Goal: Information Seeking & Learning: Learn about a topic

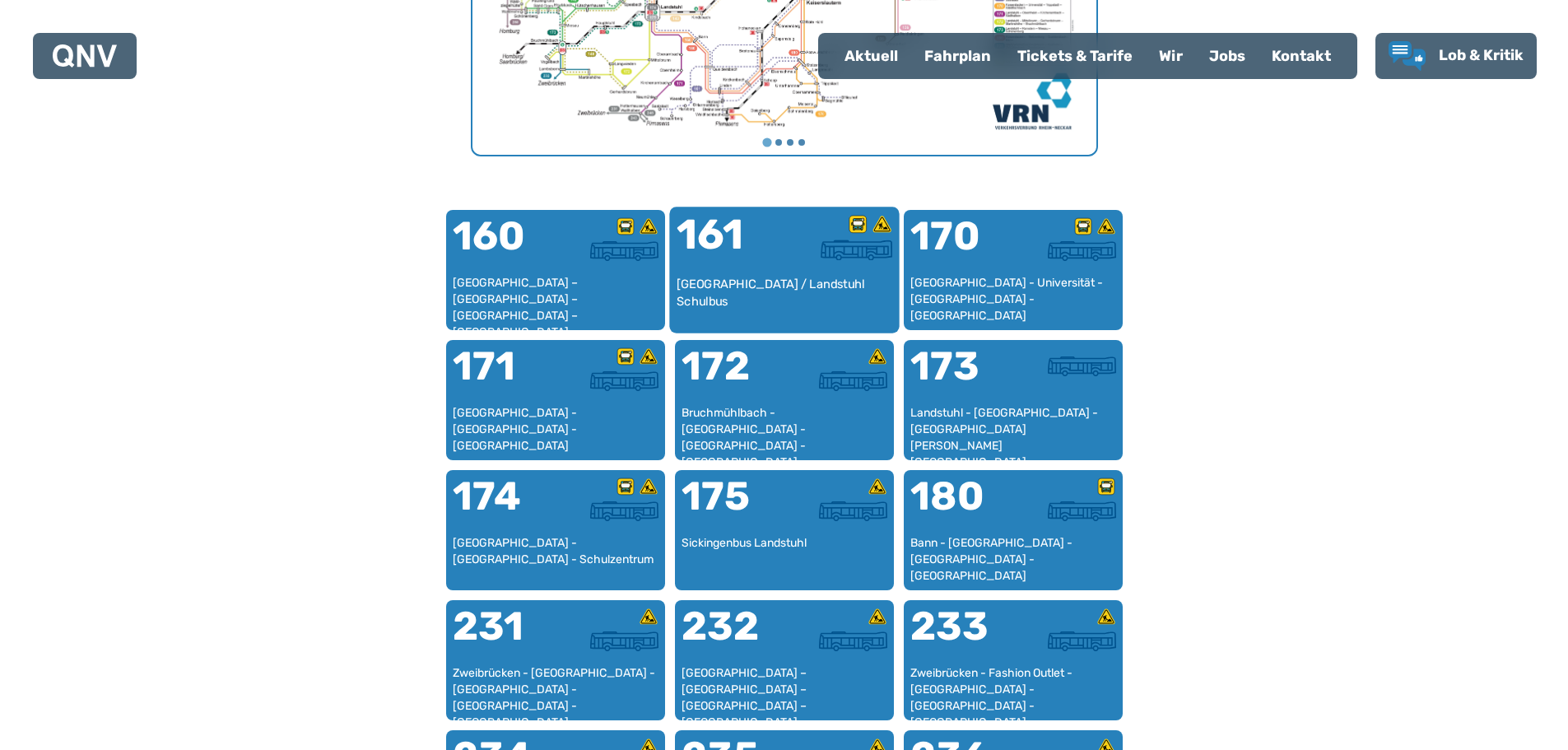
click at [721, 267] on div "161" at bounding box center [730, 245] width 108 height 62
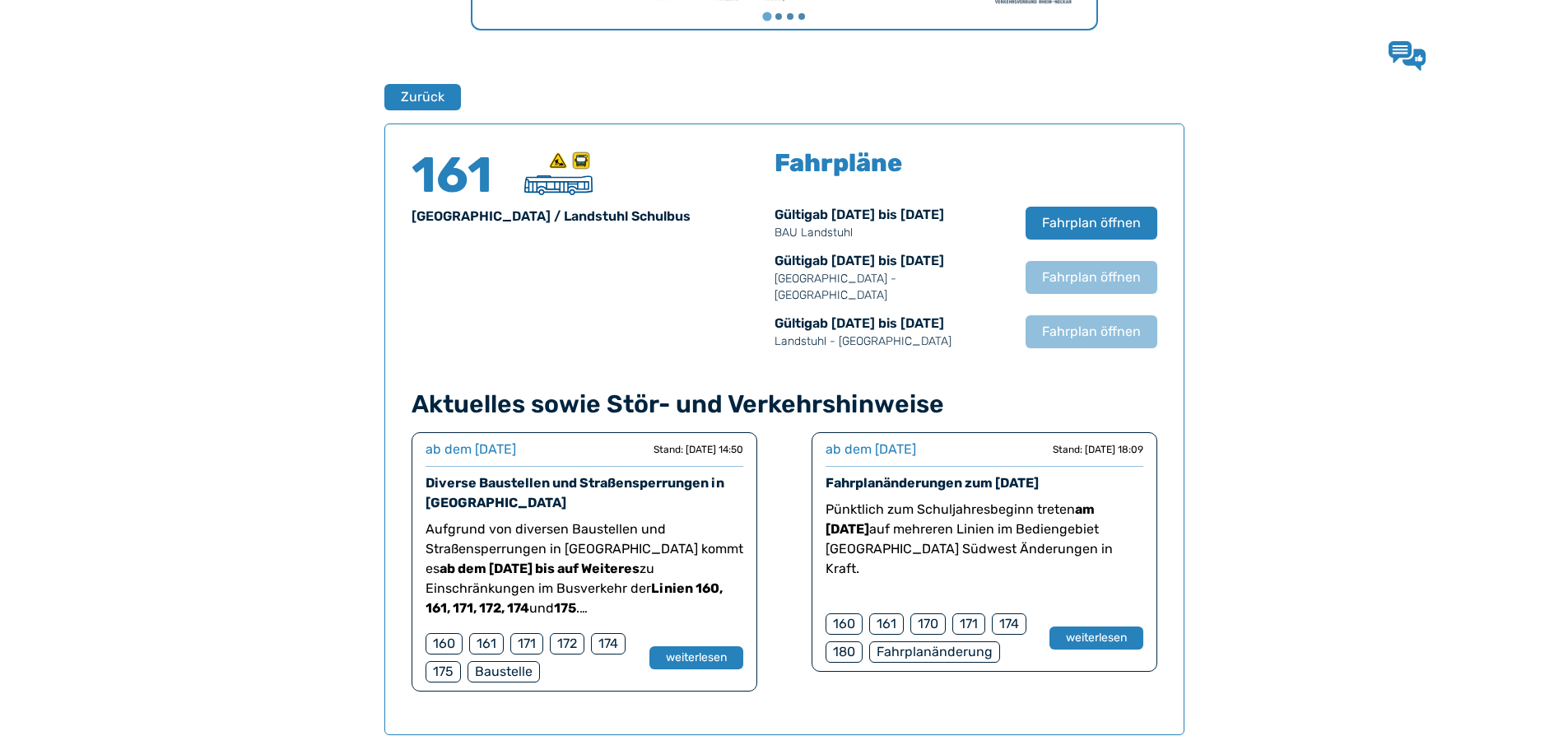
scroll to position [1085, 0]
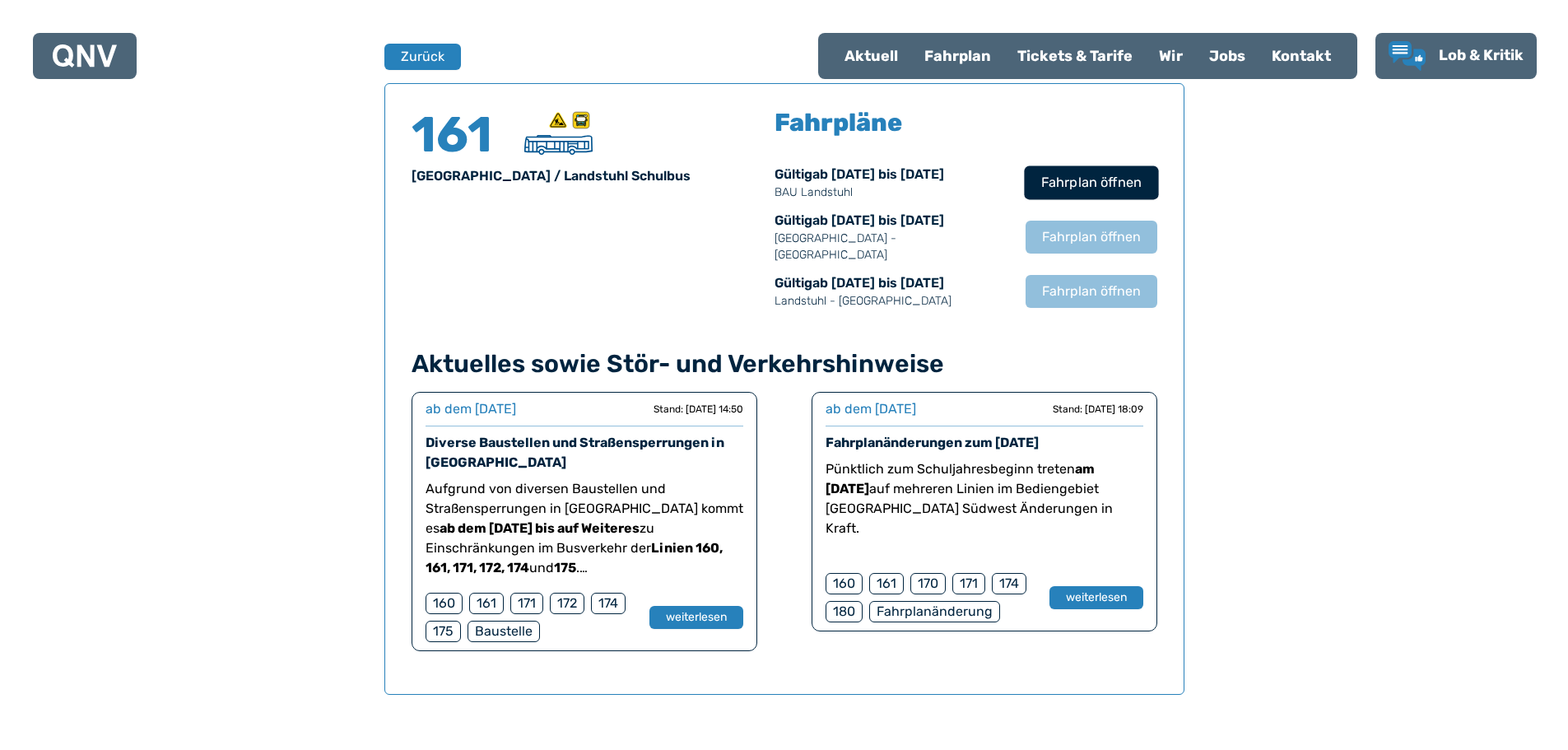
click at [1077, 177] on span "Fahrplan öffnen" at bounding box center [1090, 183] width 100 height 20
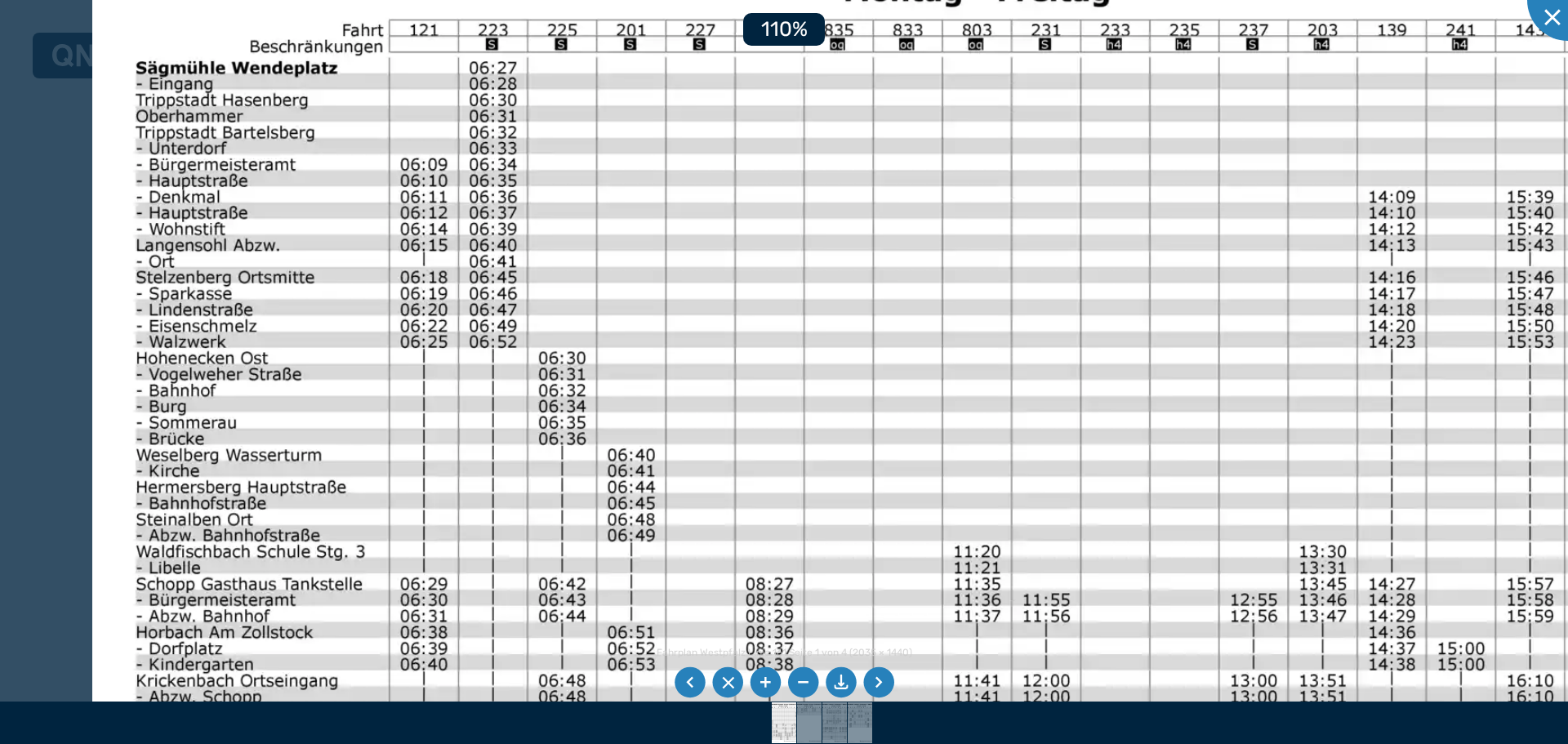
click at [453, 106] on img at bounding box center [1007, 528] width 1828 height 1294
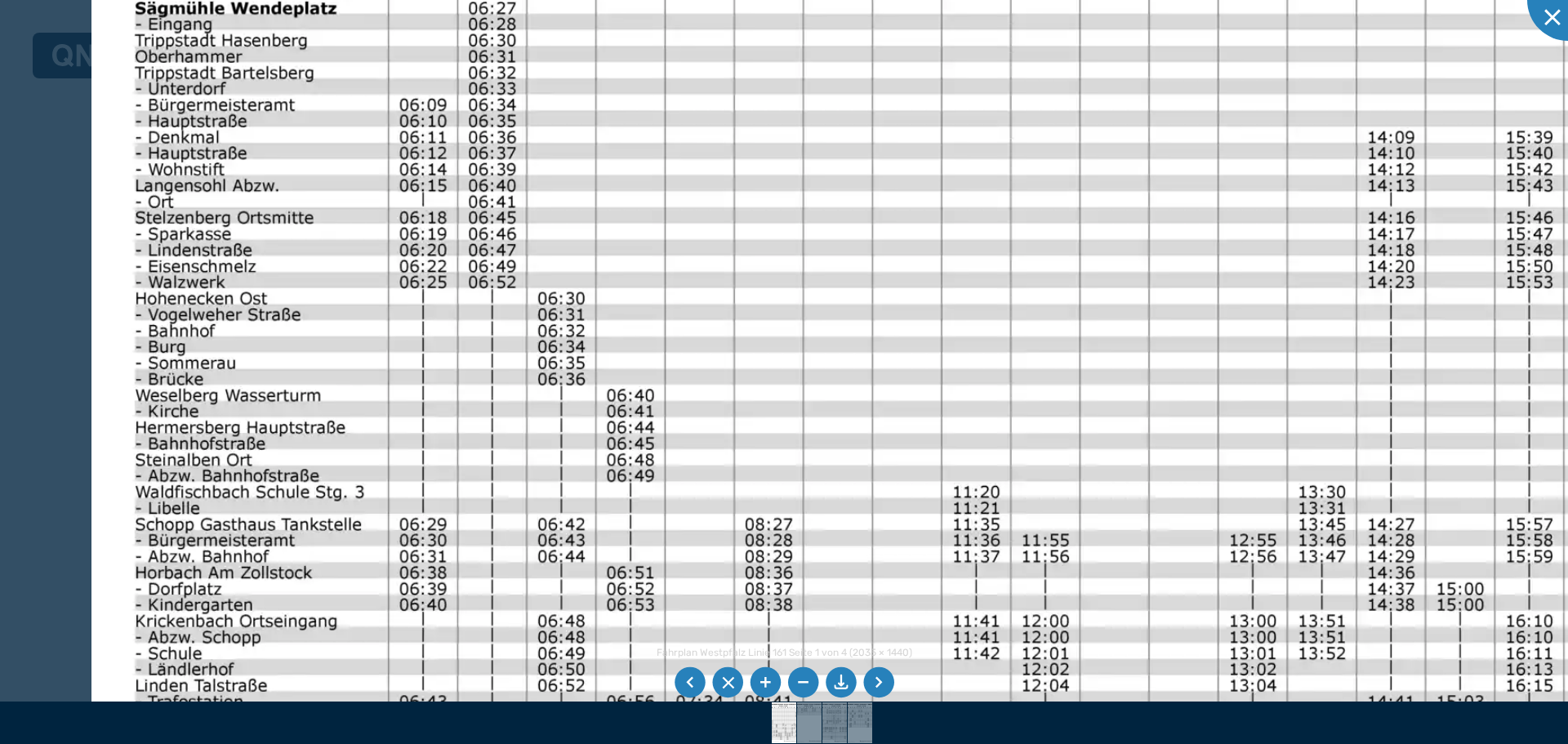
click at [239, 302] on img at bounding box center [1006, 469] width 1828 height 1294
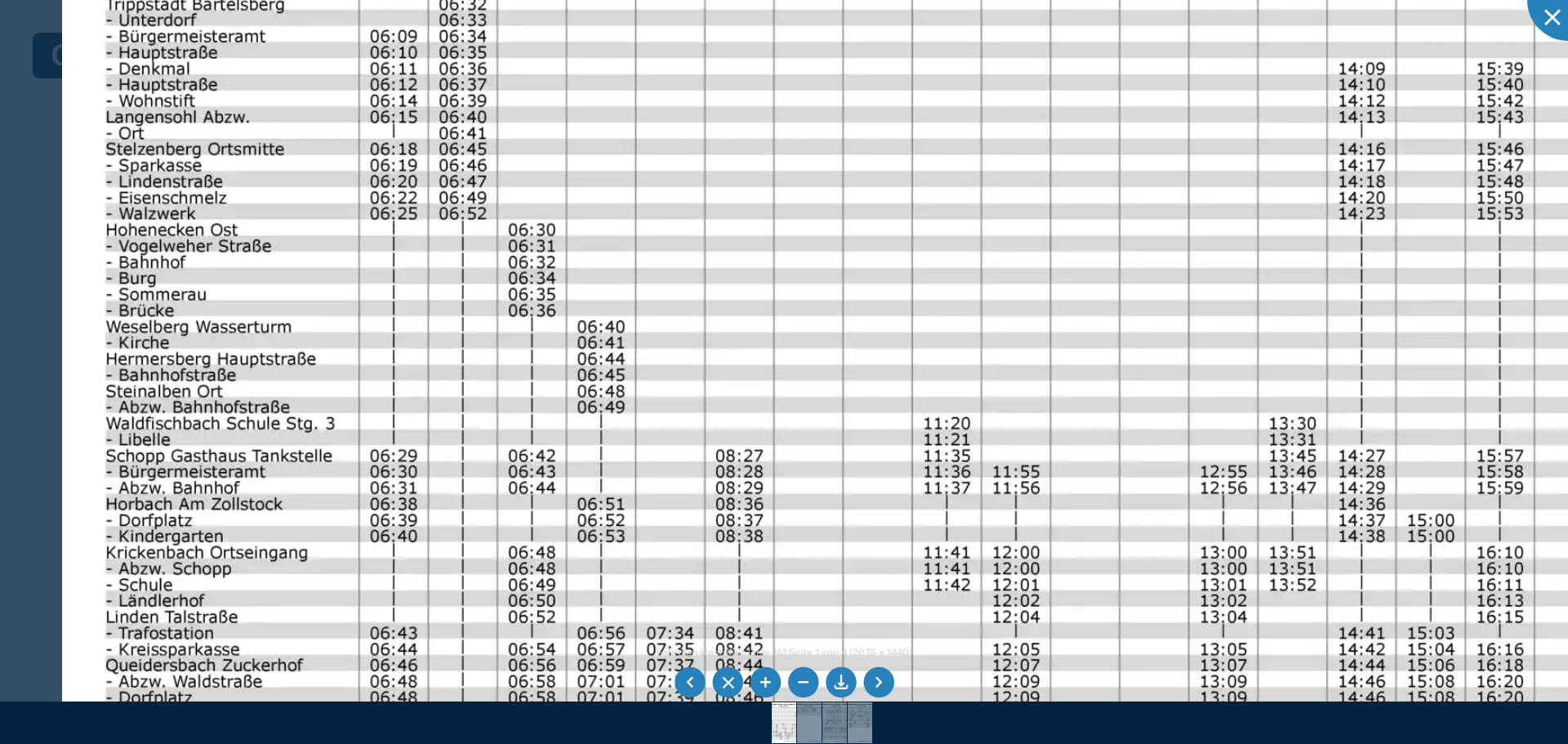
click at [237, 376] on img at bounding box center [976, 400] width 1828 height 1294
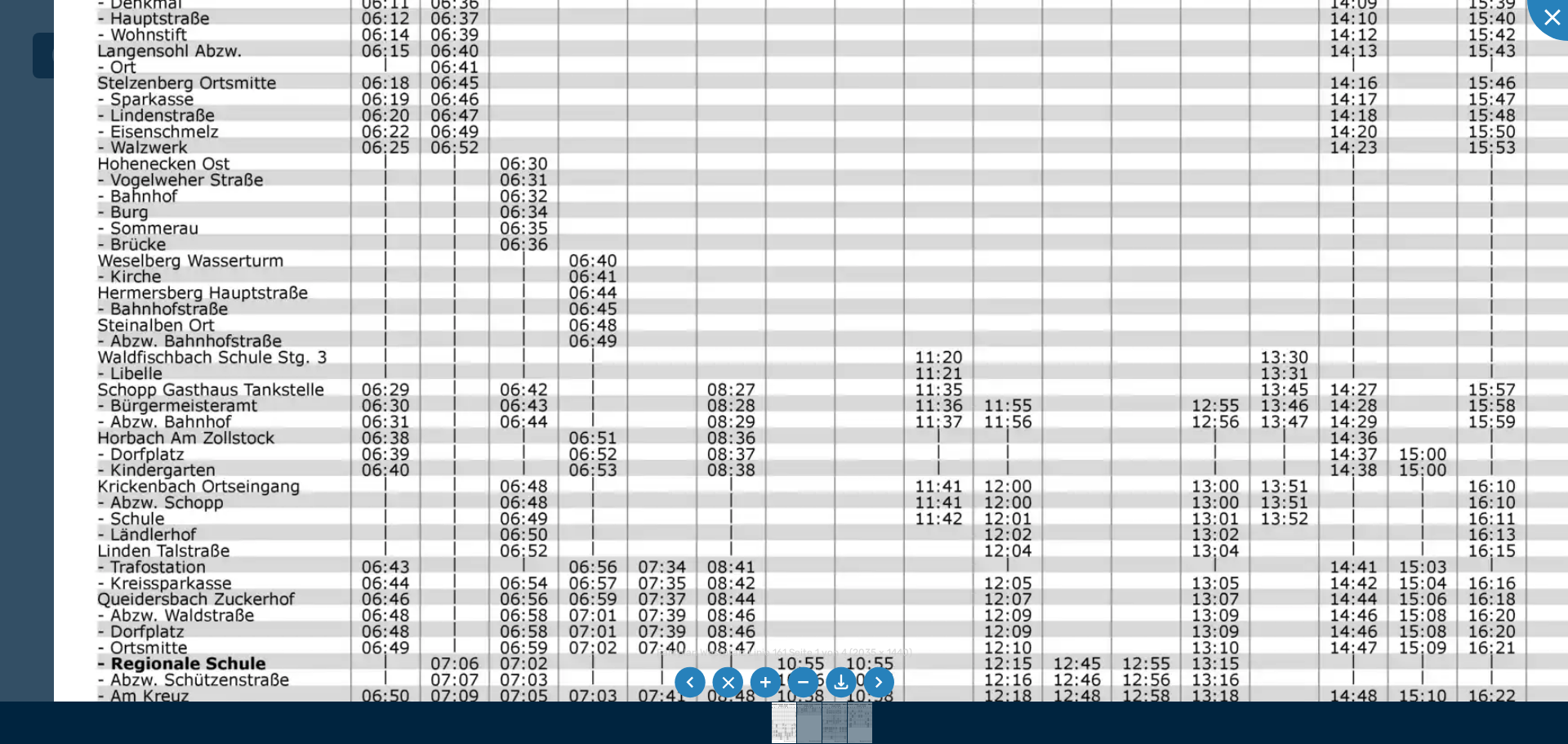
click at [281, 445] on img at bounding box center [968, 334] width 1828 height 1294
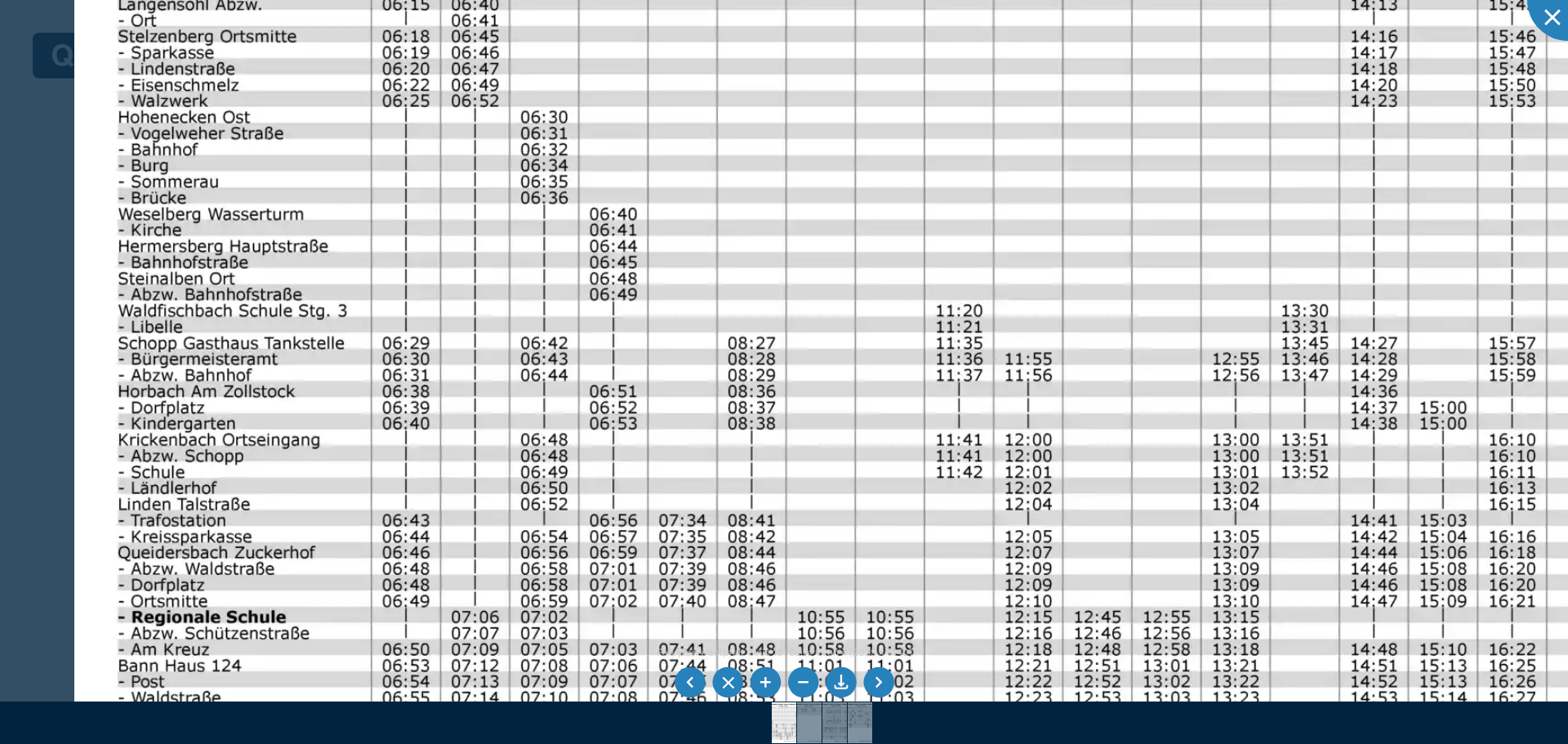
click at [252, 454] on img at bounding box center [989, 288] width 1828 height 1294
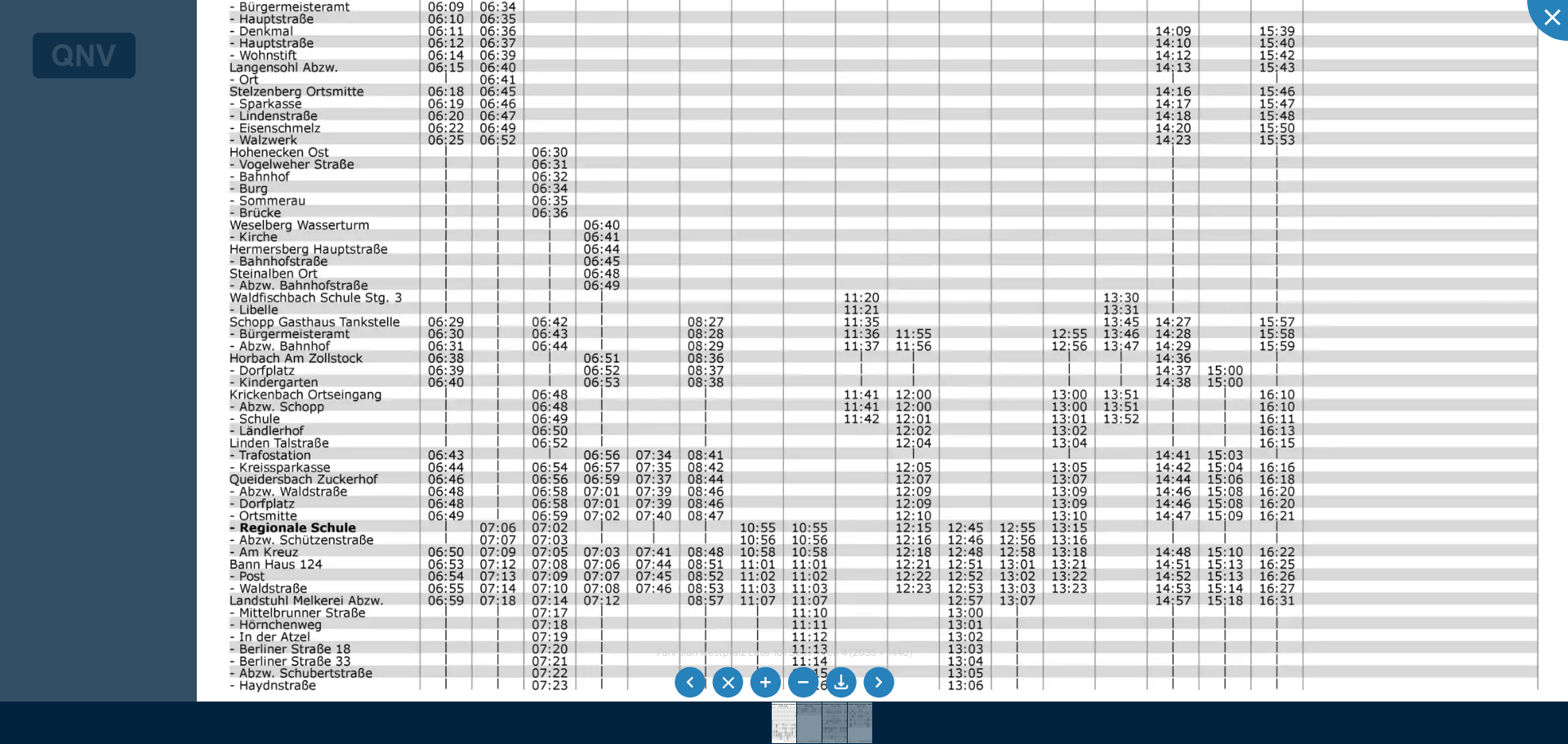
click at [559, 425] on img at bounding box center [883, 280] width 1373 height 972
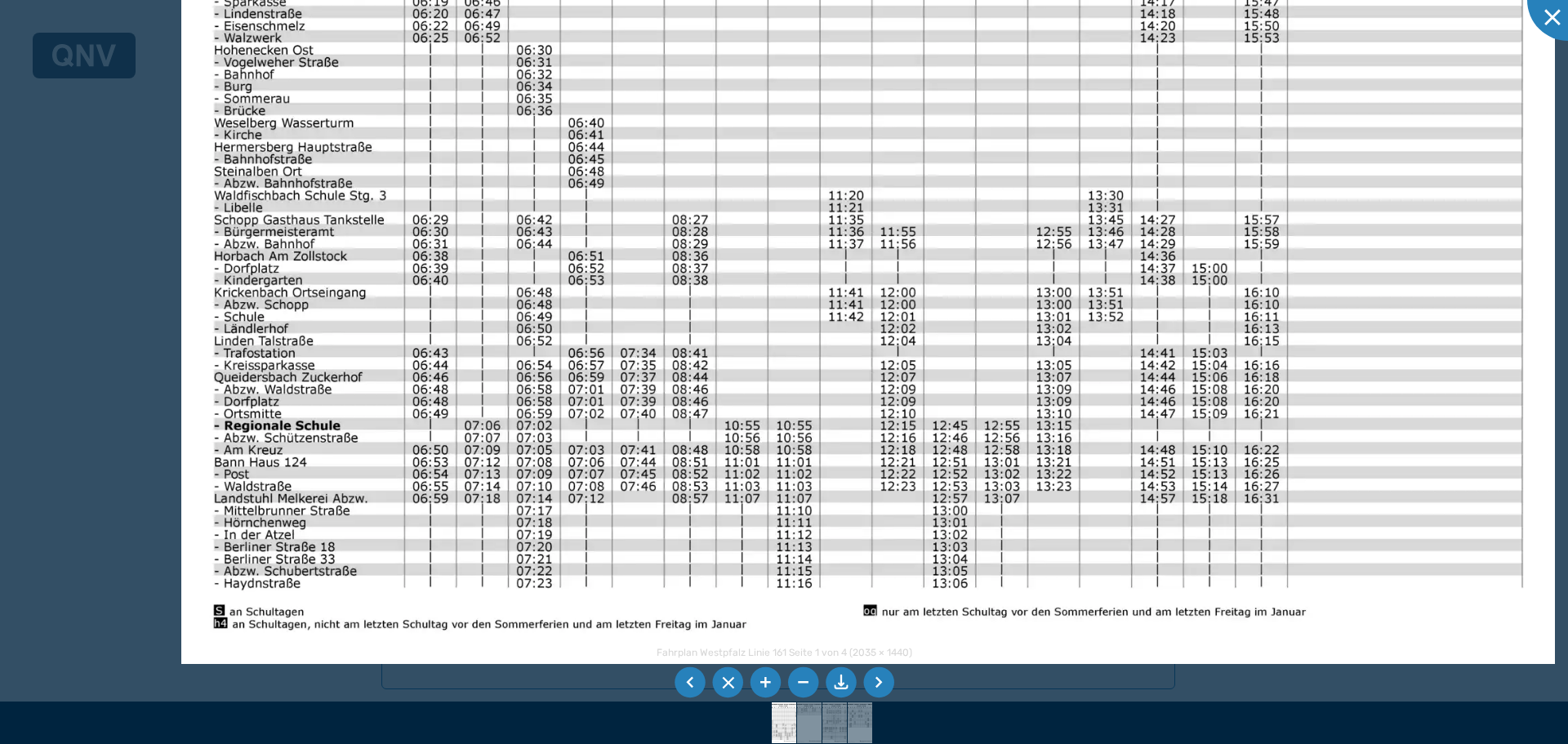
click at [549, 513] on img at bounding box center [868, 178] width 1373 height 972
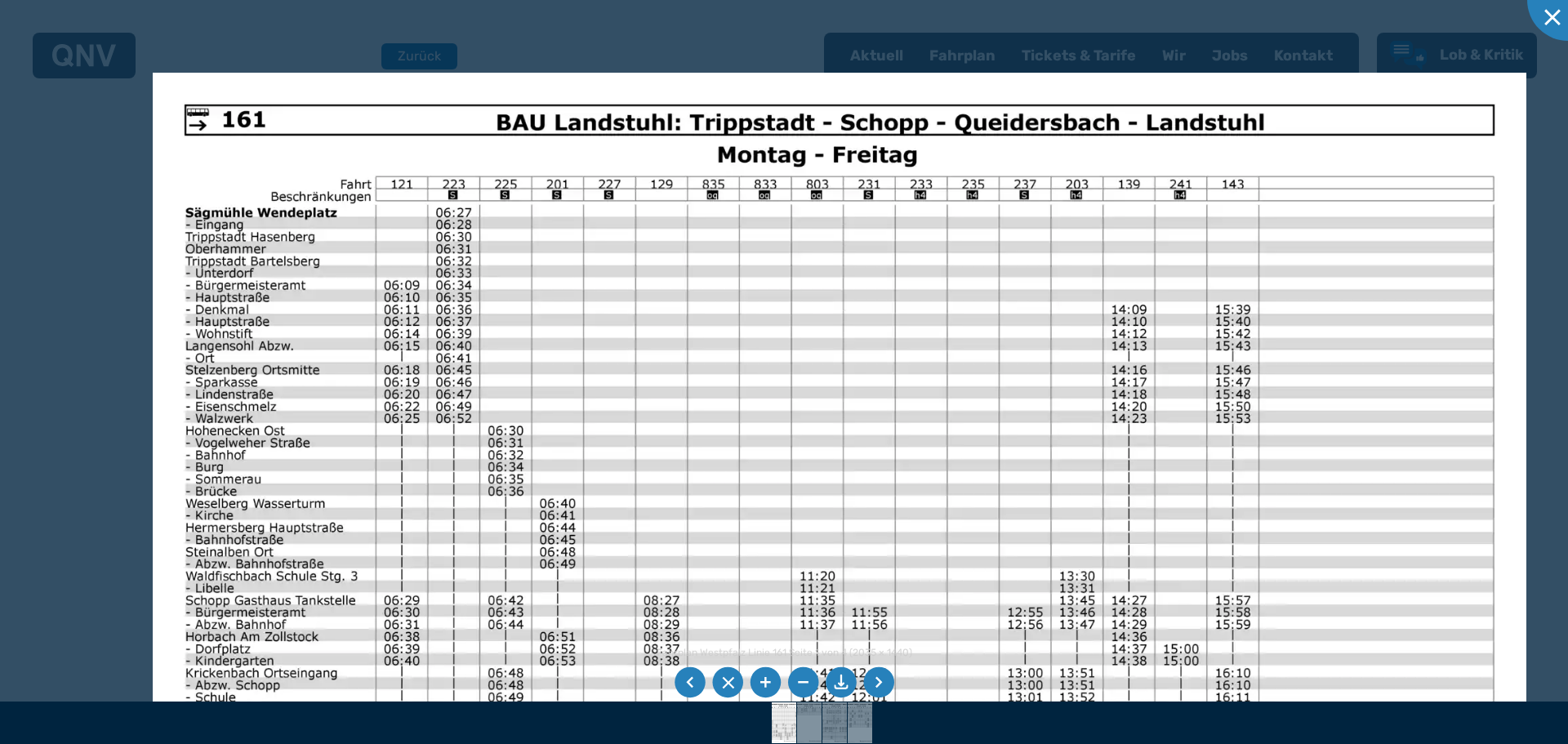
click at [759, 661] on img at bounding box center [839, 559] width 1373 height 972
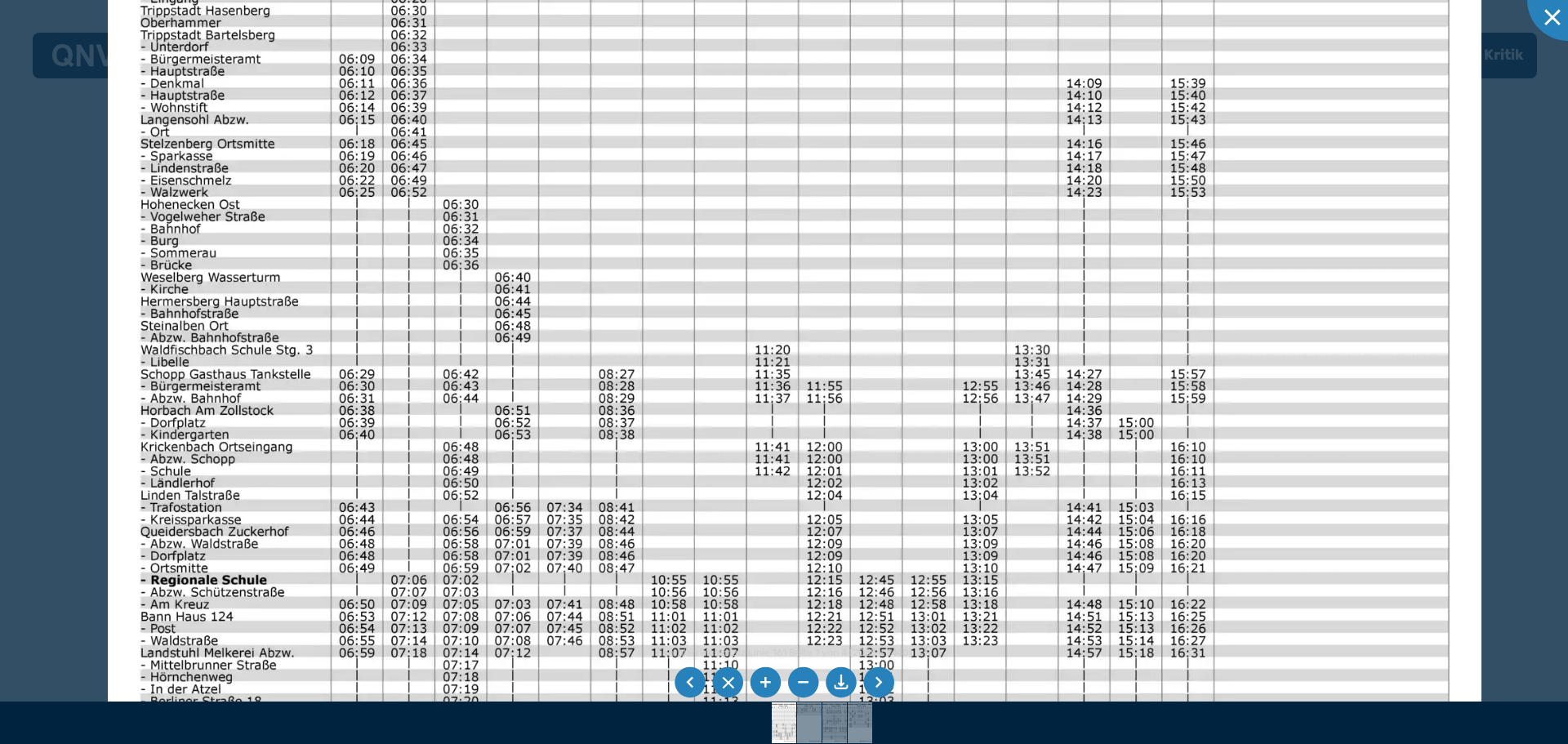
click at [353, 279] on img at bounding box center [794, 332] width 1373 height 972
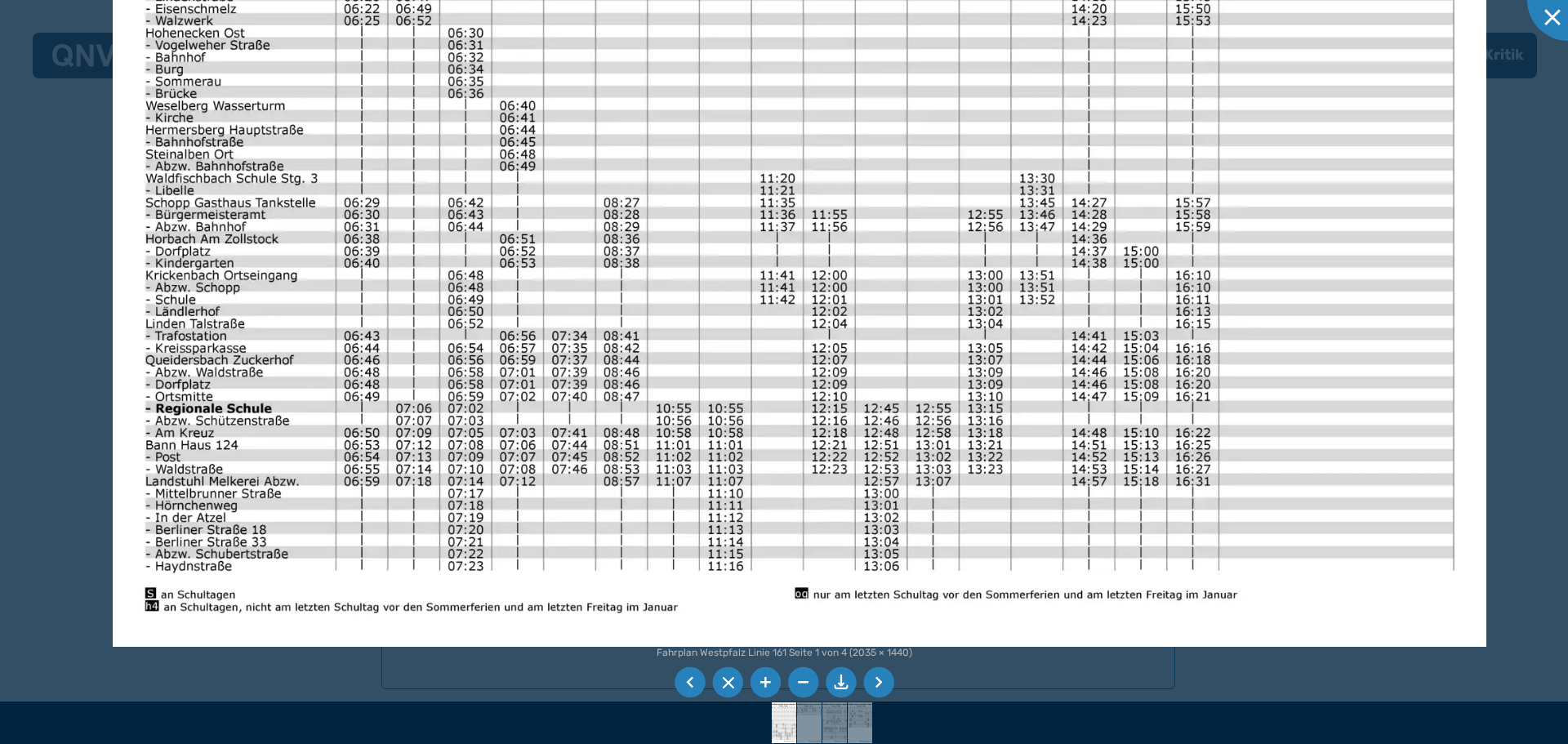
click at [482, 462] on img at bounding box center [798, 161] width 1373 height 972
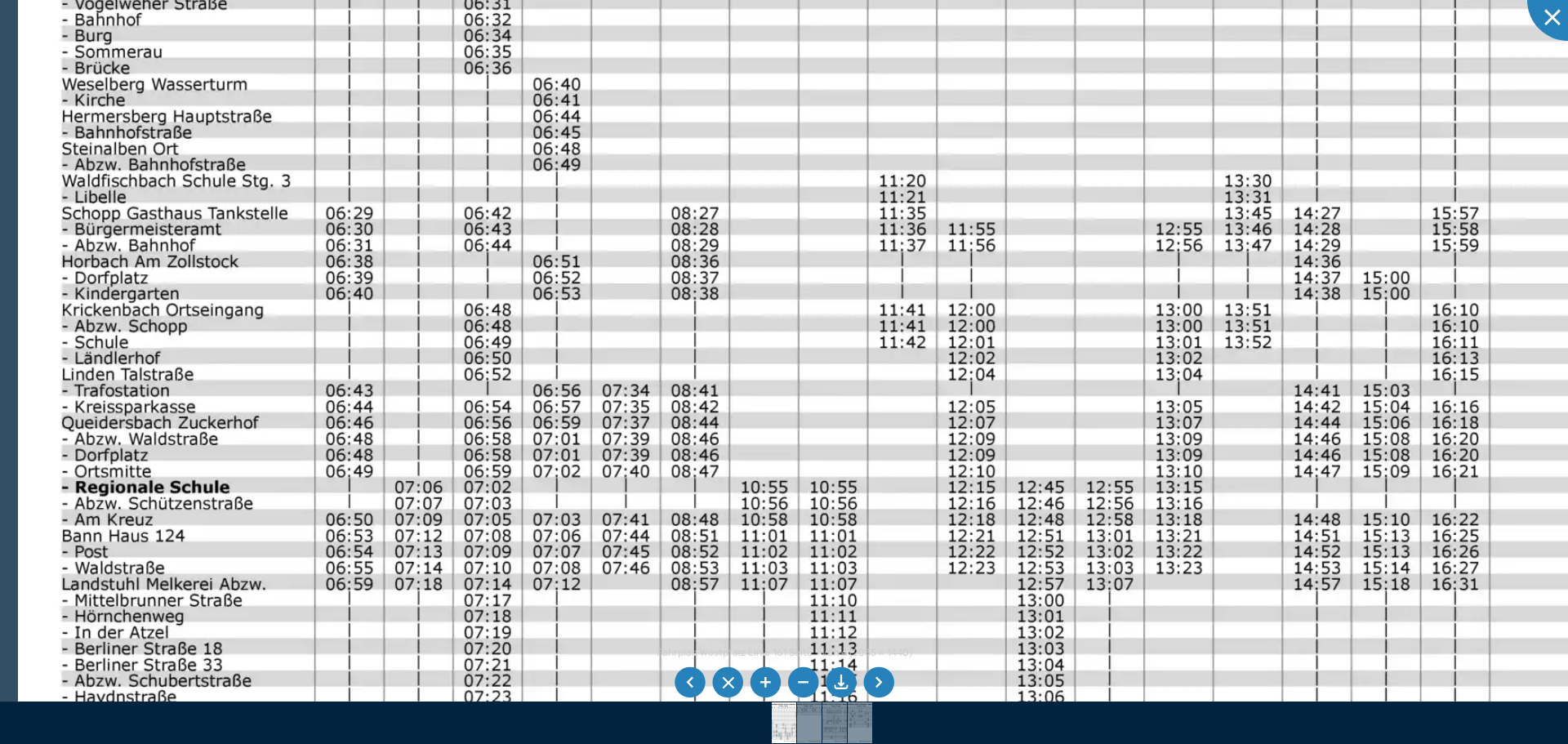
click at [385, 409] on img at bounding box center [932, 157] width 1828 height 1294
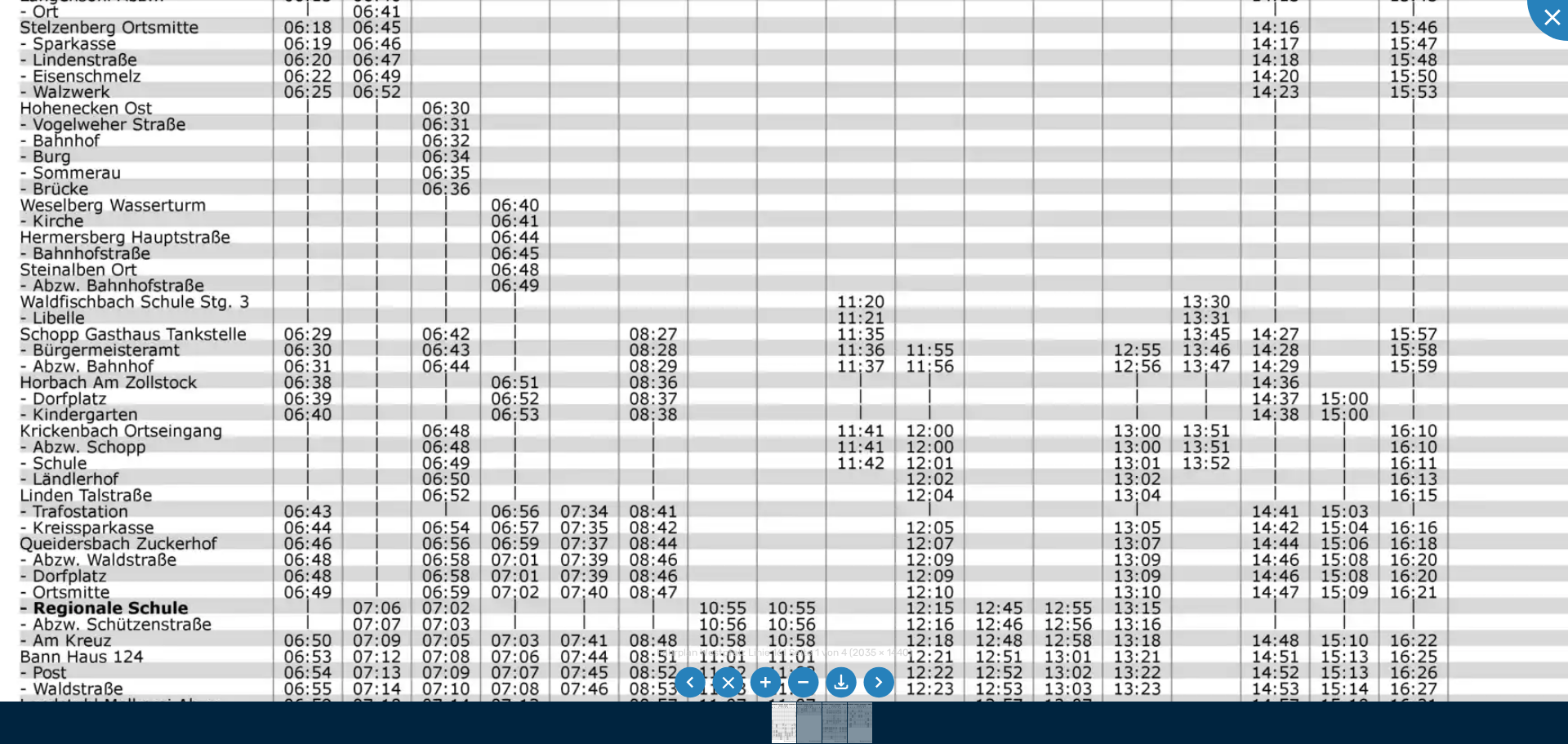
click at [459, 476] on img at bounding box center [891, 279] width 1828 height 1294
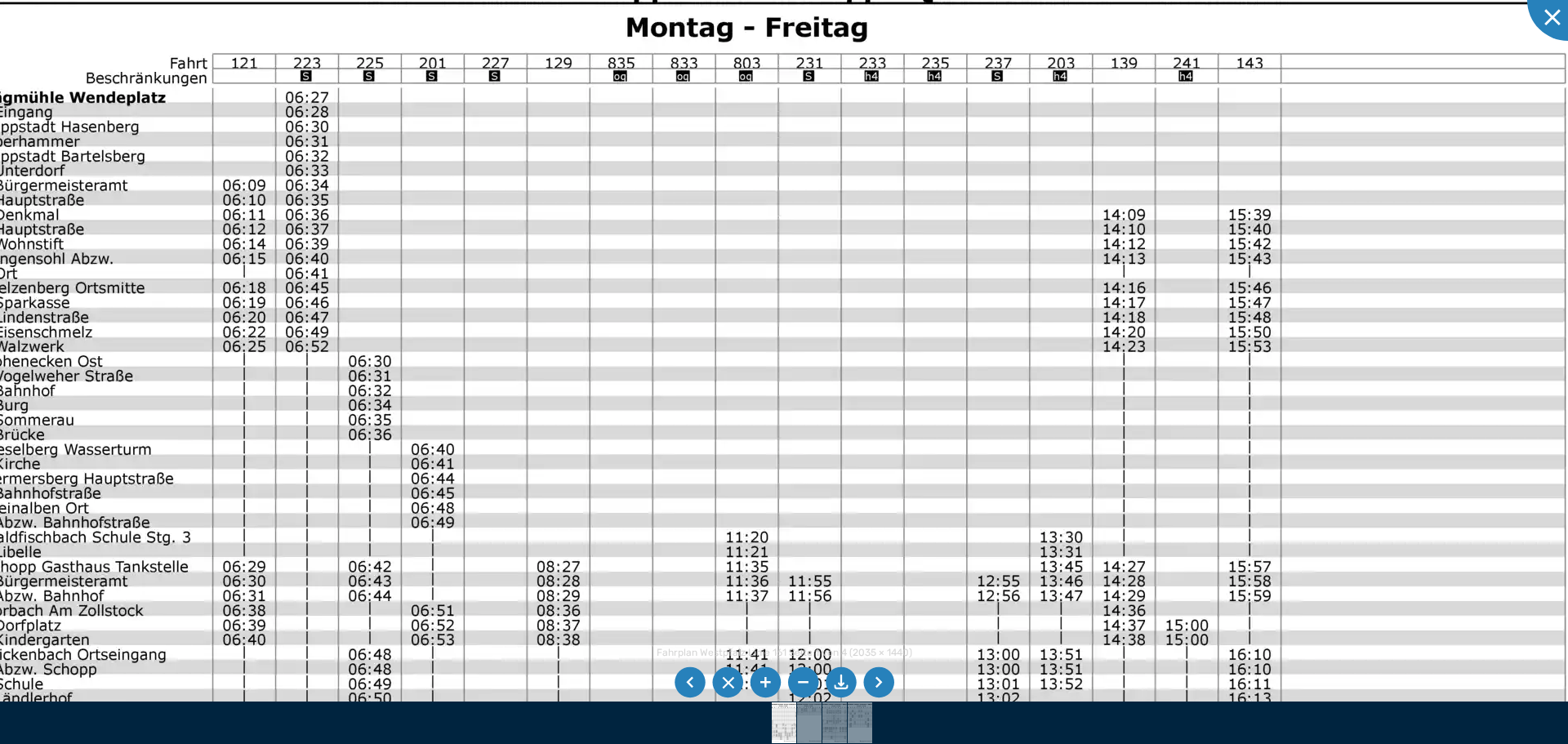
click at [693, 446] on img at bounding box center [773, 516] width 1661 height 1176
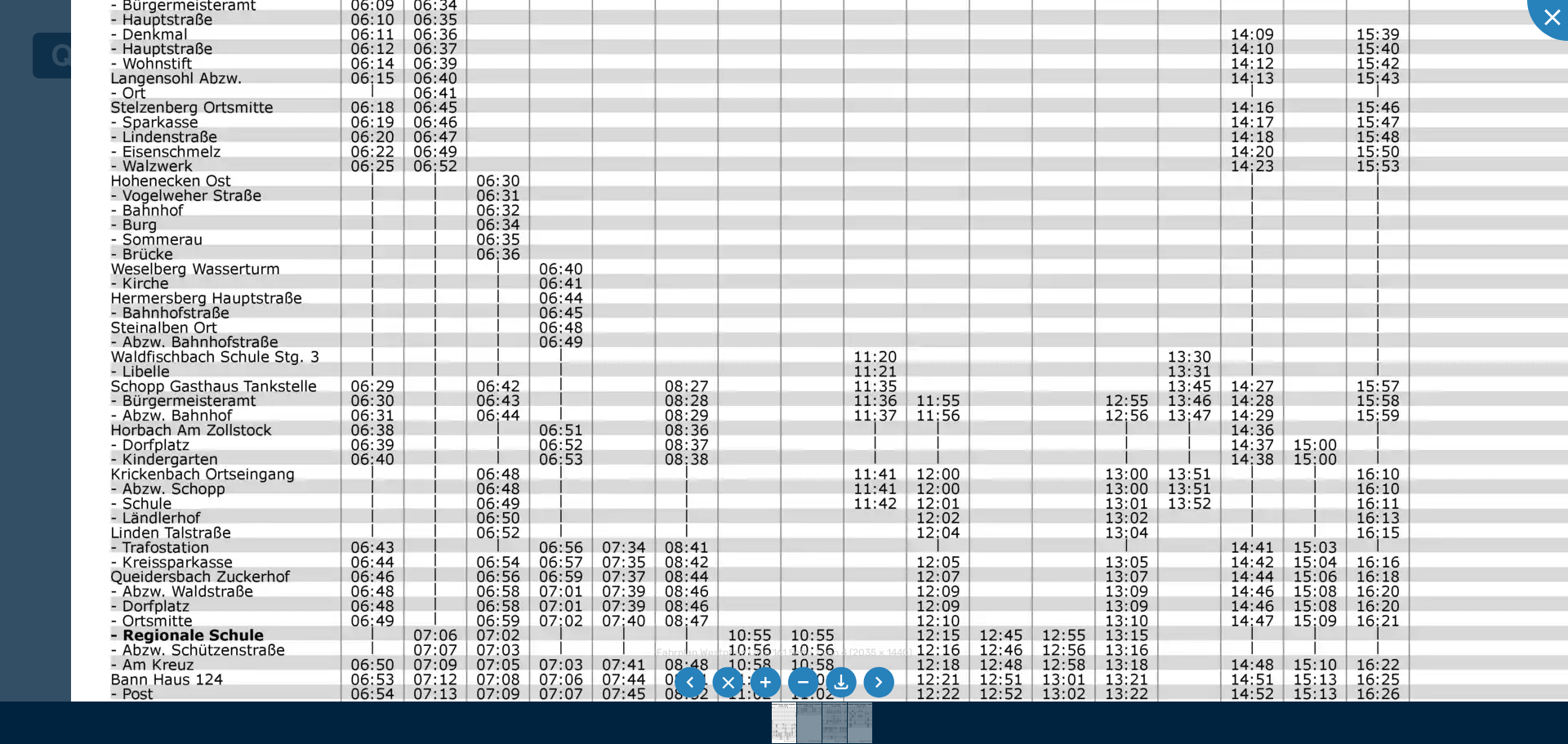
click at [998, 107] on img at bounding box center [902, 335] width 1661 height 1176
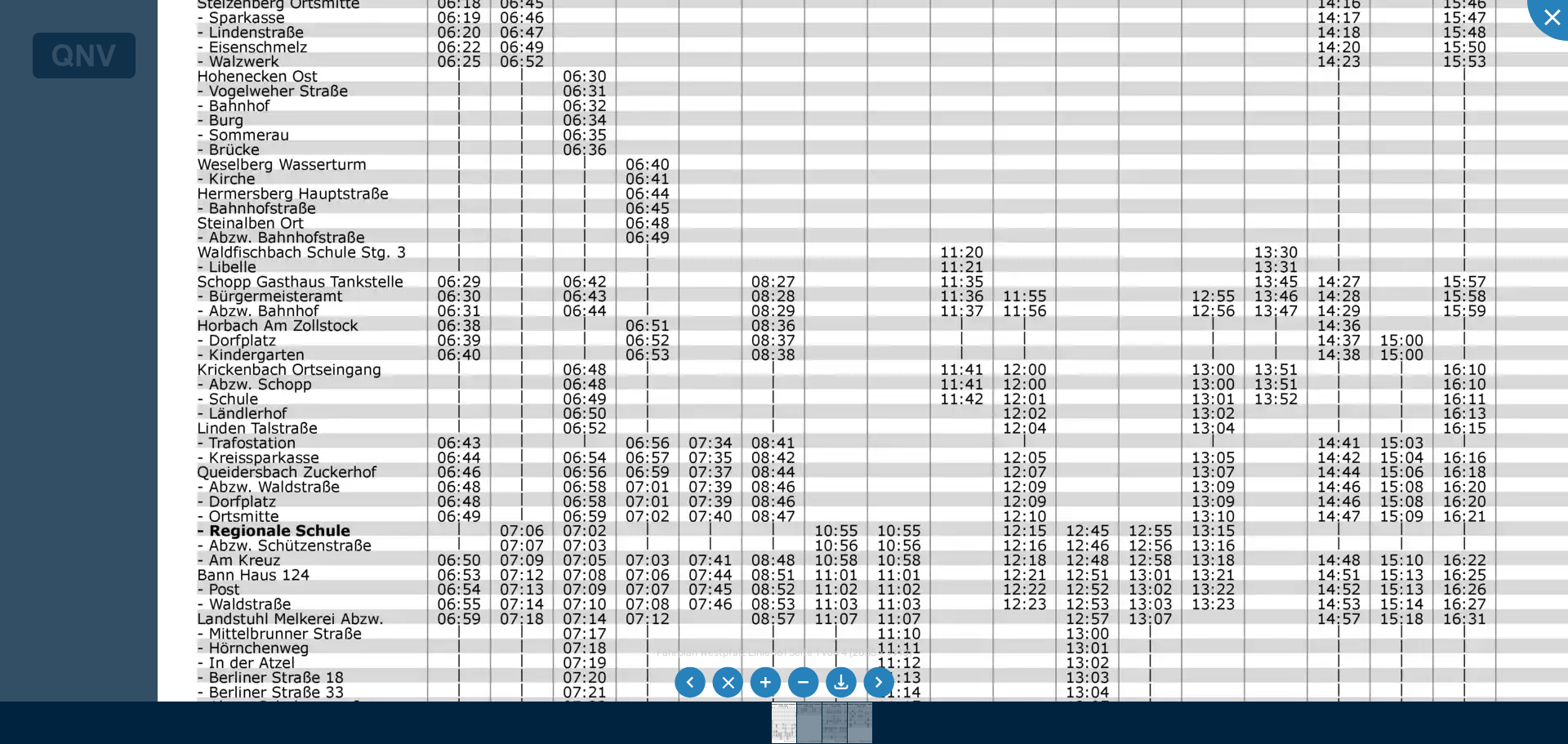
click at [780, 26] on img at bounding box center [988, 231] width 1661 height 1176
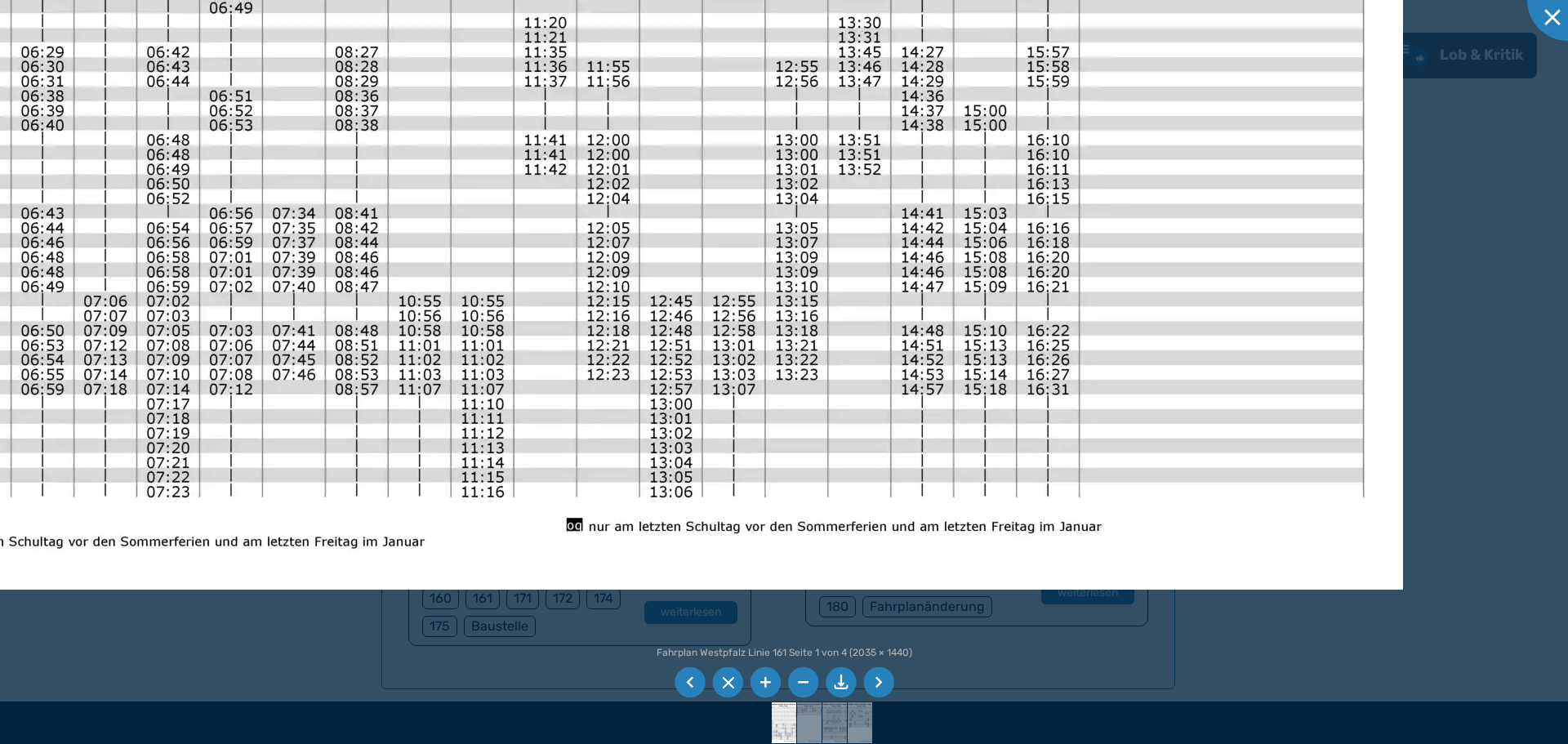
click at [532, 412] on img at bounding box center [572, 1] width 1661 height 1176
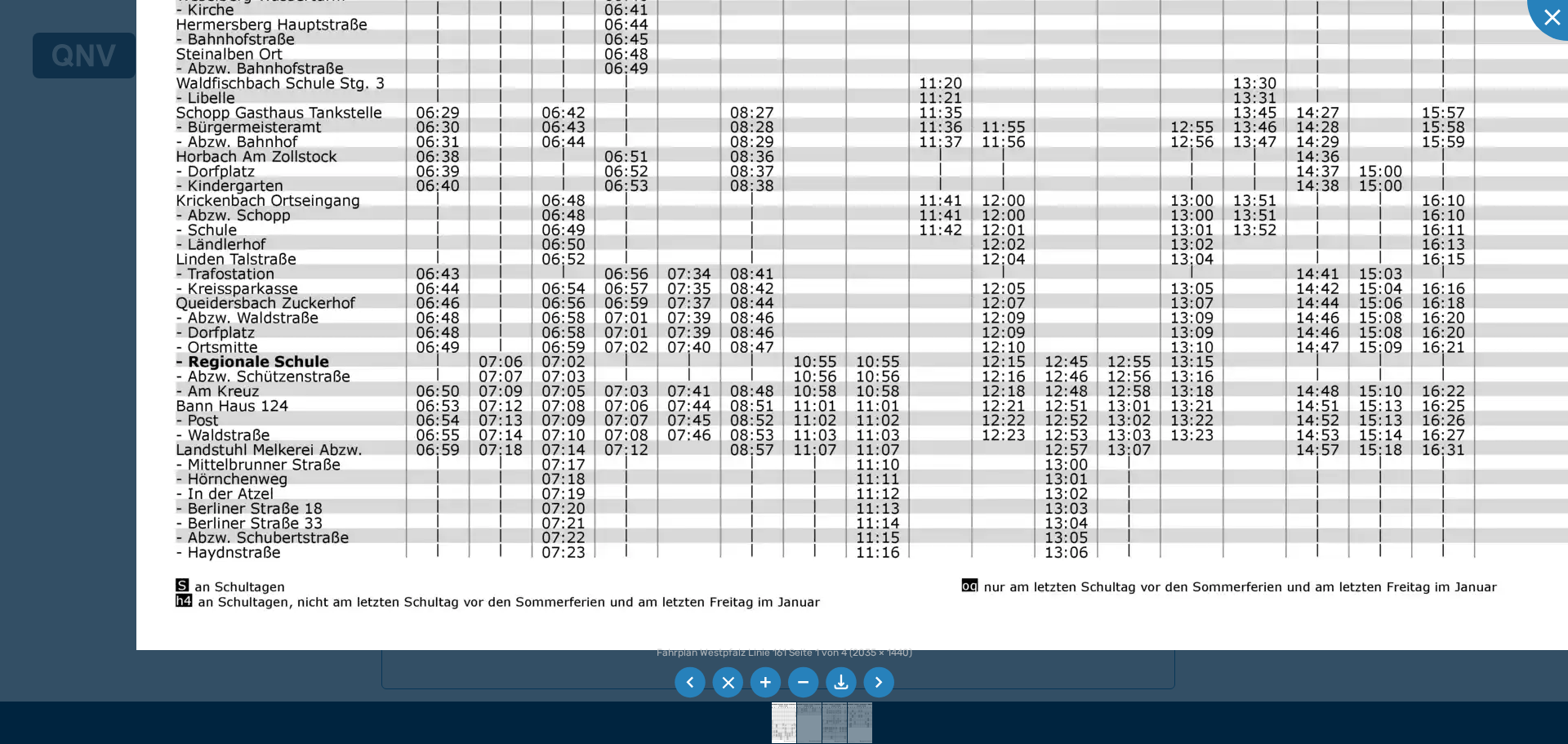
click at [772, 456] on img at bounding box center [967, 61] width 1661 height 1176
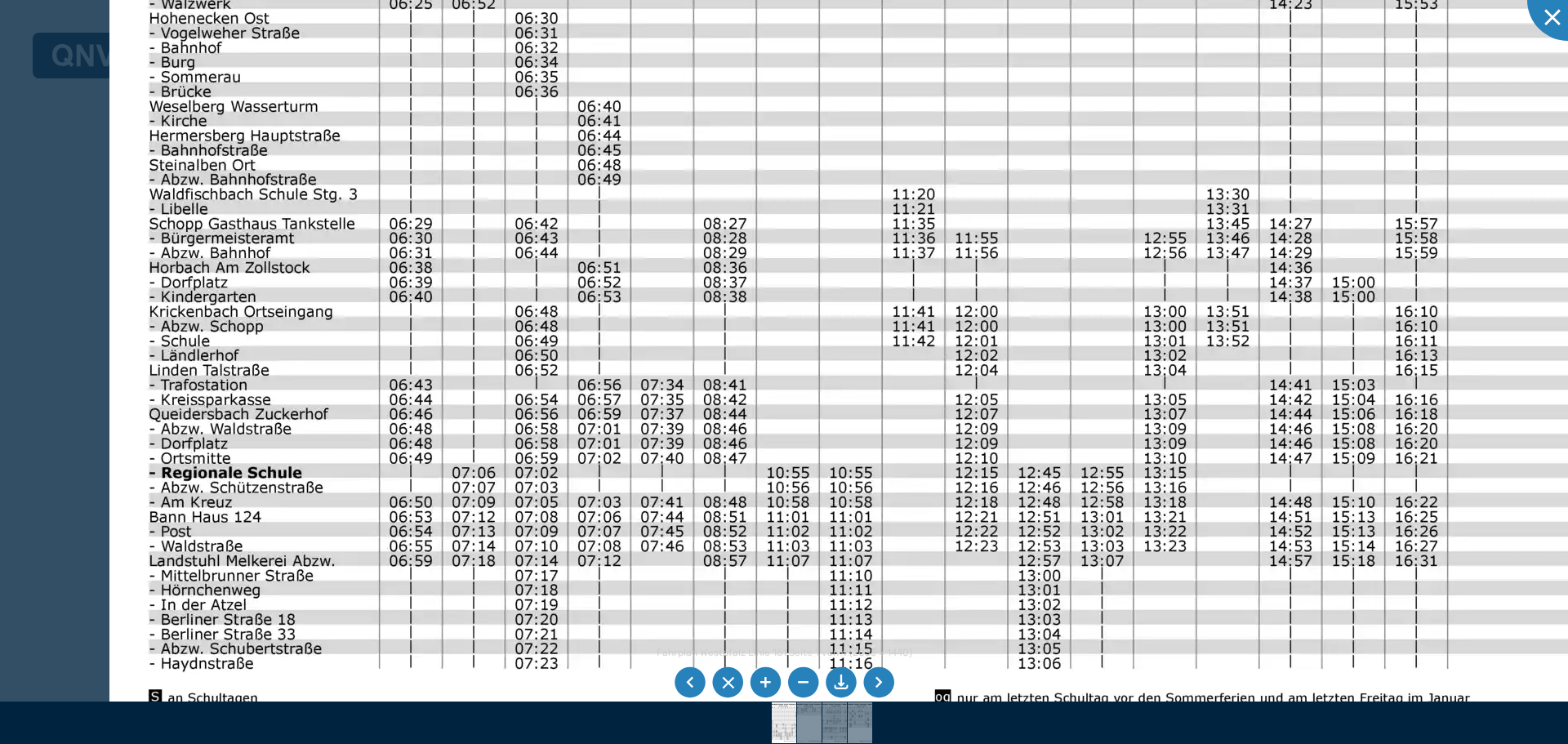
click at [431, 686] on img at bounding box center [940, 173] width 1661 height 1176
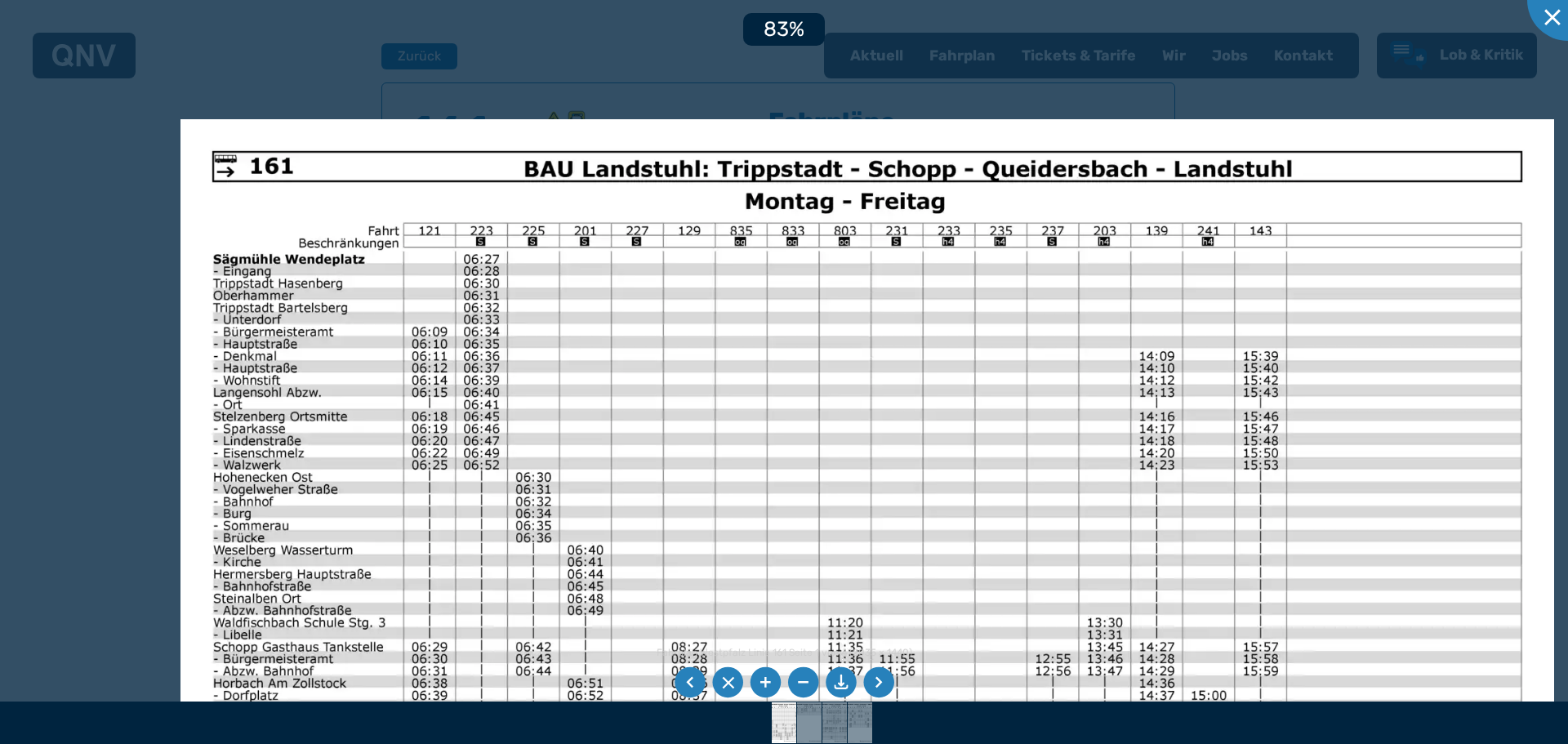
click at [436, 473] on img at bounding box center [867, 606] width 1373 height 972
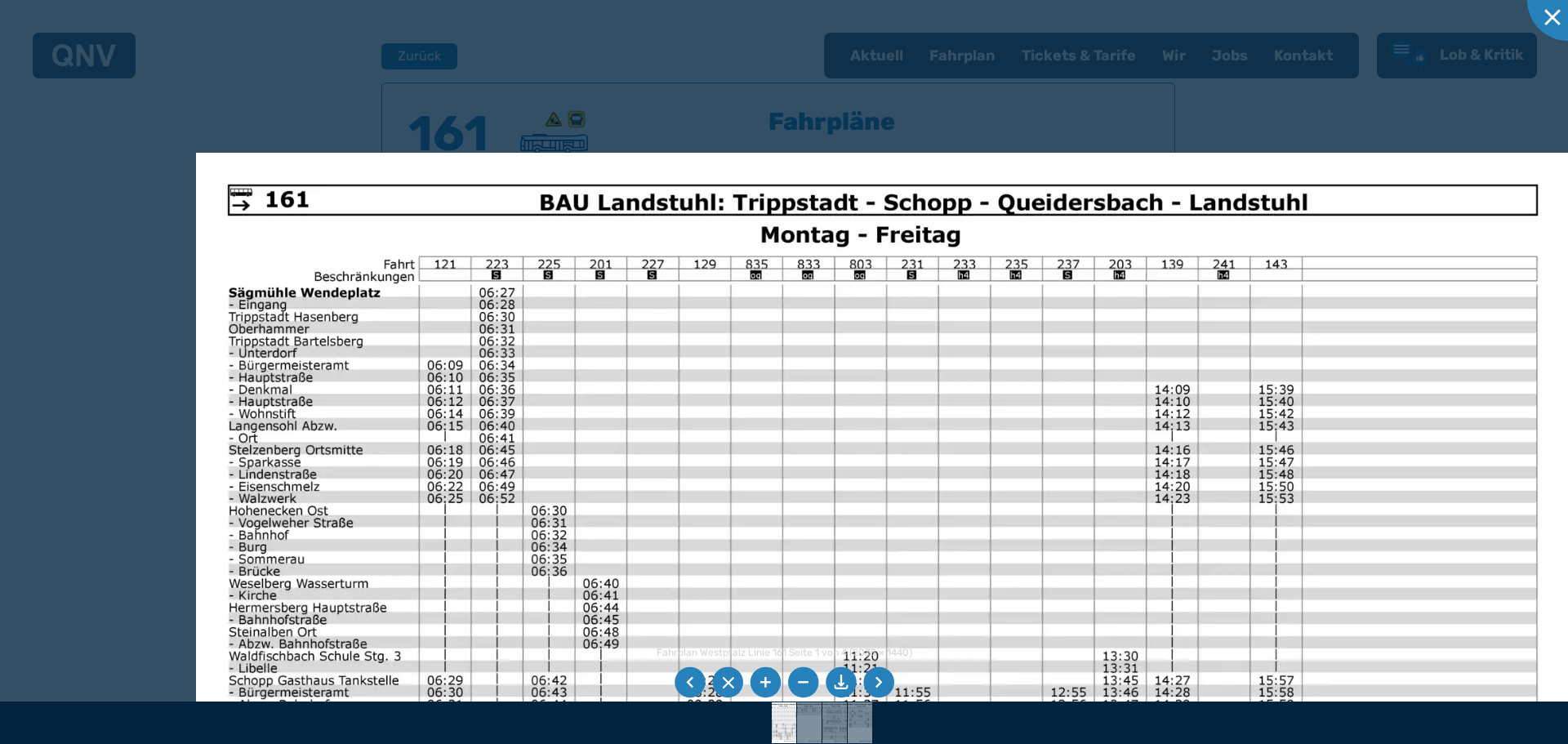
click at [463, 64] on div at bounding box center [784, 372] width 1568 height 744
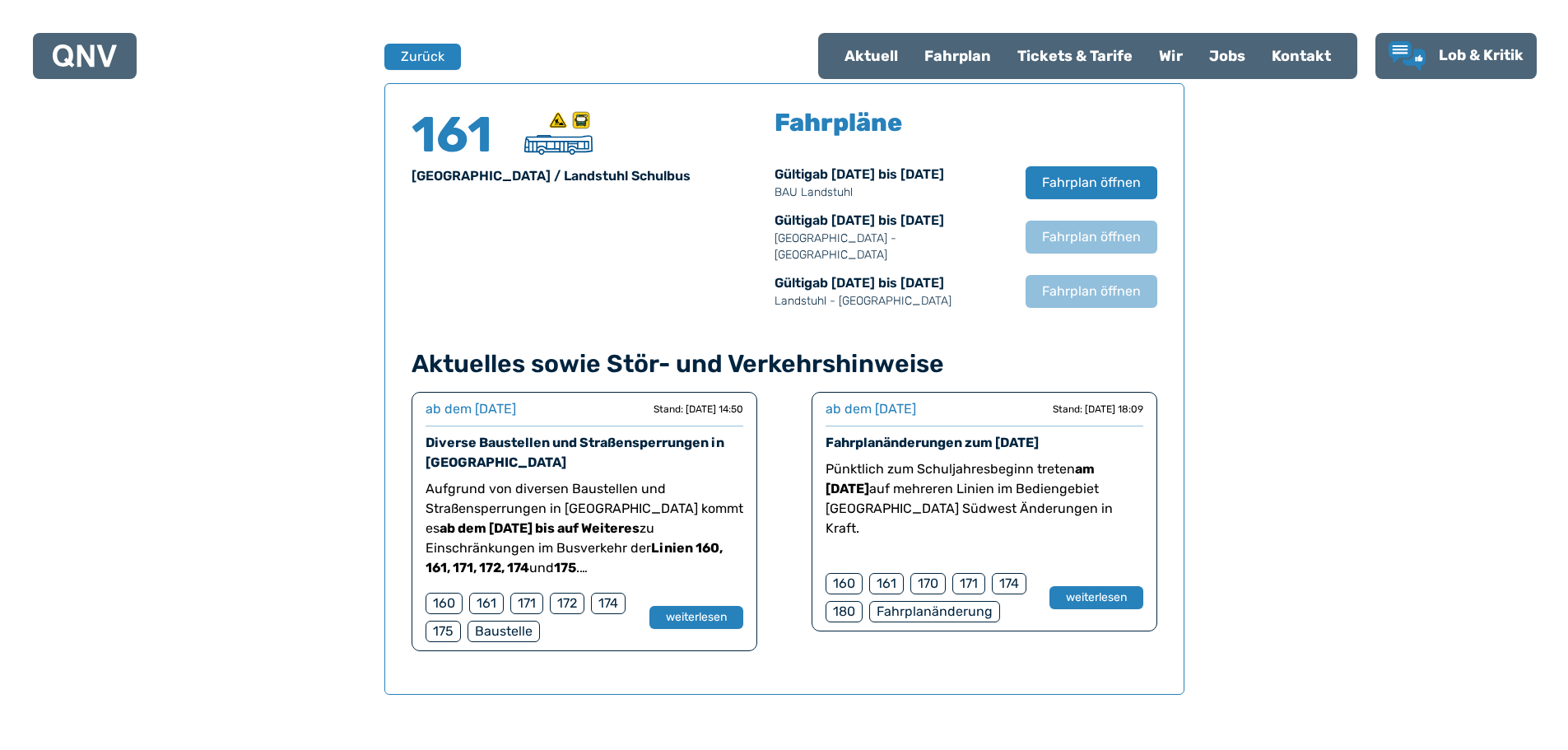
click at [554, 560] on strong "175" at bounding box center [565, 567] width 23 height 15
click at [484, 593] on div "161" at bounding box center [486, 604] width 34 height 22
click at [680, 606] on button "weiterlesen" at bounding box center [695, 618] width 95 height 24
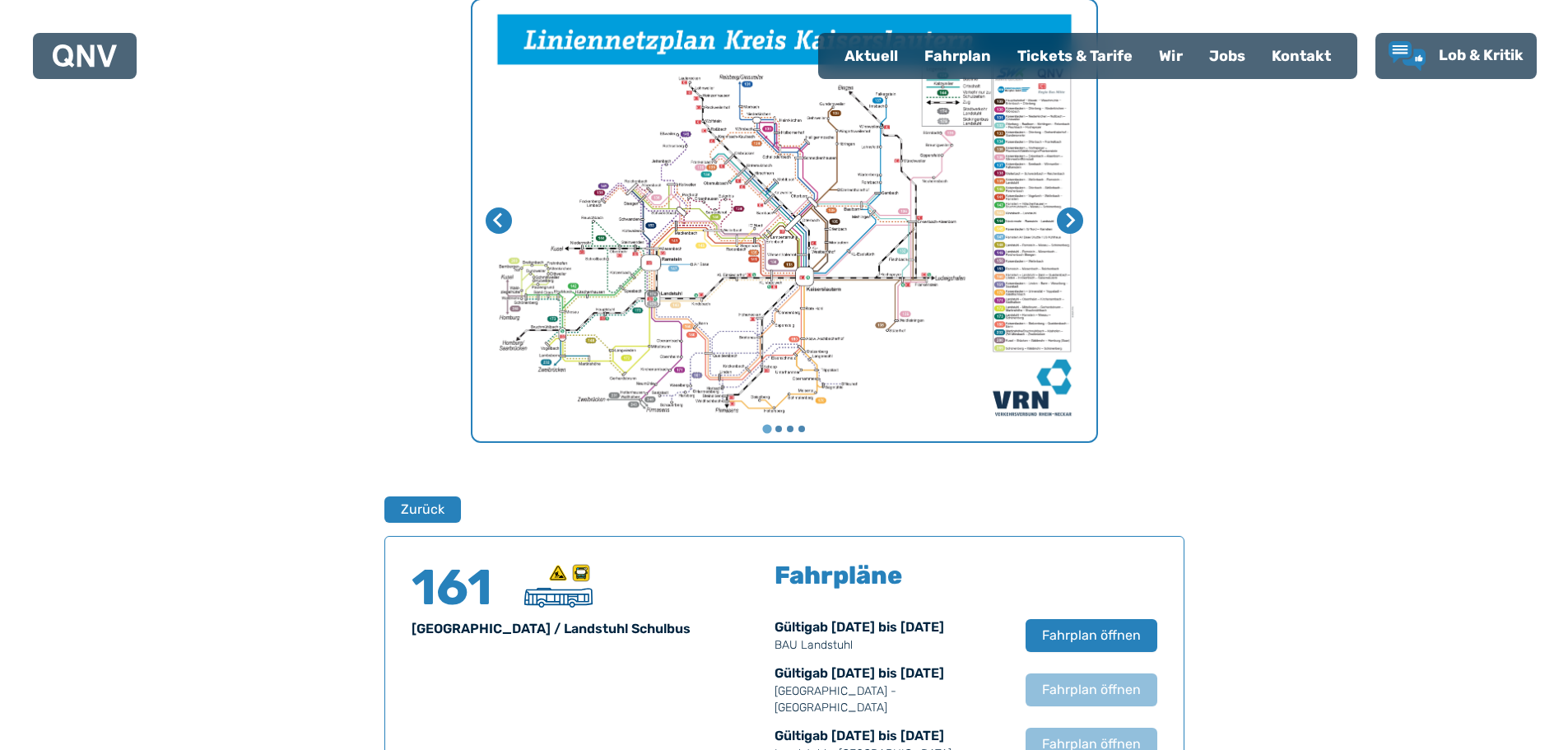
scroll to position [591, 0]
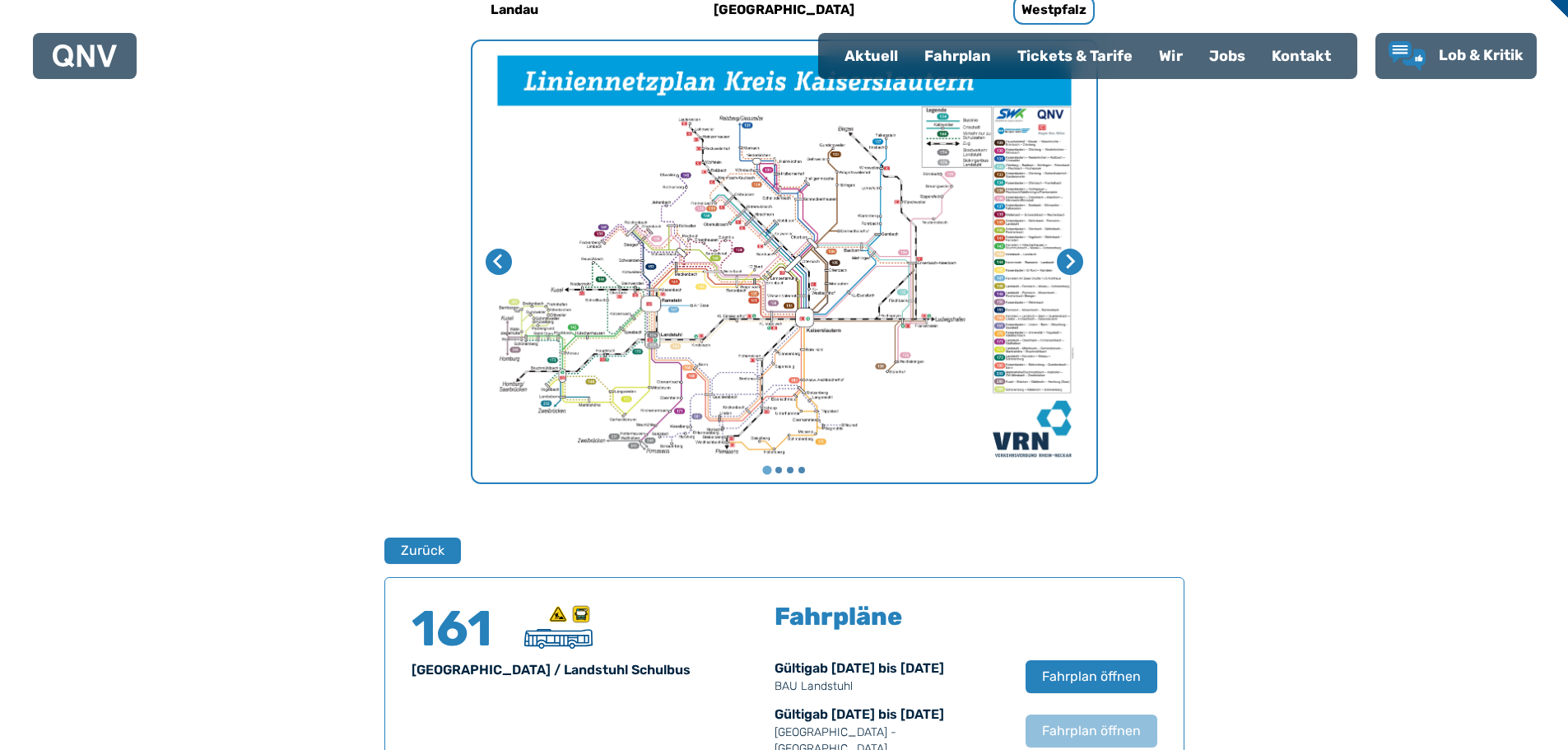
click at [431, 559] on button "Zurück" at bounding box center [423, 551] width 78 height 27
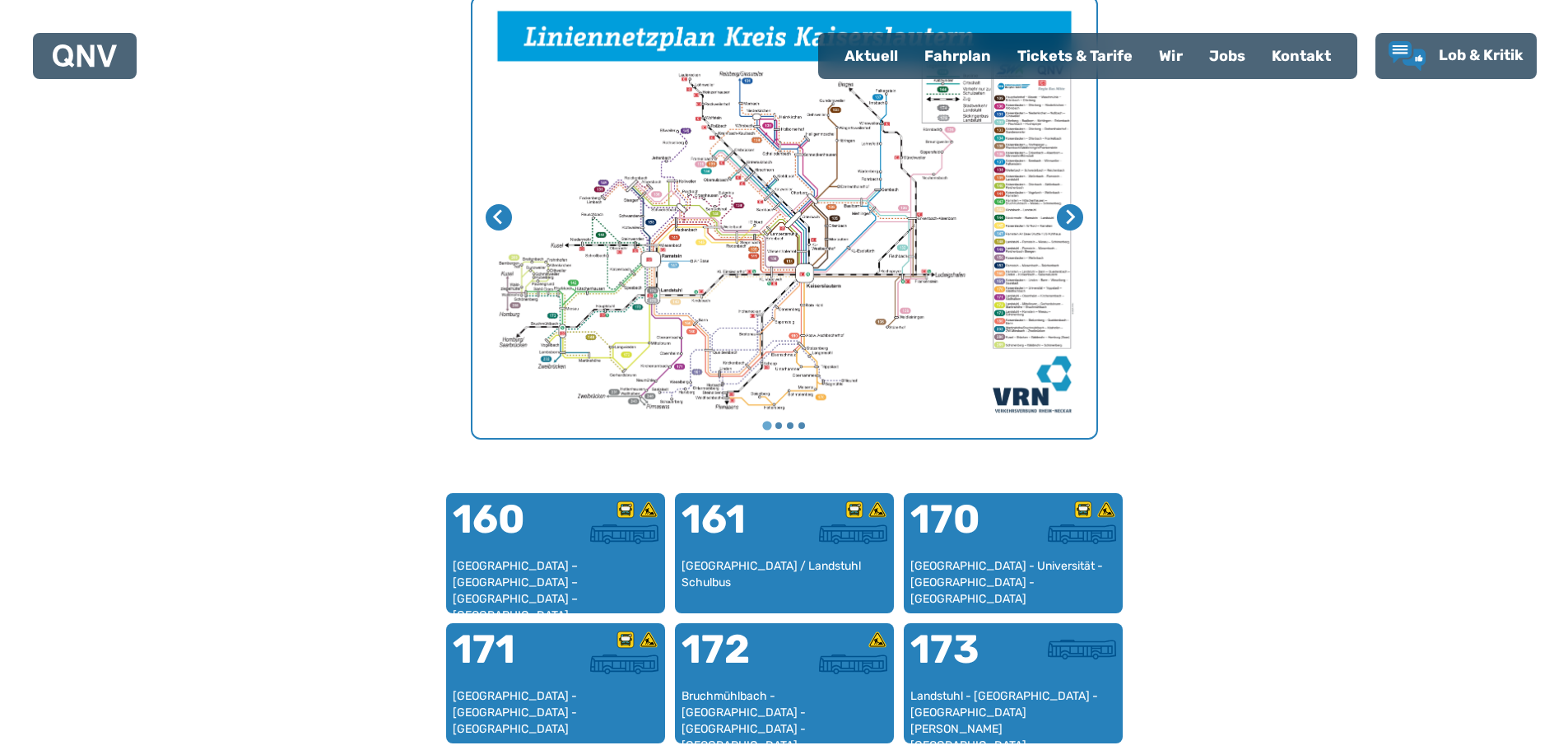
scroll to position [672, 0]
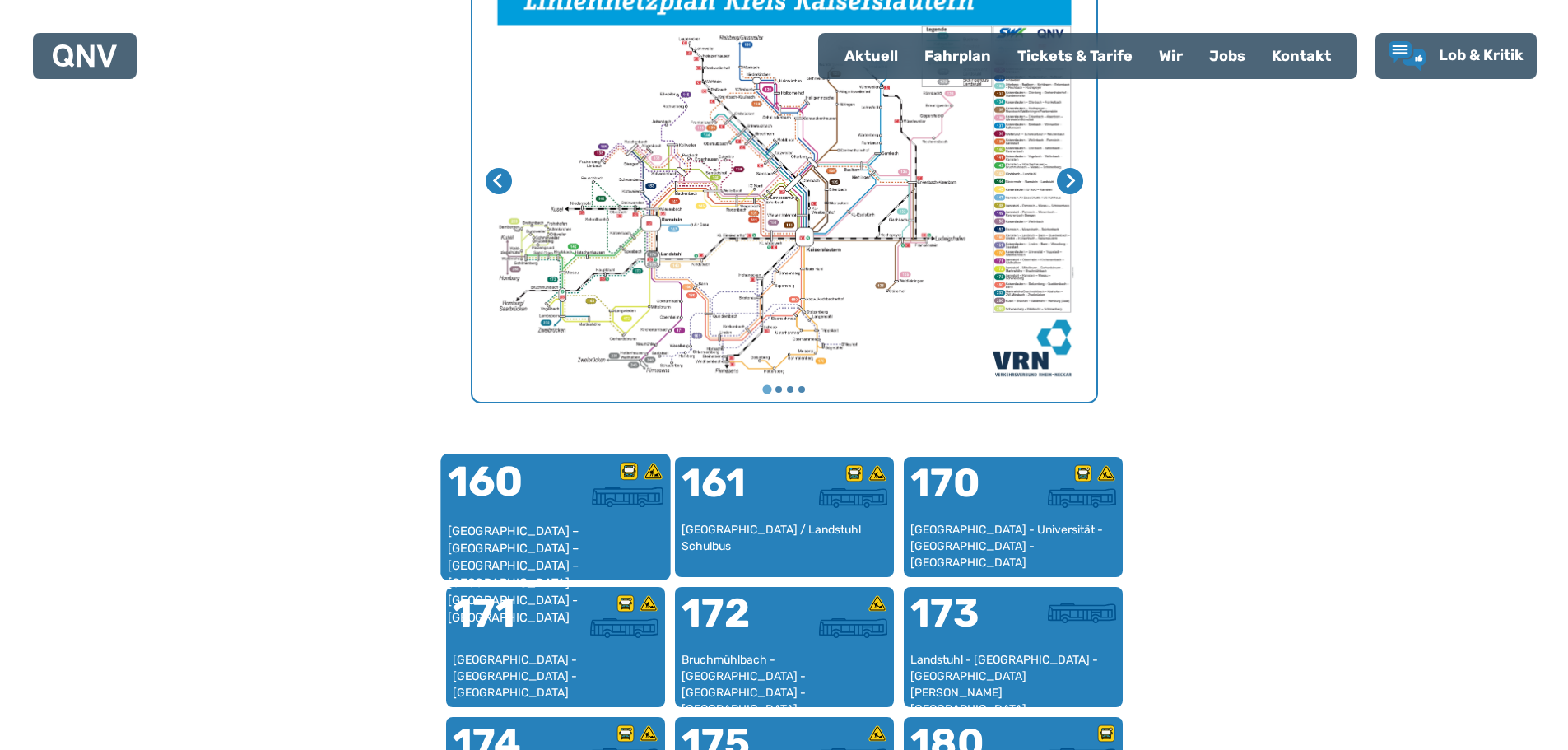
click at [517, 516] on div "160" at bounding box center [501, 492] width 108 height 62
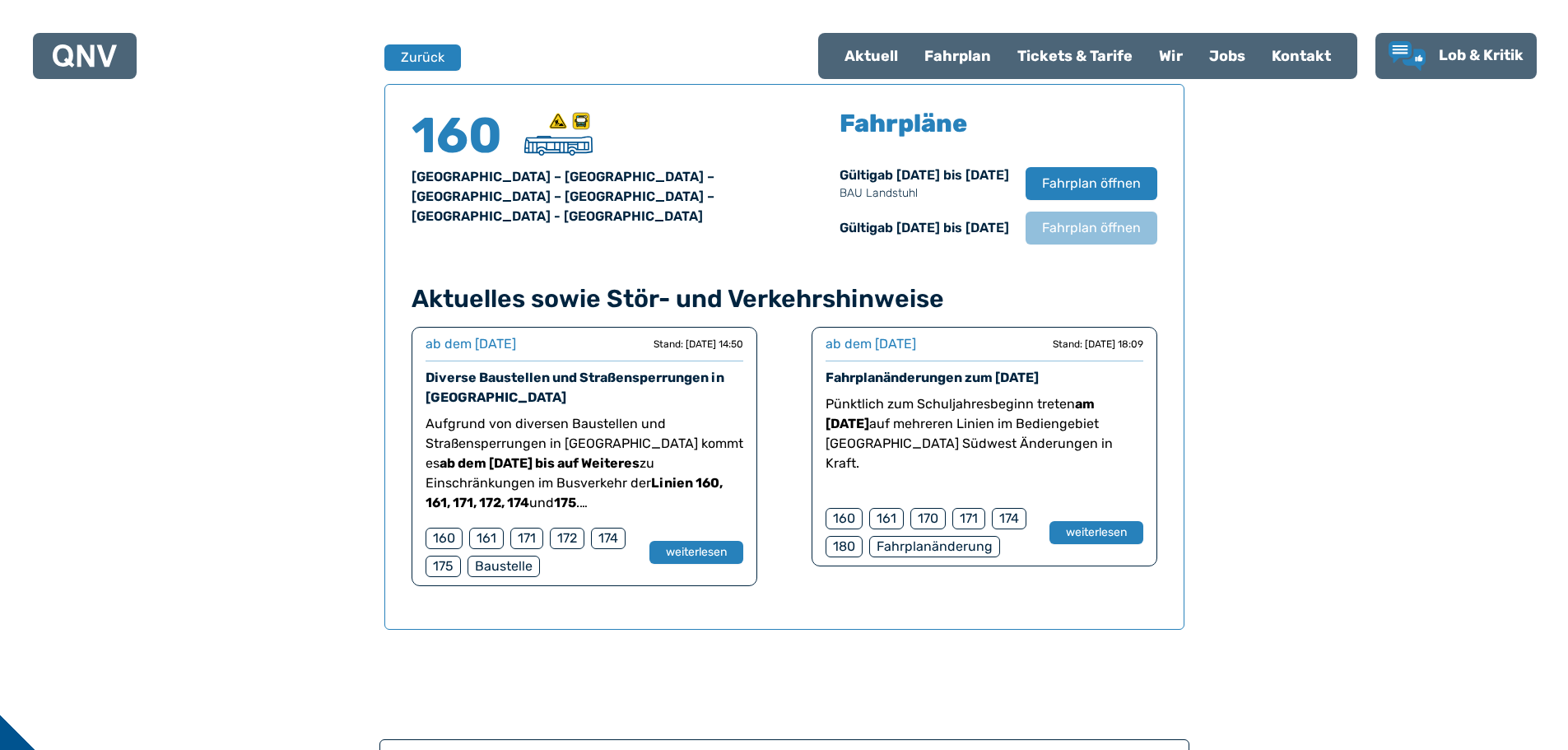
scroll to position [1085, 0]
click at [1076, 534] on button "weiterlesen" at bounding box center [1095, 533] width 95 height 24
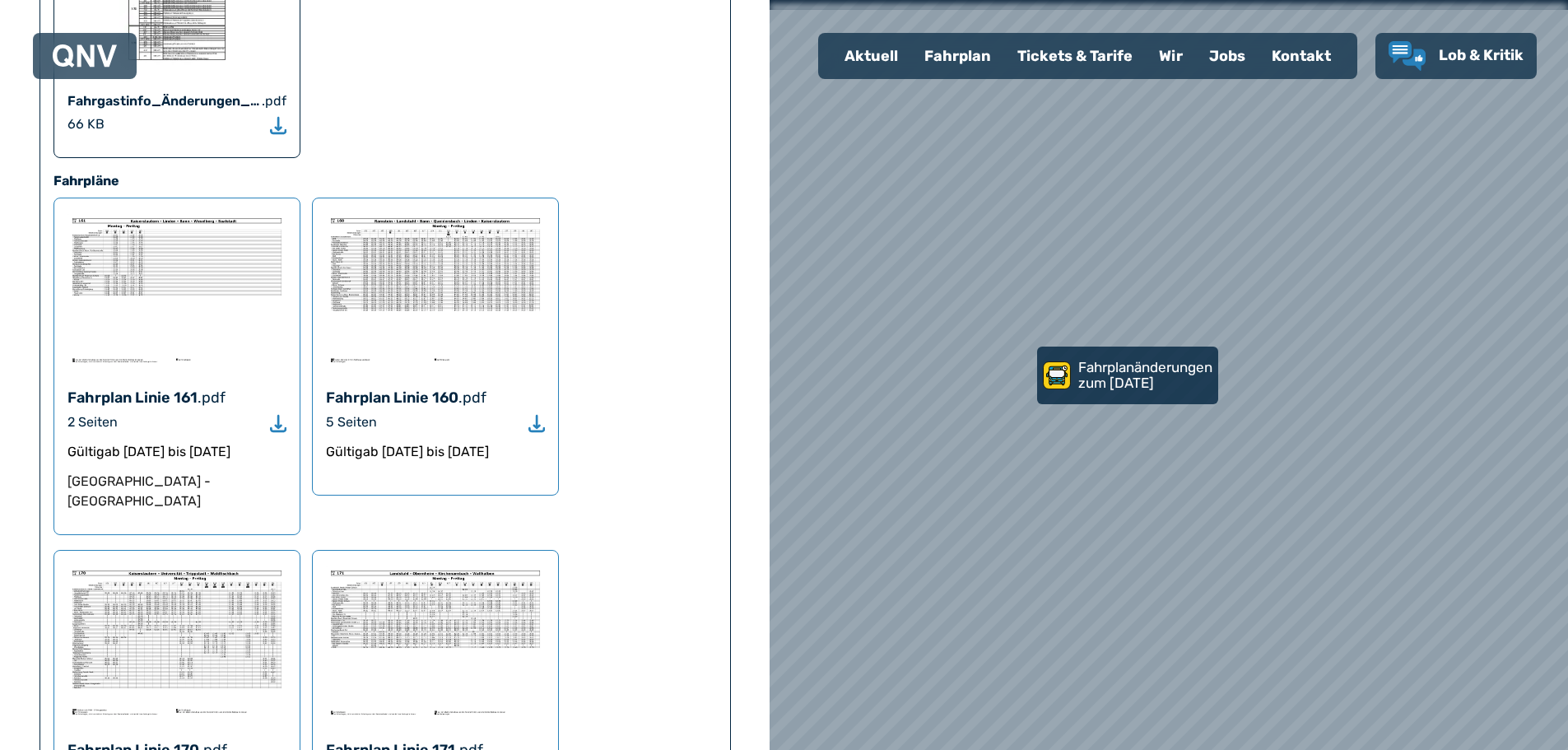
scroll to position [1236, 0]
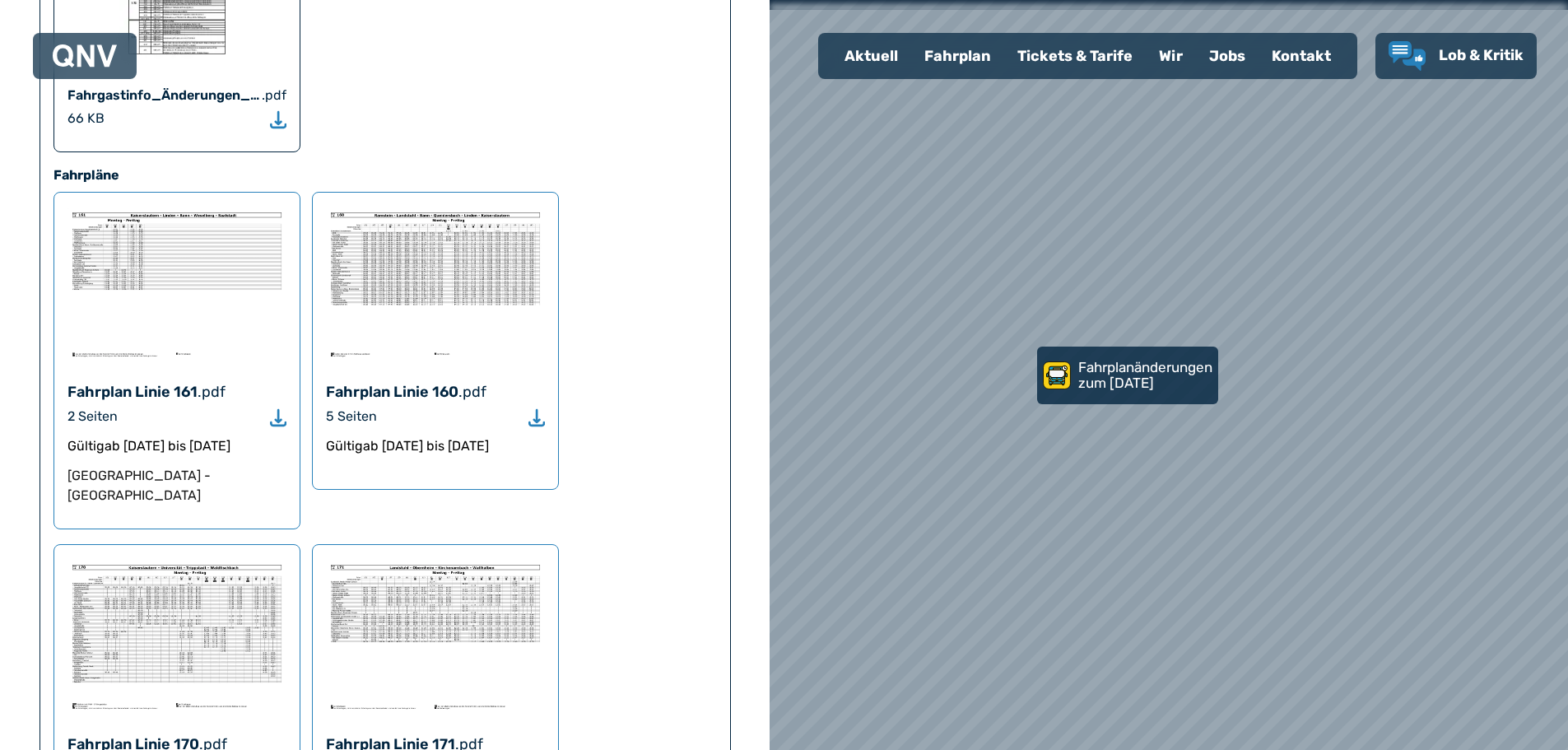
click at [466, 206] on img at bounding box center [435, 284] width 219 height 157
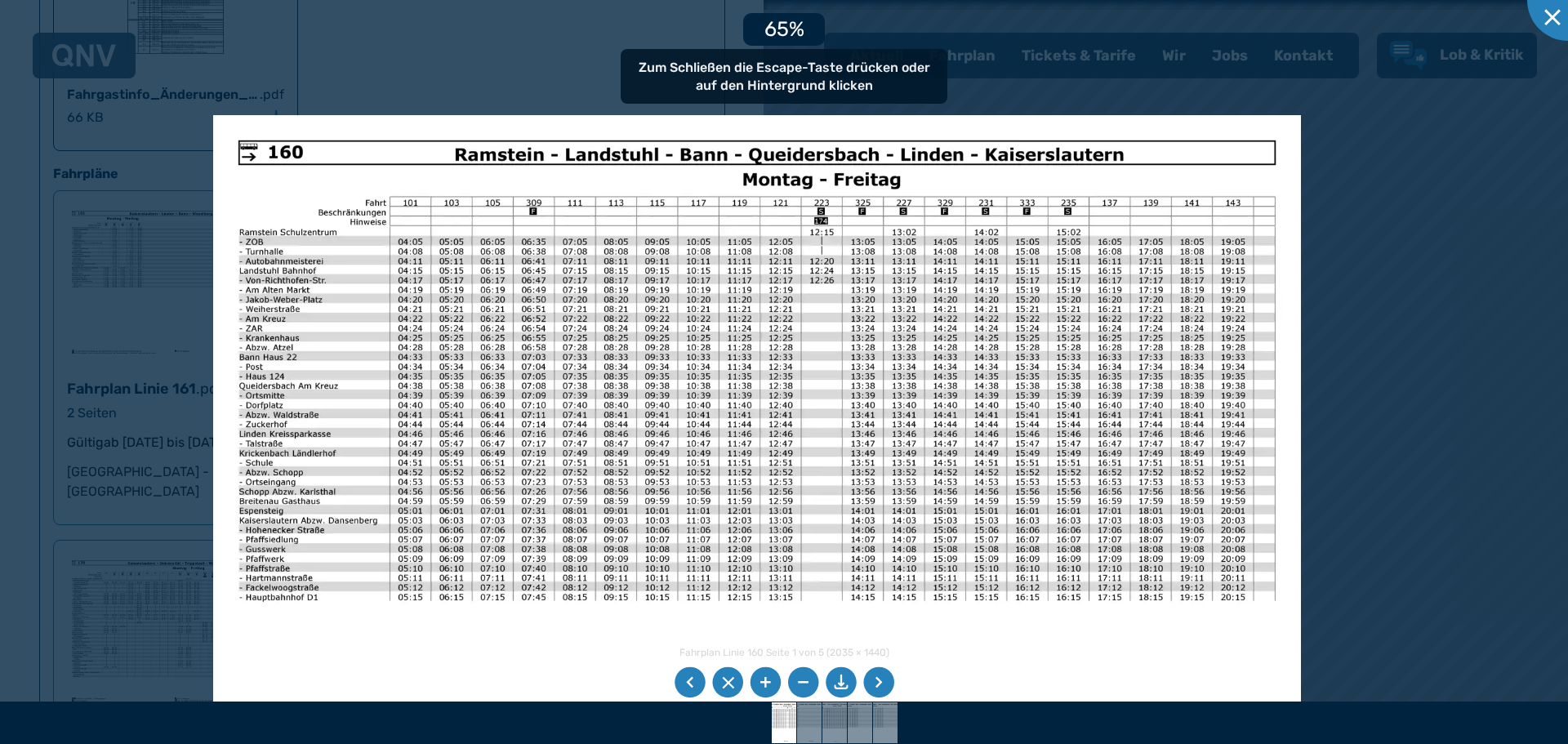
click at [797, 495] on img at bounding box center [756, 500] width 1088 height 770
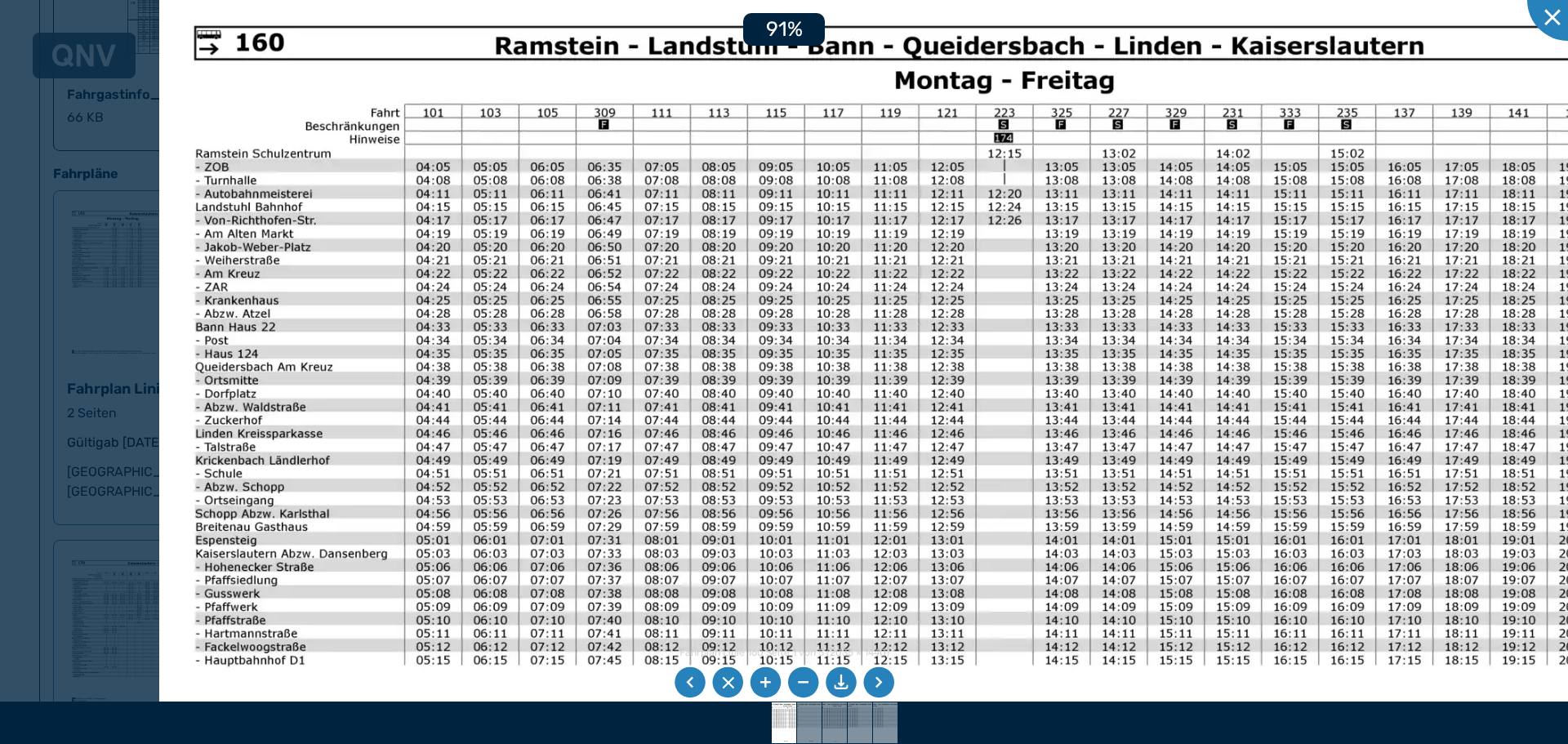
click at [605, 482] on img at bounding box center [914, 526] width 1511 height 1069
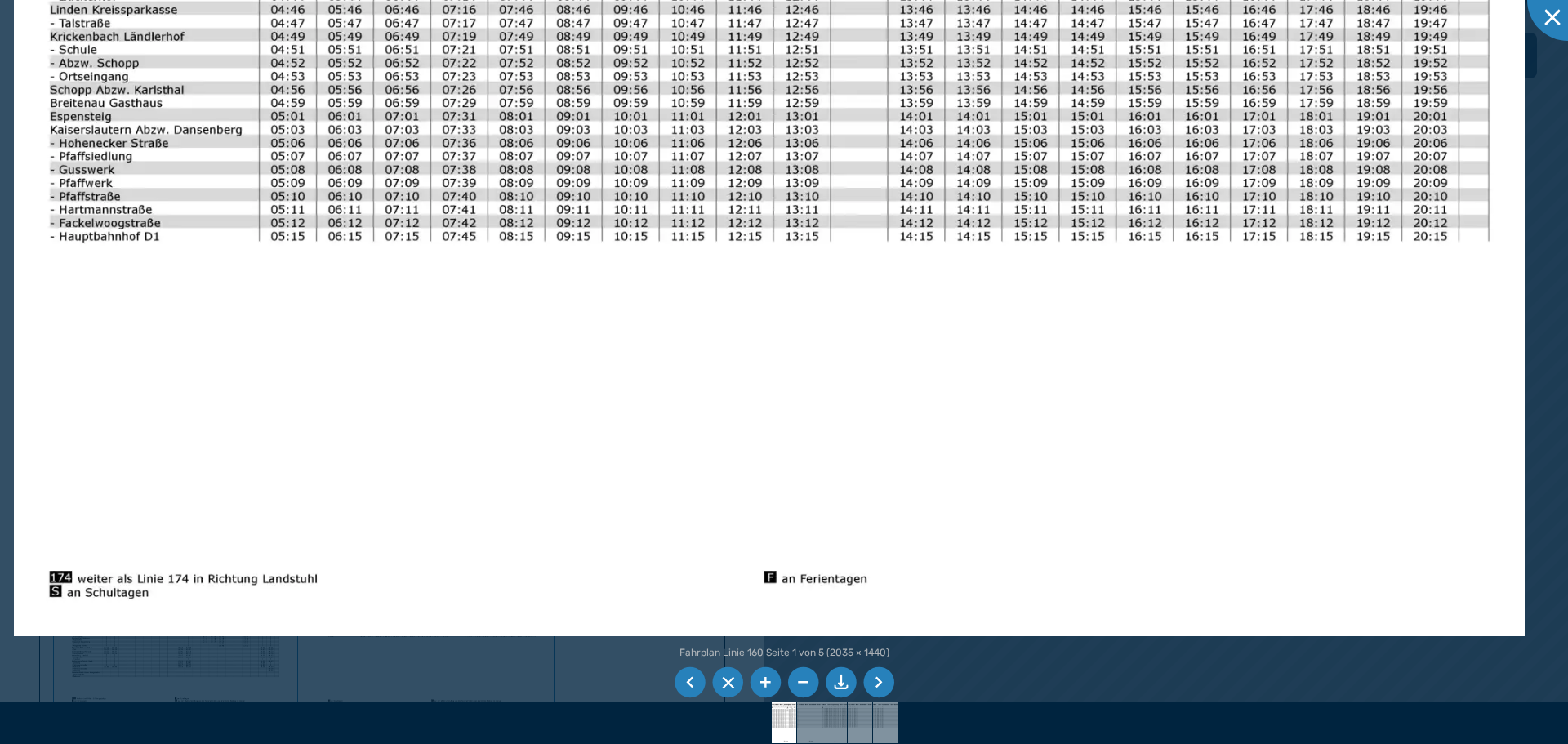
click at [363, 180] on img at bounding box center [769, 102] width 1511 height 1069
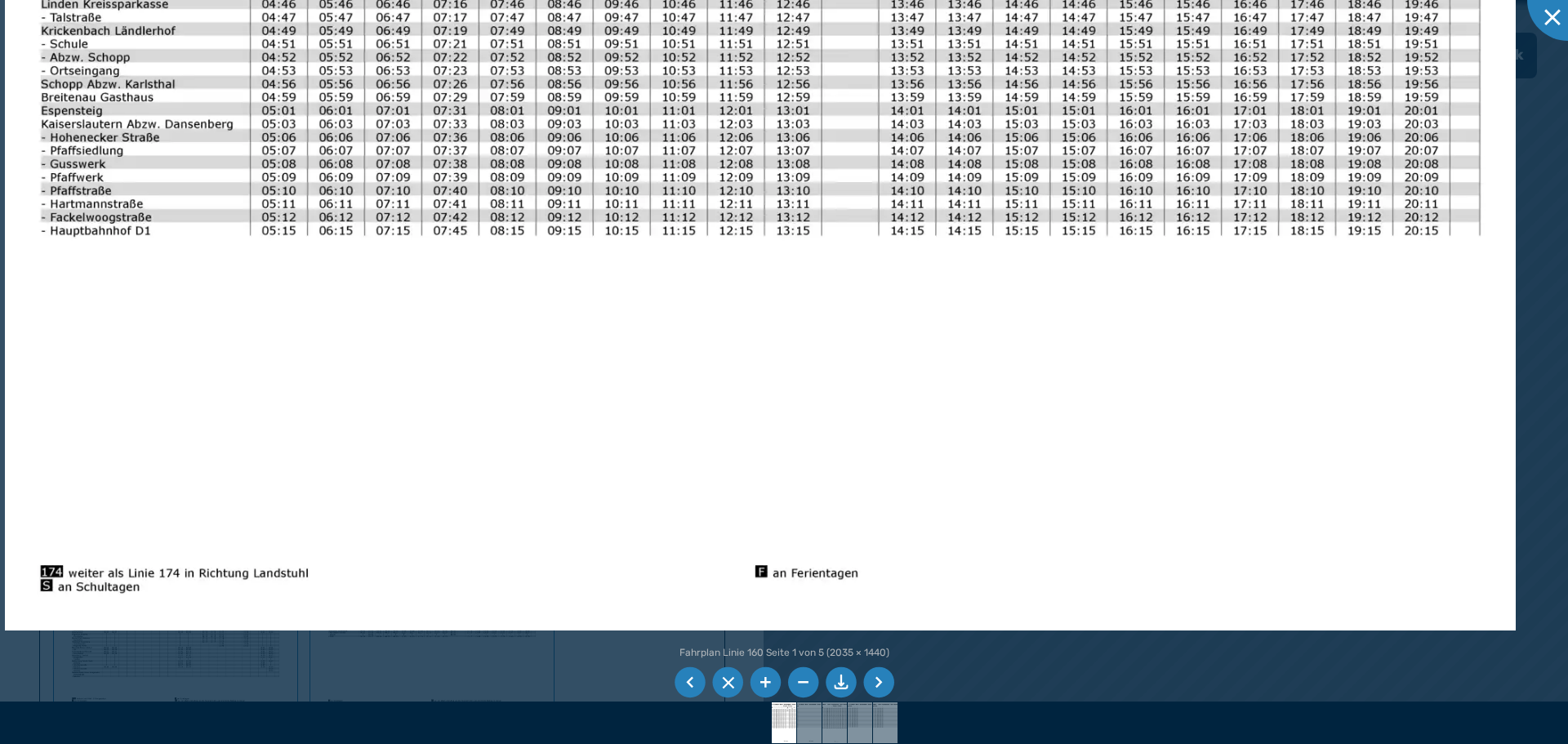
click at [521, 595] on img at bounding box center [760, 96] width 1511 height 1069
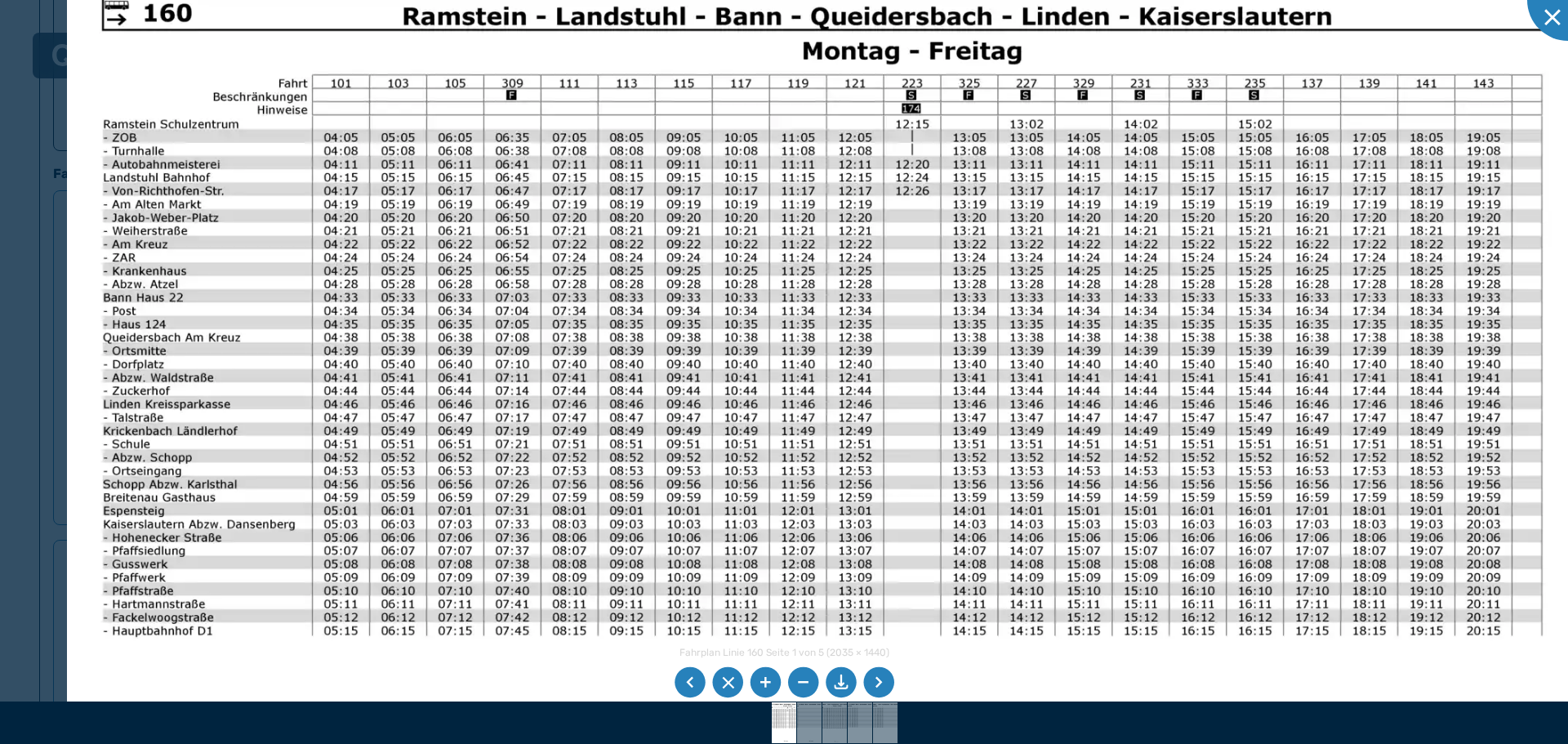
click at [565, 344] on img at bounding box center [823, 496] width 1511 height 1069
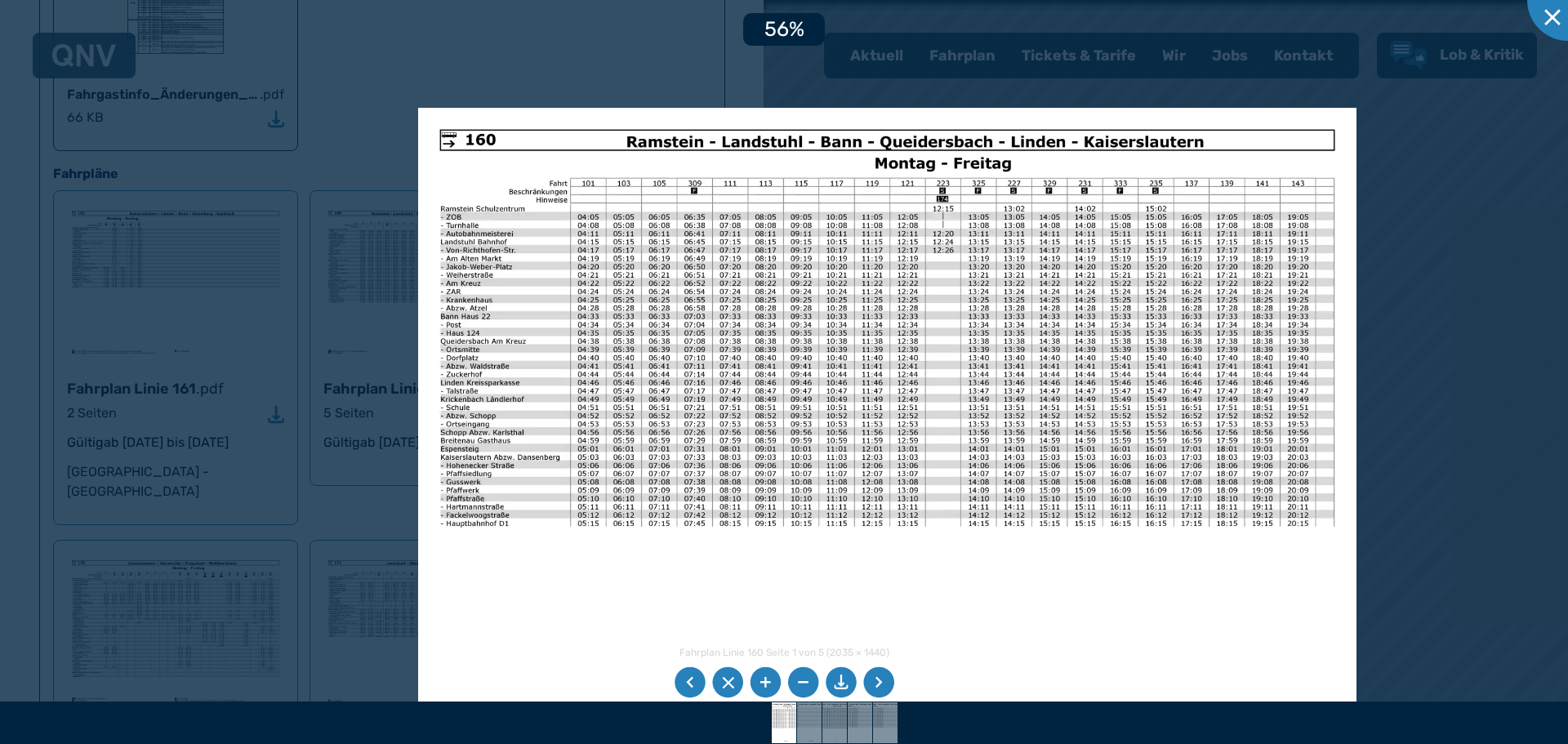
click at [885, 681] on li at bounding box center [878, 683] width 31 height 31
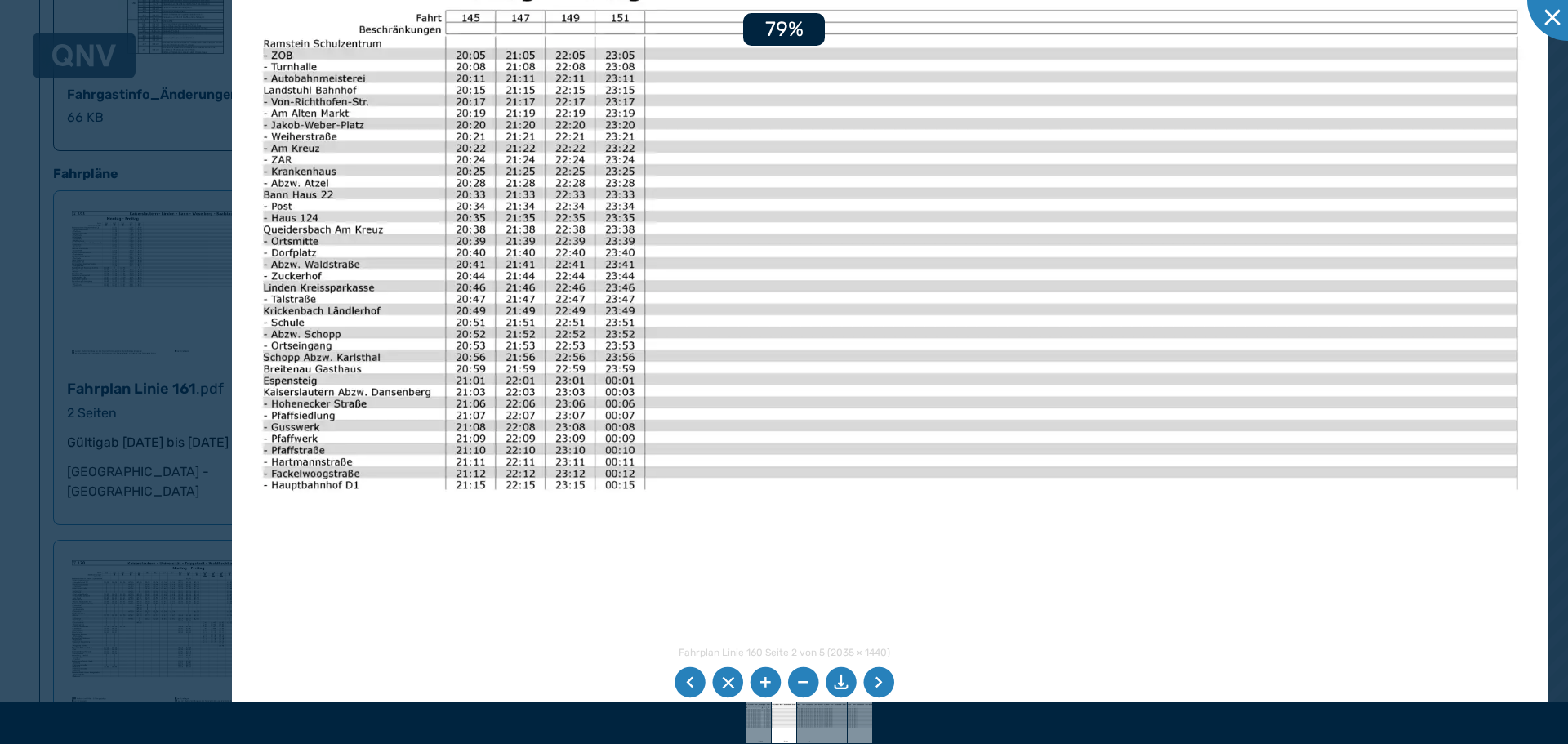
click at [512, 132] on img at bounding box center [890, 378] width 1317 height 933
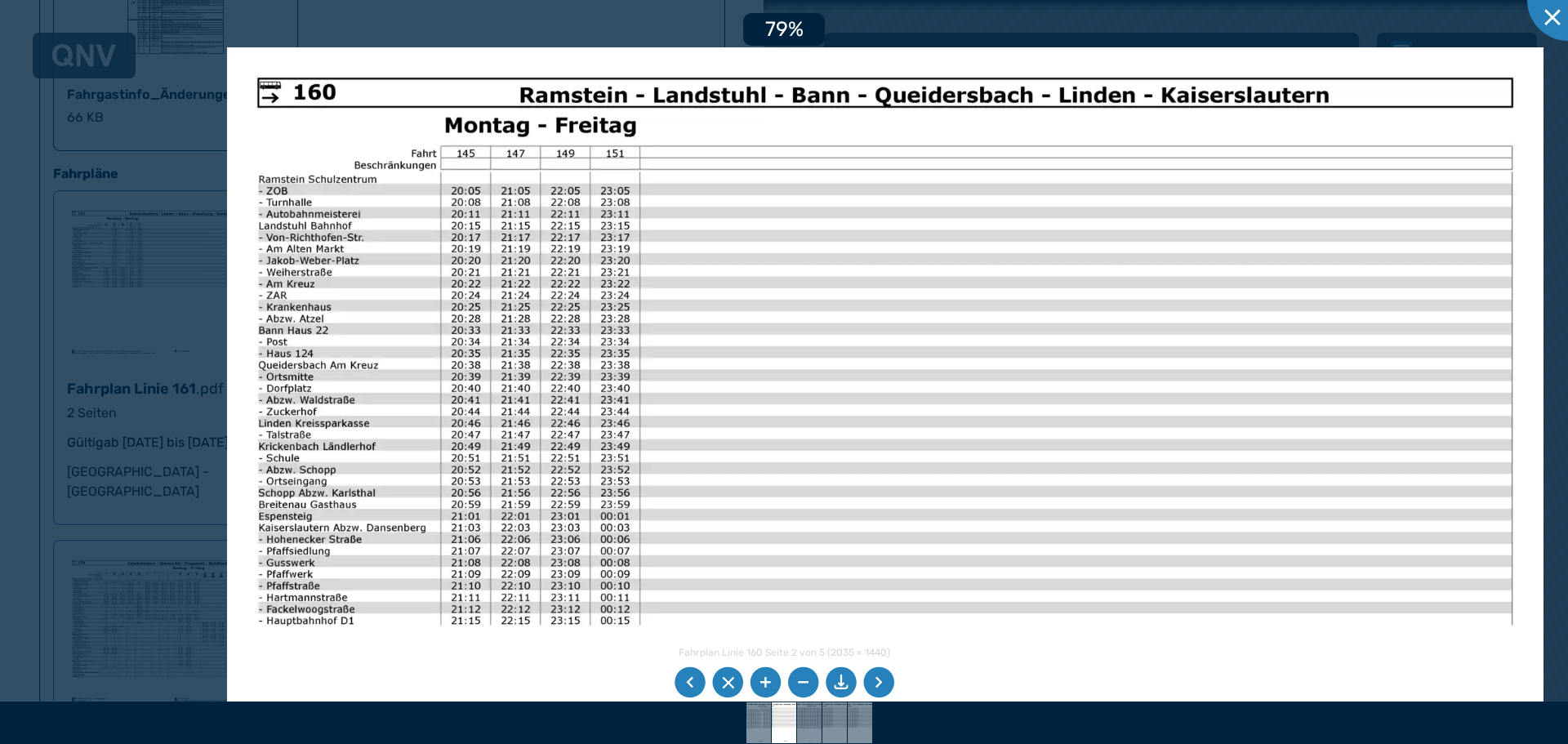
click at [507, 269] on img at bounding box center [885, 514] width 1317 height 933
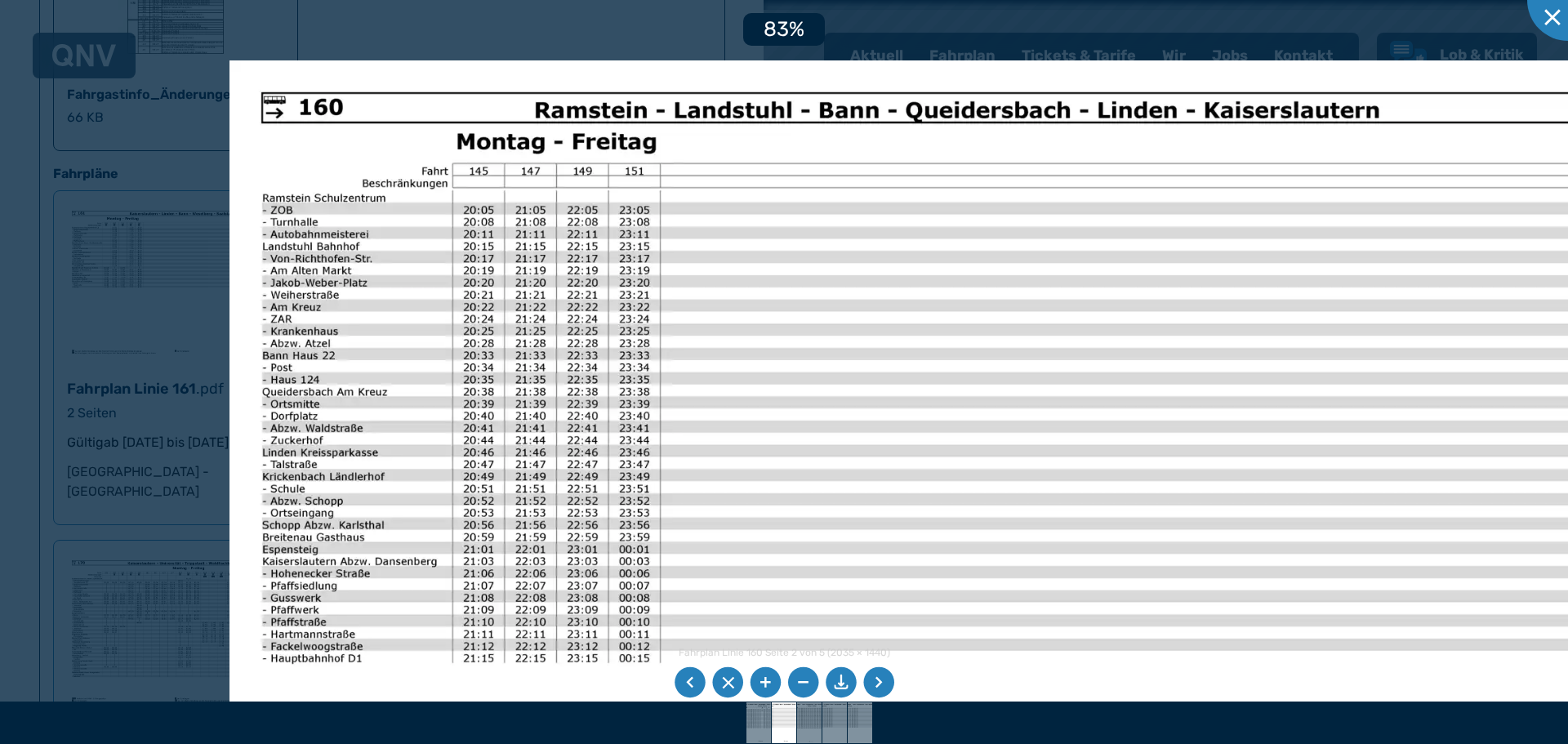
click at [868, 675] on li at bounding box center [878, 683] width 31 height 31
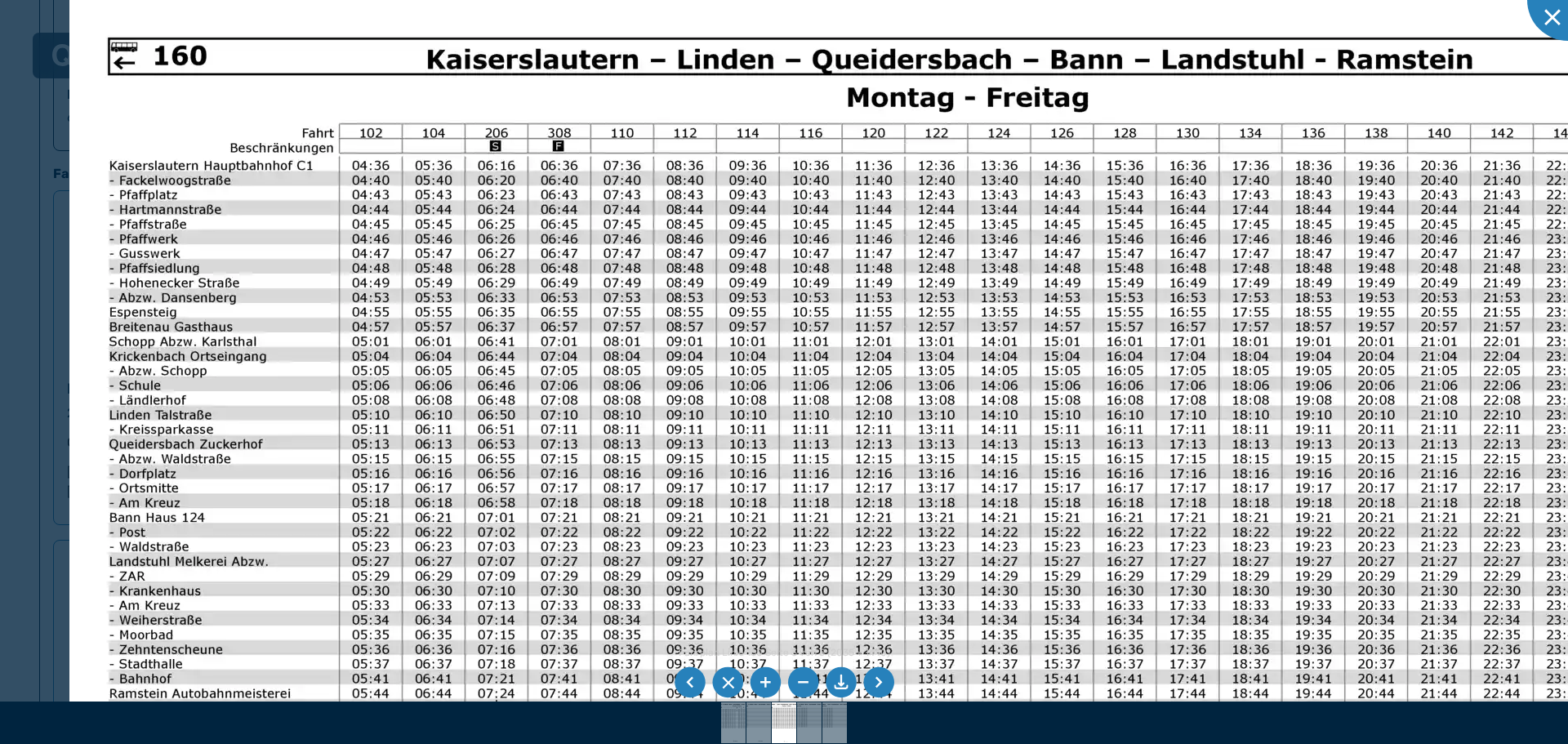
click at [512, 392] on img at bounding box center [900, 587] width 1661 height 1176
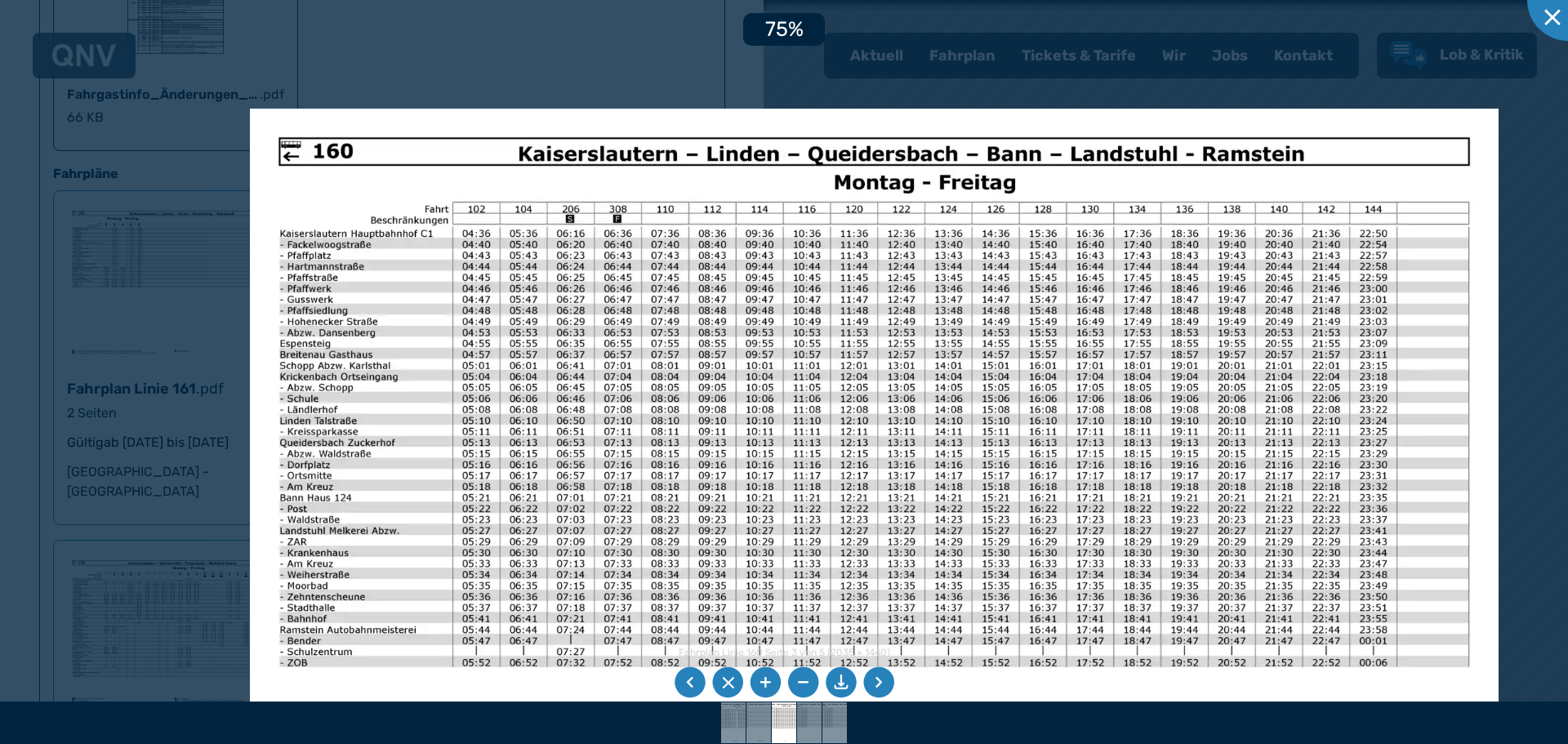
click at [878, 685] on li at bounding box center [878, 683] width 31 height 31
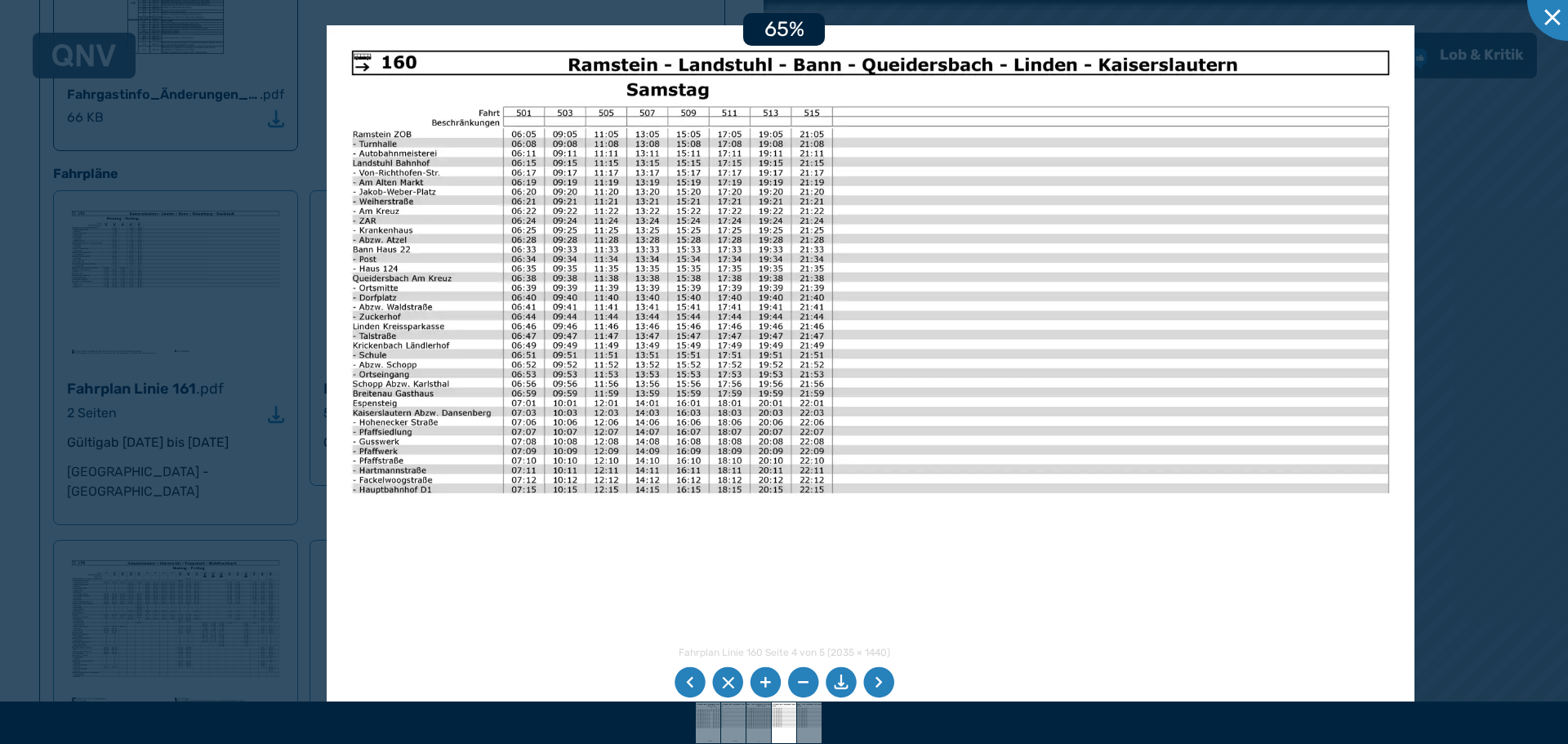
click at [652, 545] on img at bounding box center [870, 410] width 1088 height 770
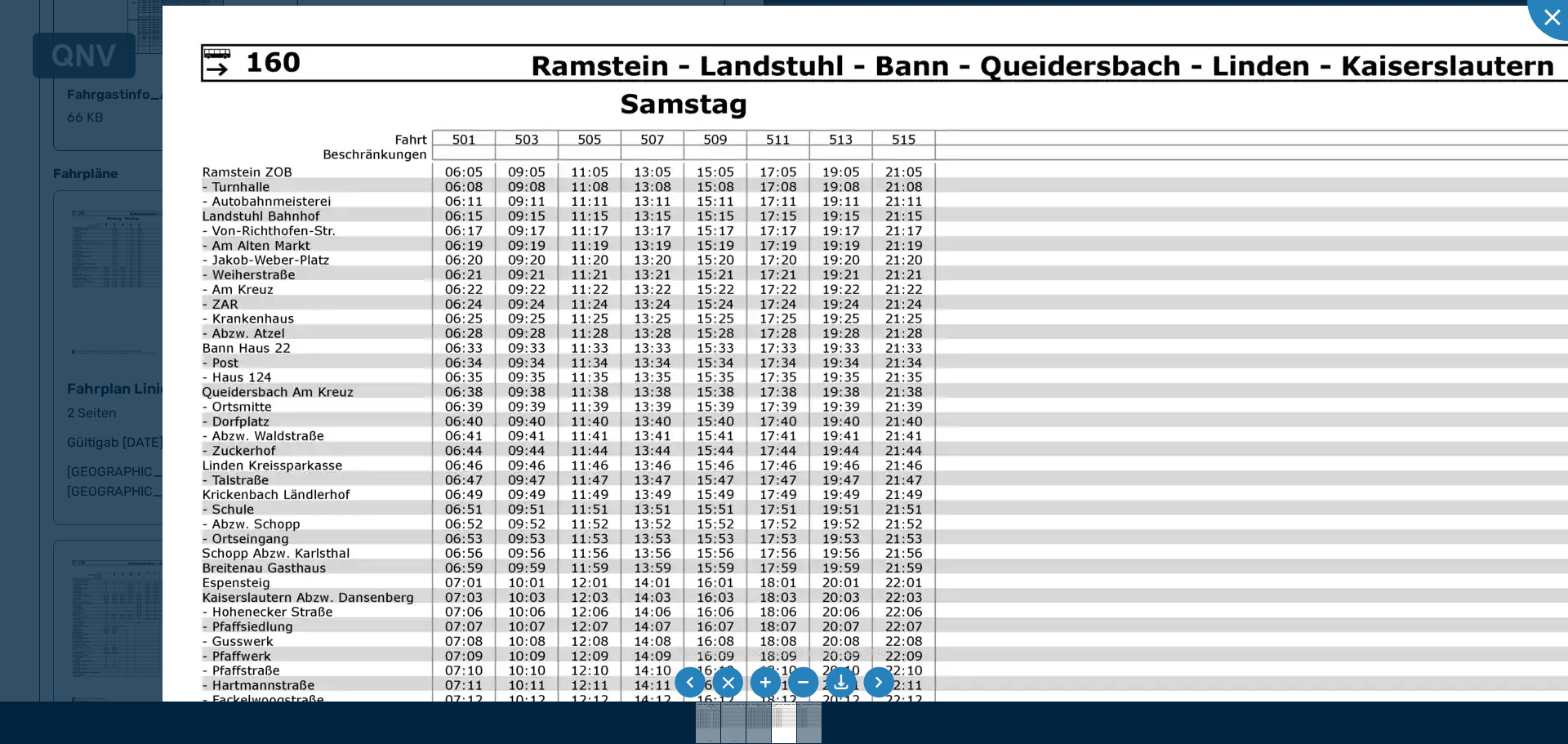
click at [593, 522] on img at bounding box center [993, 593] width 1661 height 1176
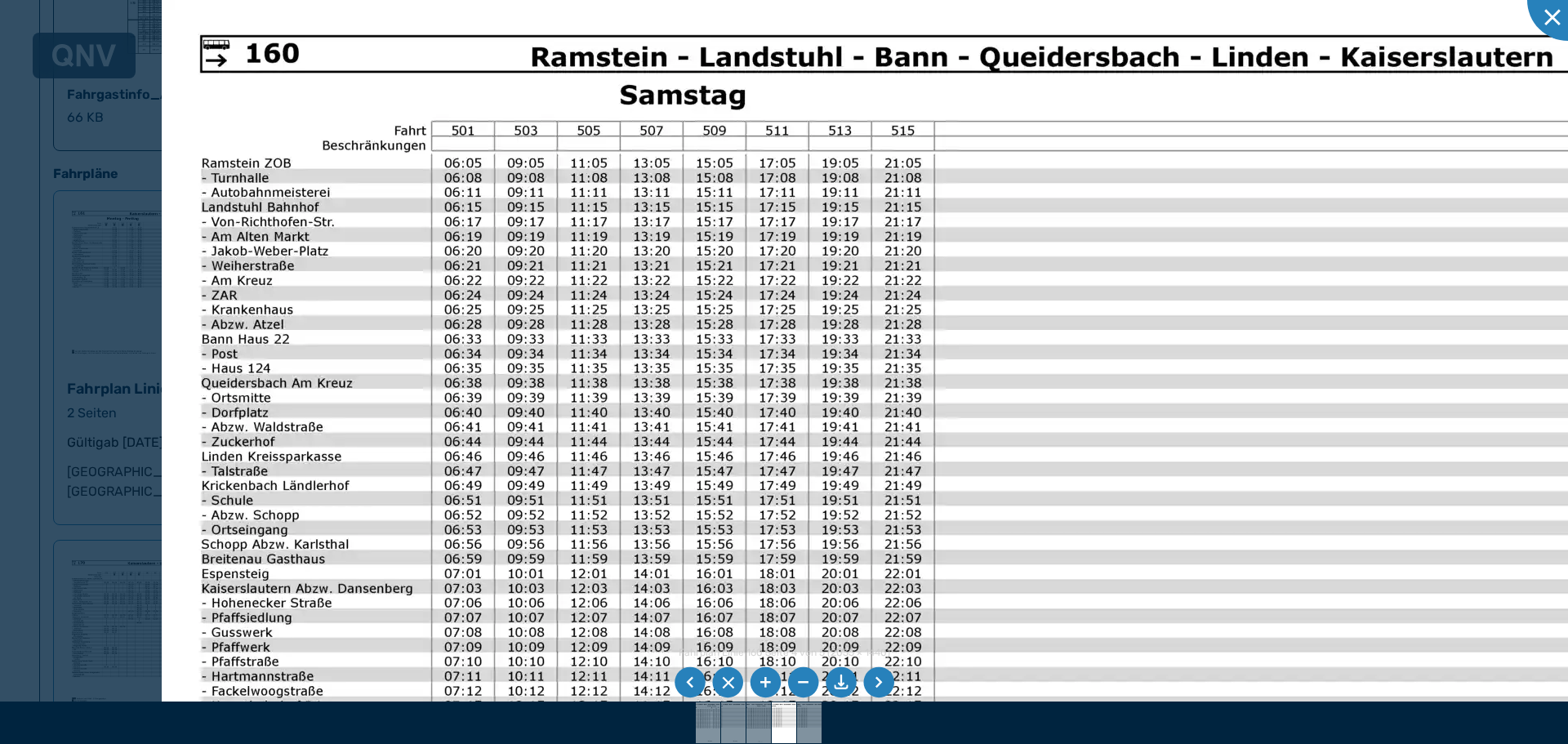
click at [537, 527] on img at bounding box center [992, 584] width 1661 height 1176
click at [480, 250] on img at bounding box center [992, 584] width 1661 height 1176
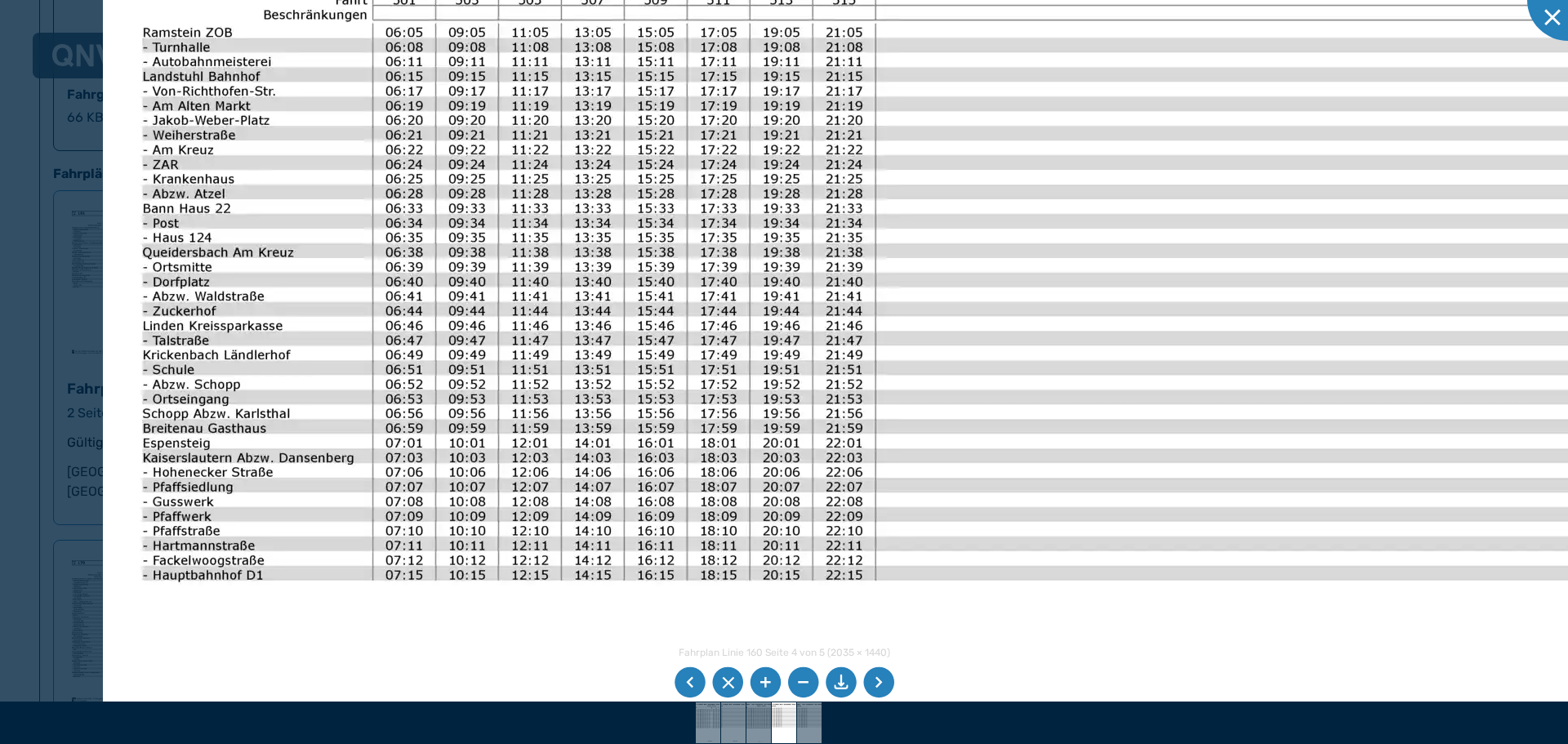
click at [392, 646] on img at bounding box center [934, 454] width 1661 height 1176
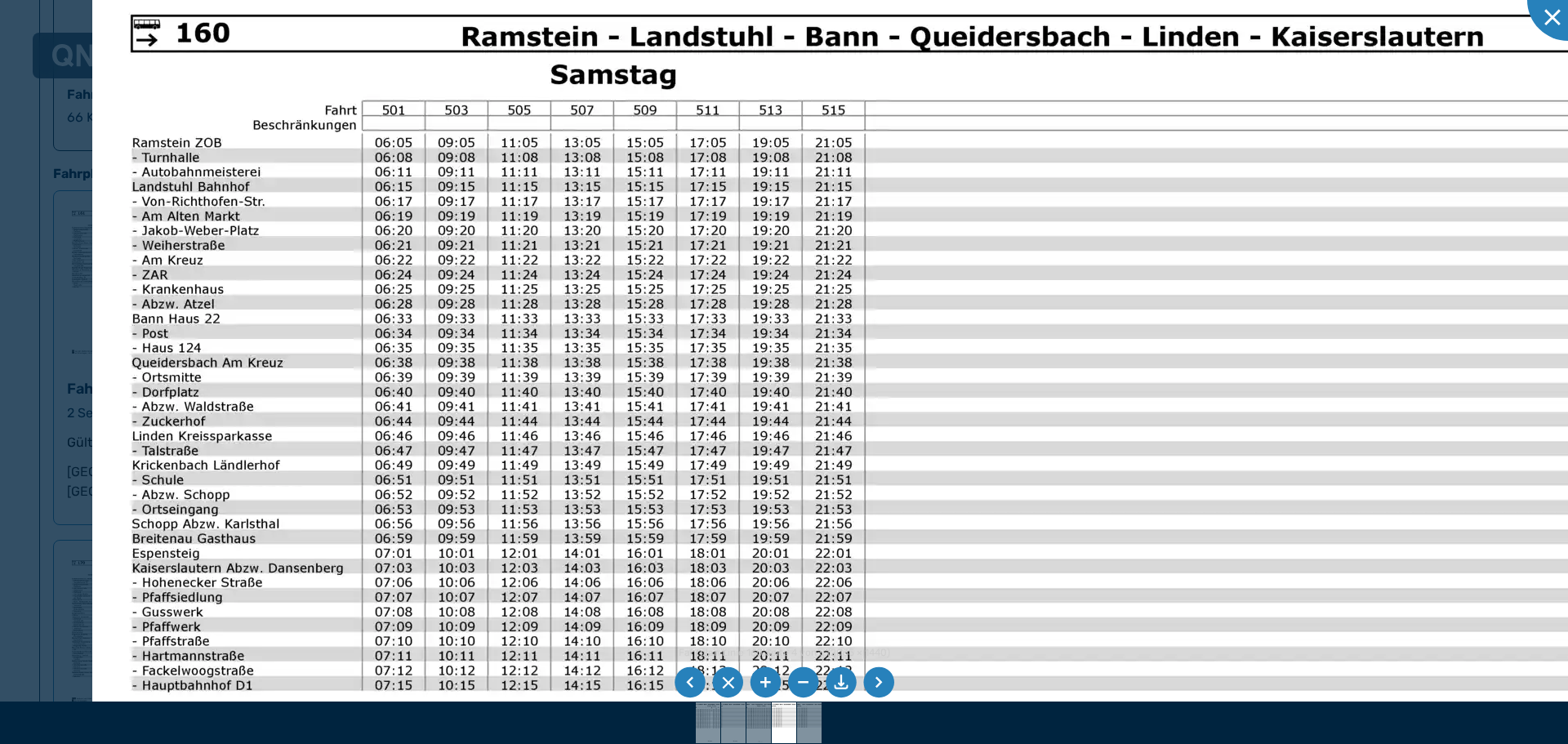
click at [433, 572] on img at bounding box center [923, 564] width 1661 height 1176
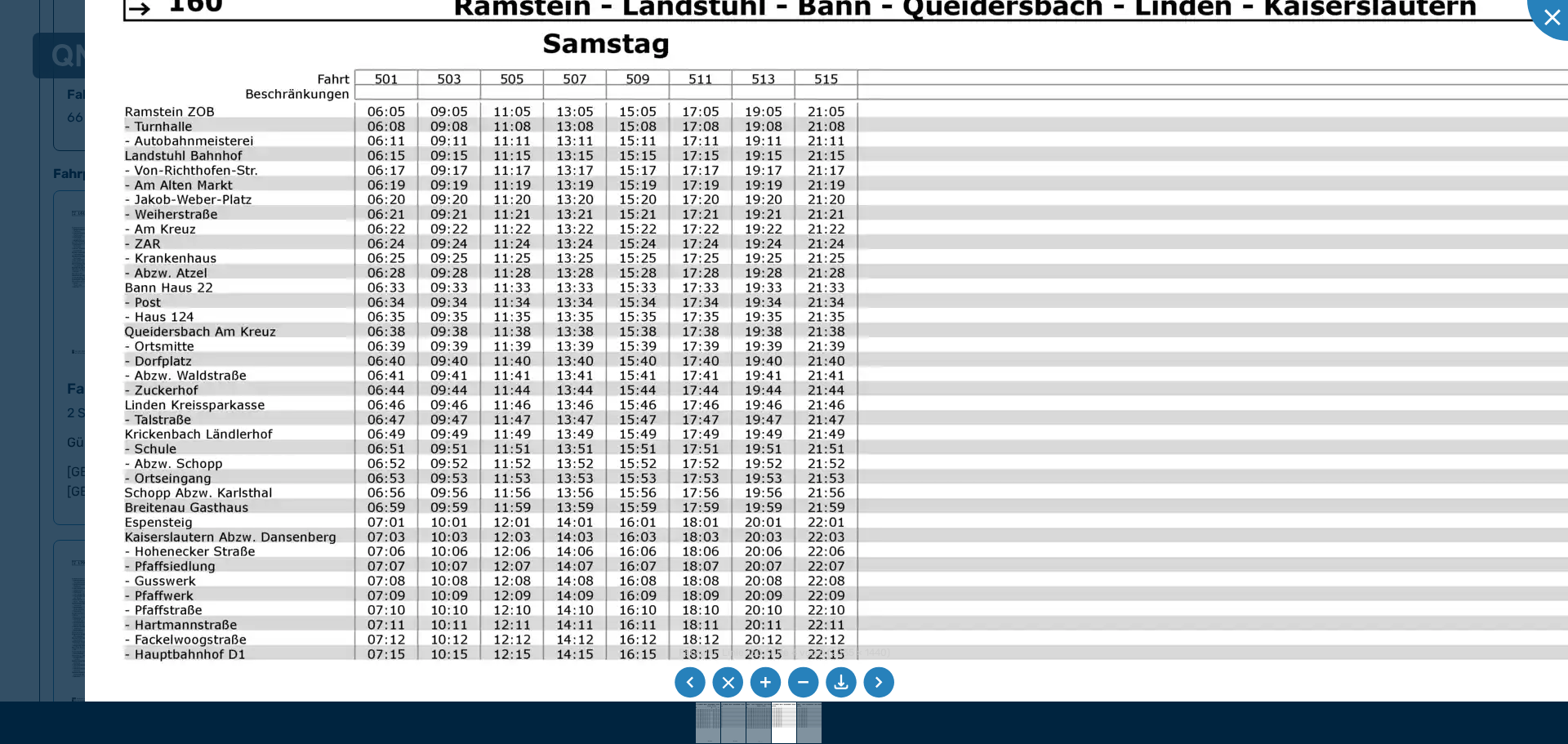
click at [420, 531] on img at bounding box center [916, 533] width 1661 height 1176
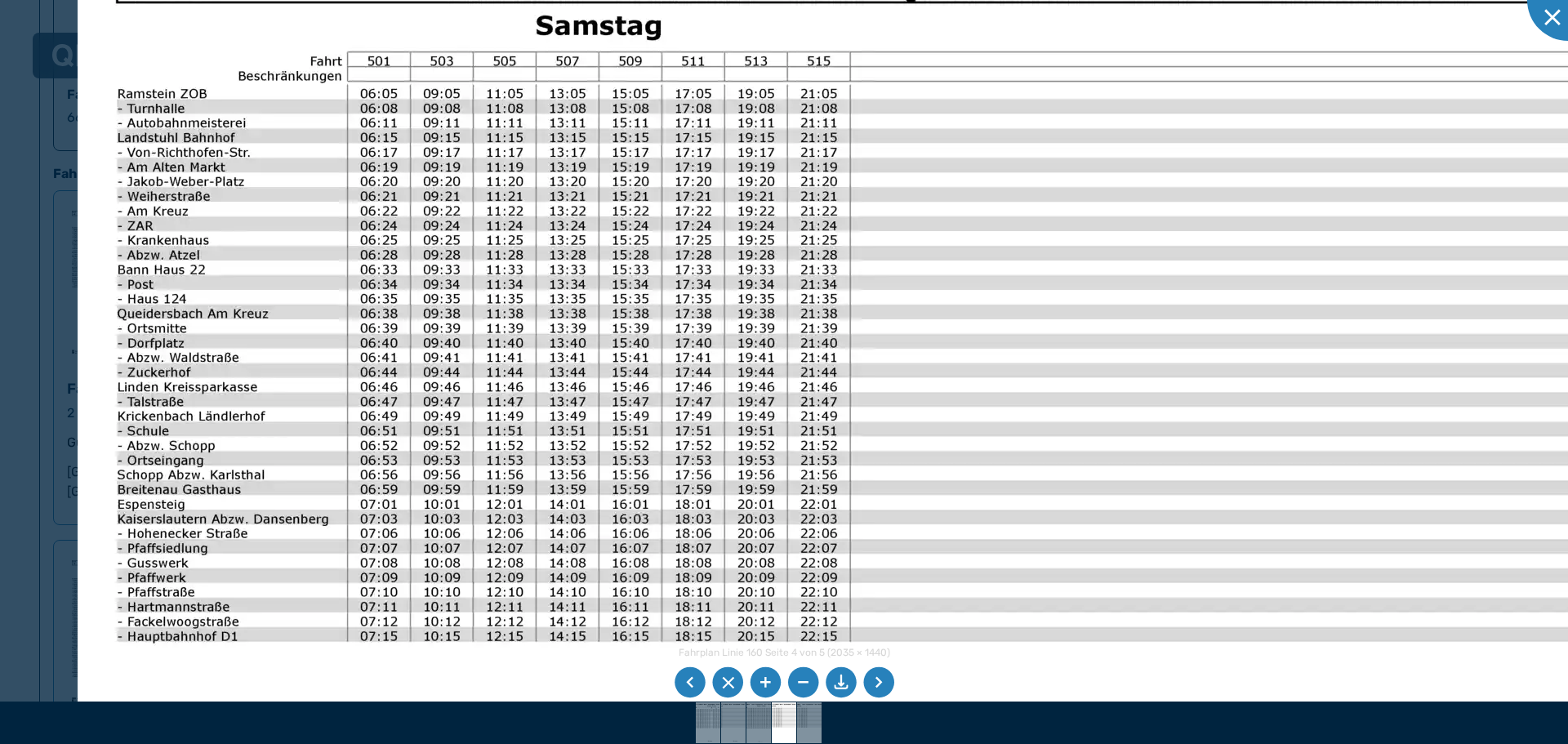
click at [883, 688] on li at bounding box center [878, 683] width 31 height 31
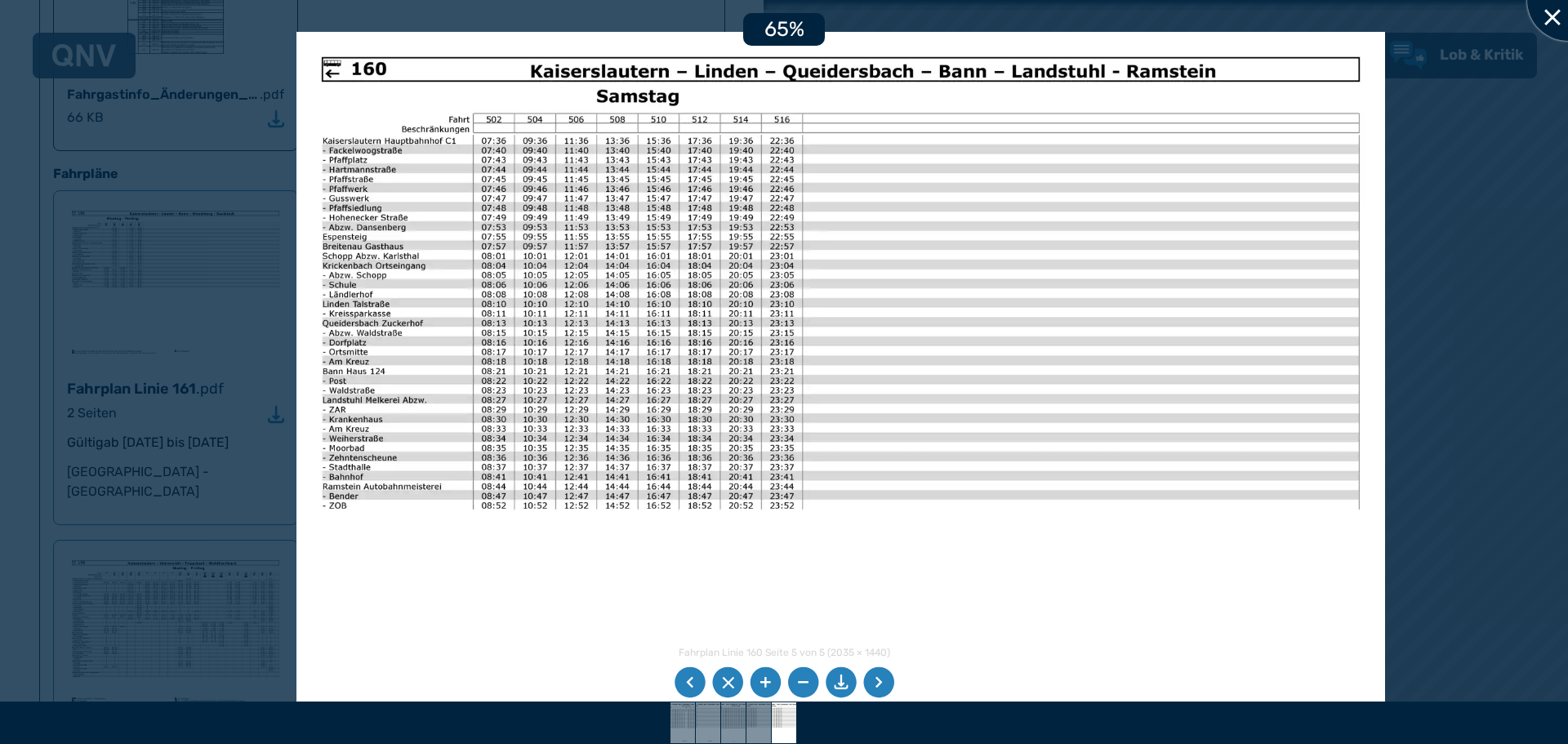
click at [1555, 19] on div at bounding box center [1567, 0] width 82 height 82
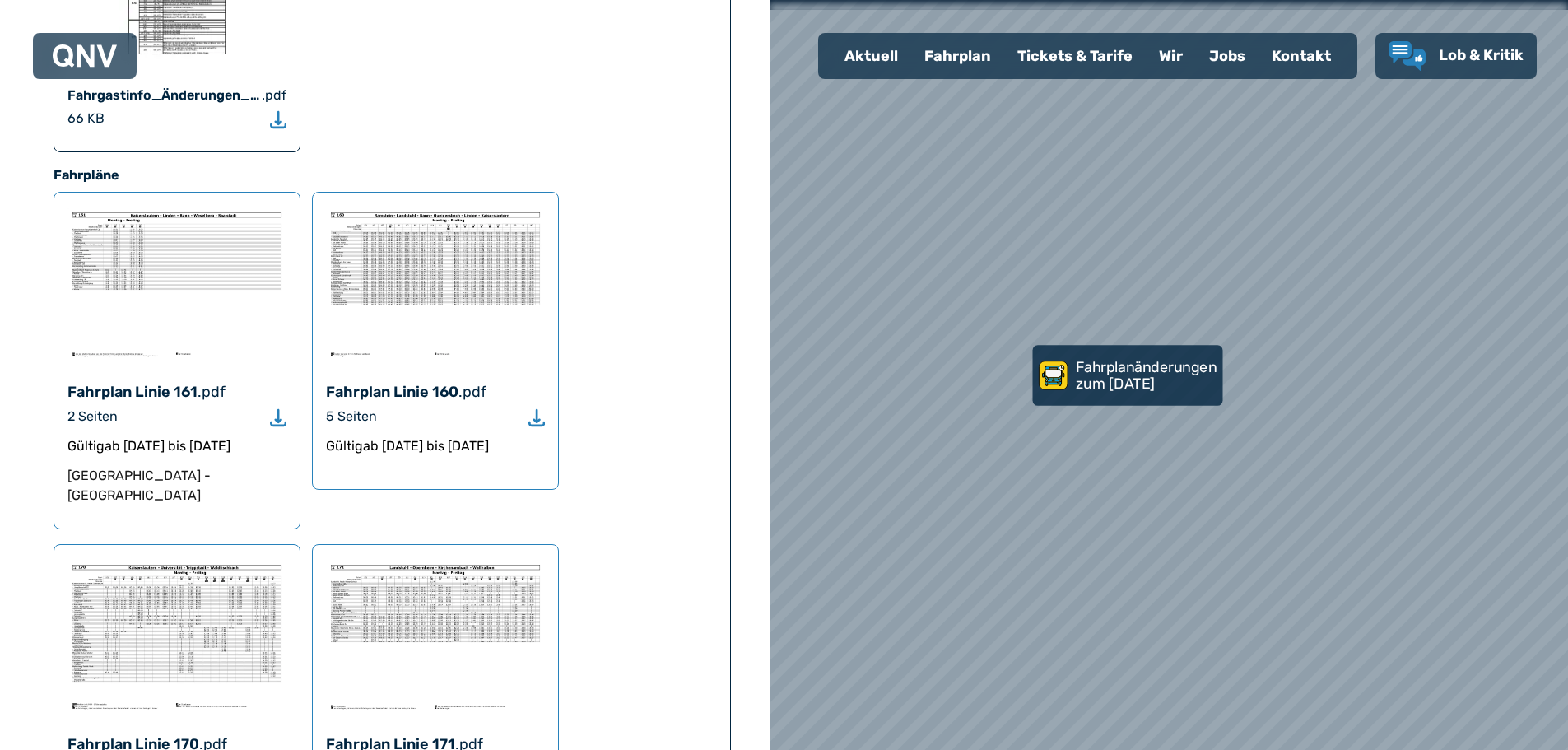
click at [1061, 387] on use at bounding box center [1054, 376] width 29 height 29
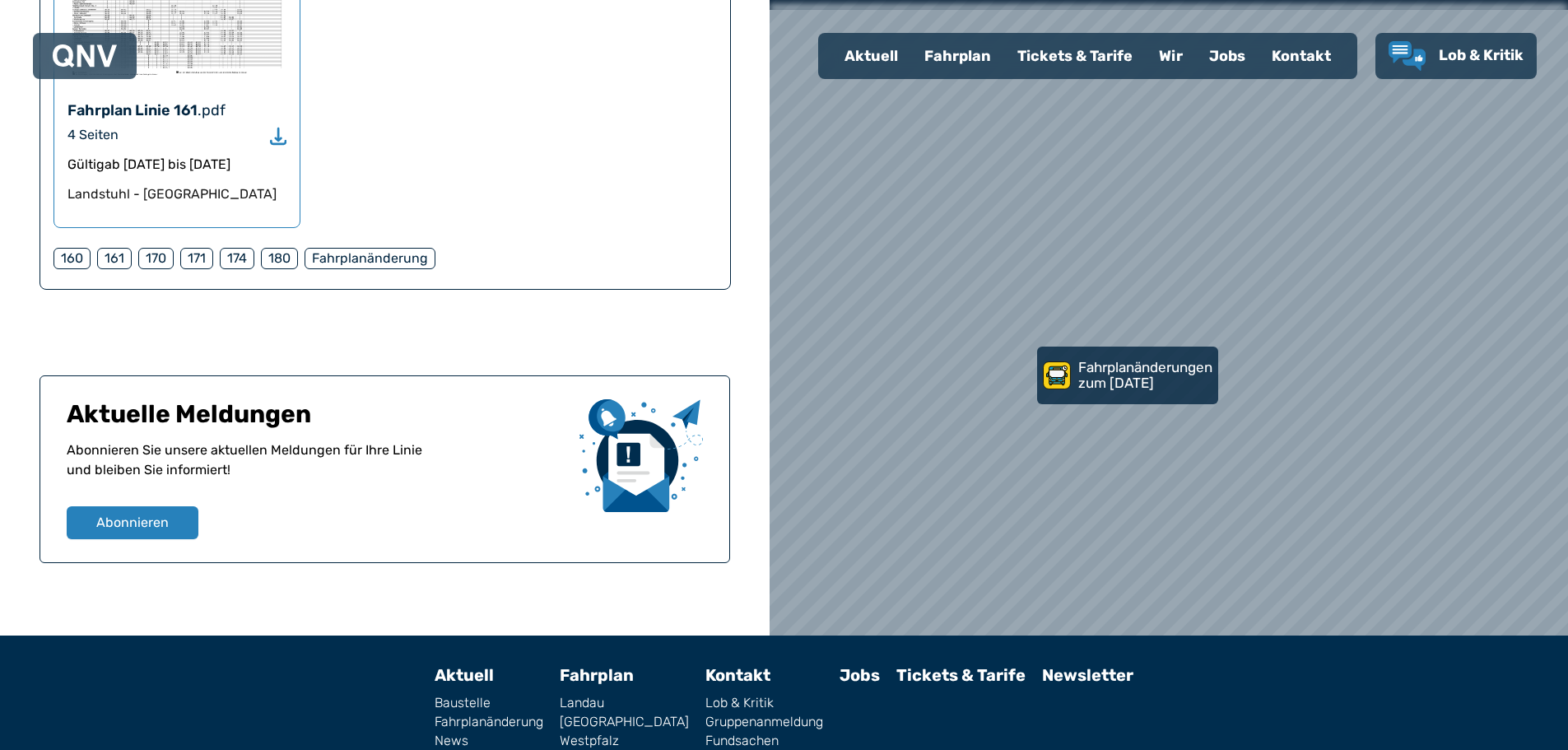
scroll to position [1919, 0]
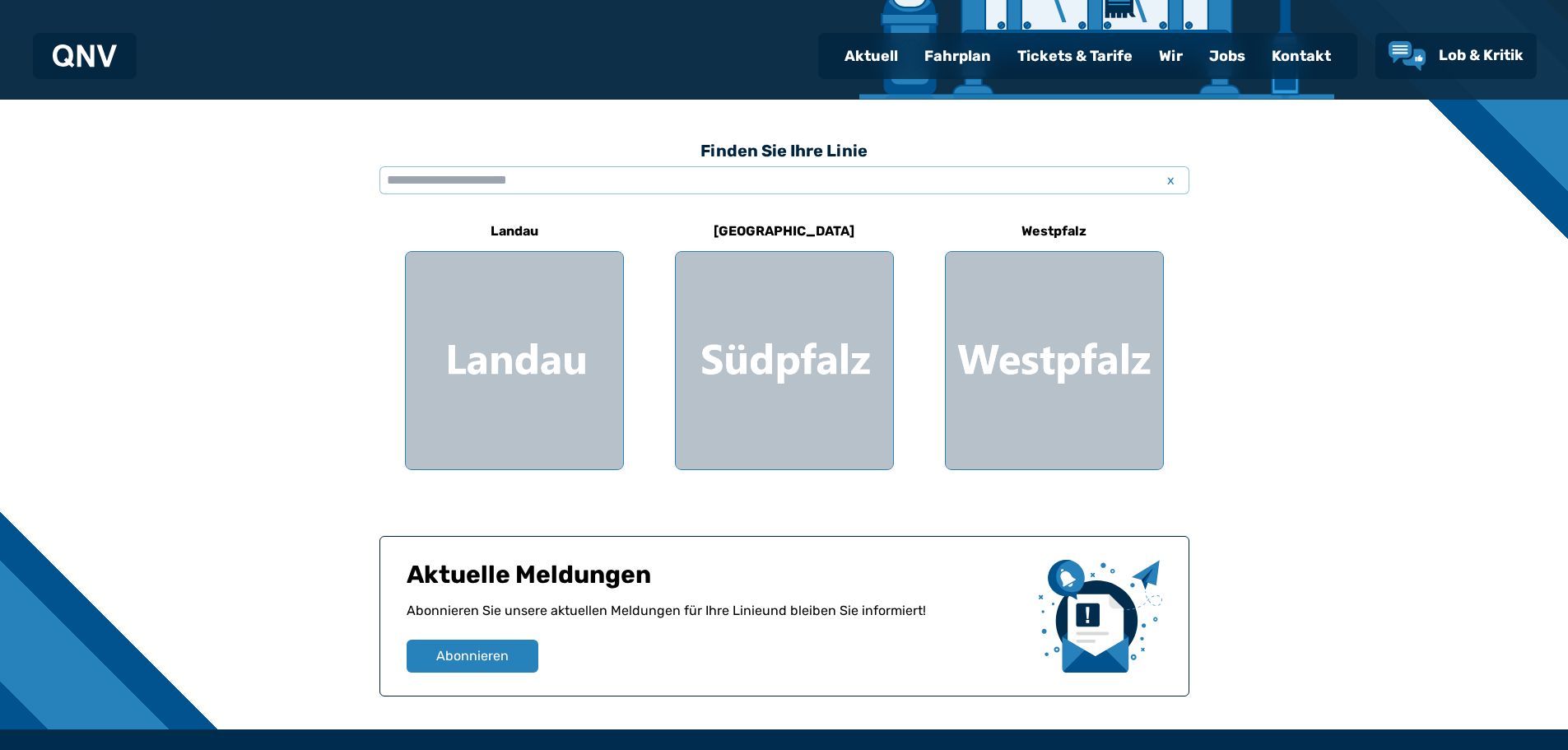
scroll to position [495, 0]
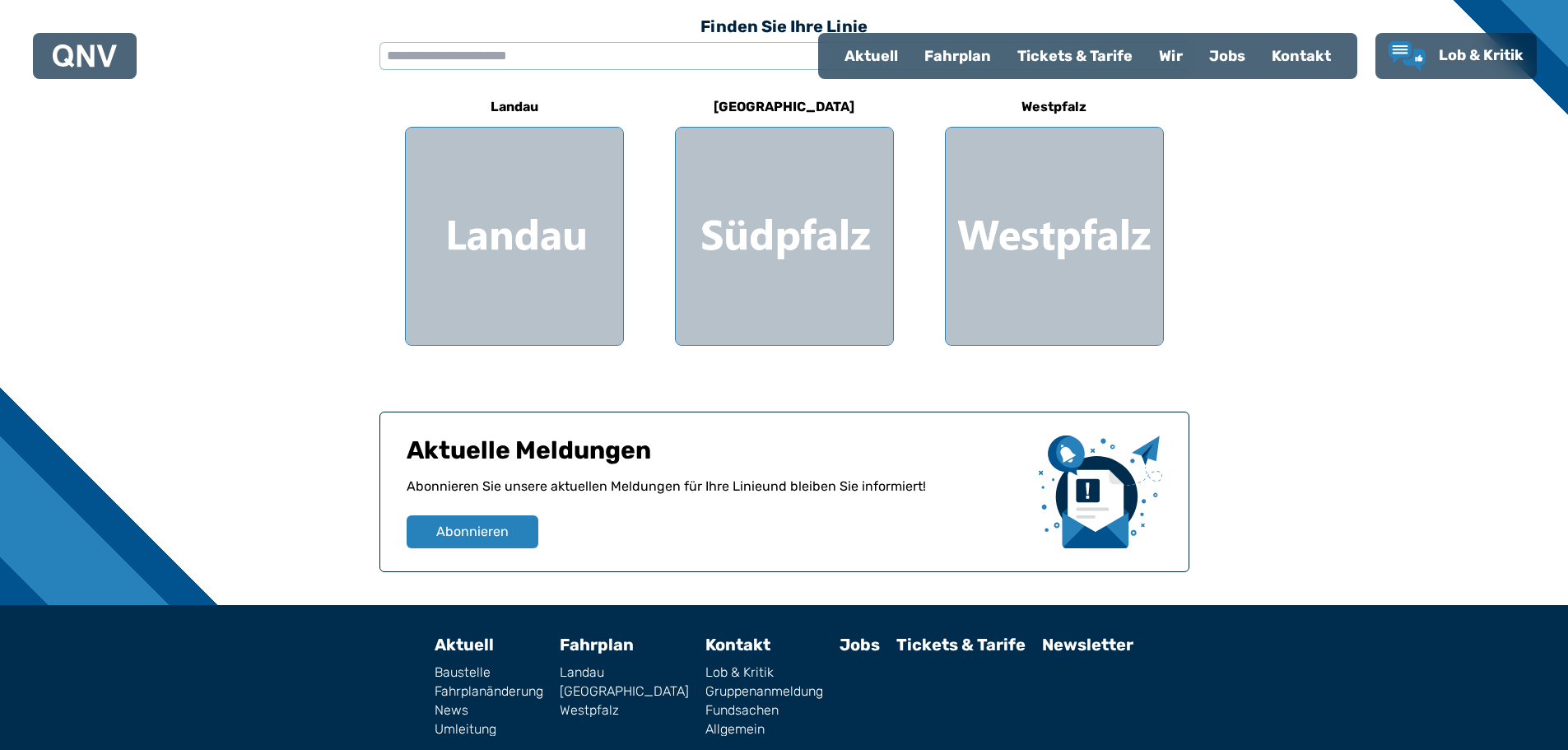
click at [1236, 245] on div "Finden Sie Ihre Linie x Landau Südpfalz Westpfalz Aktuelle Meldungen Abonnieren…" at bounding box center [784, 291] width 1568 height 630
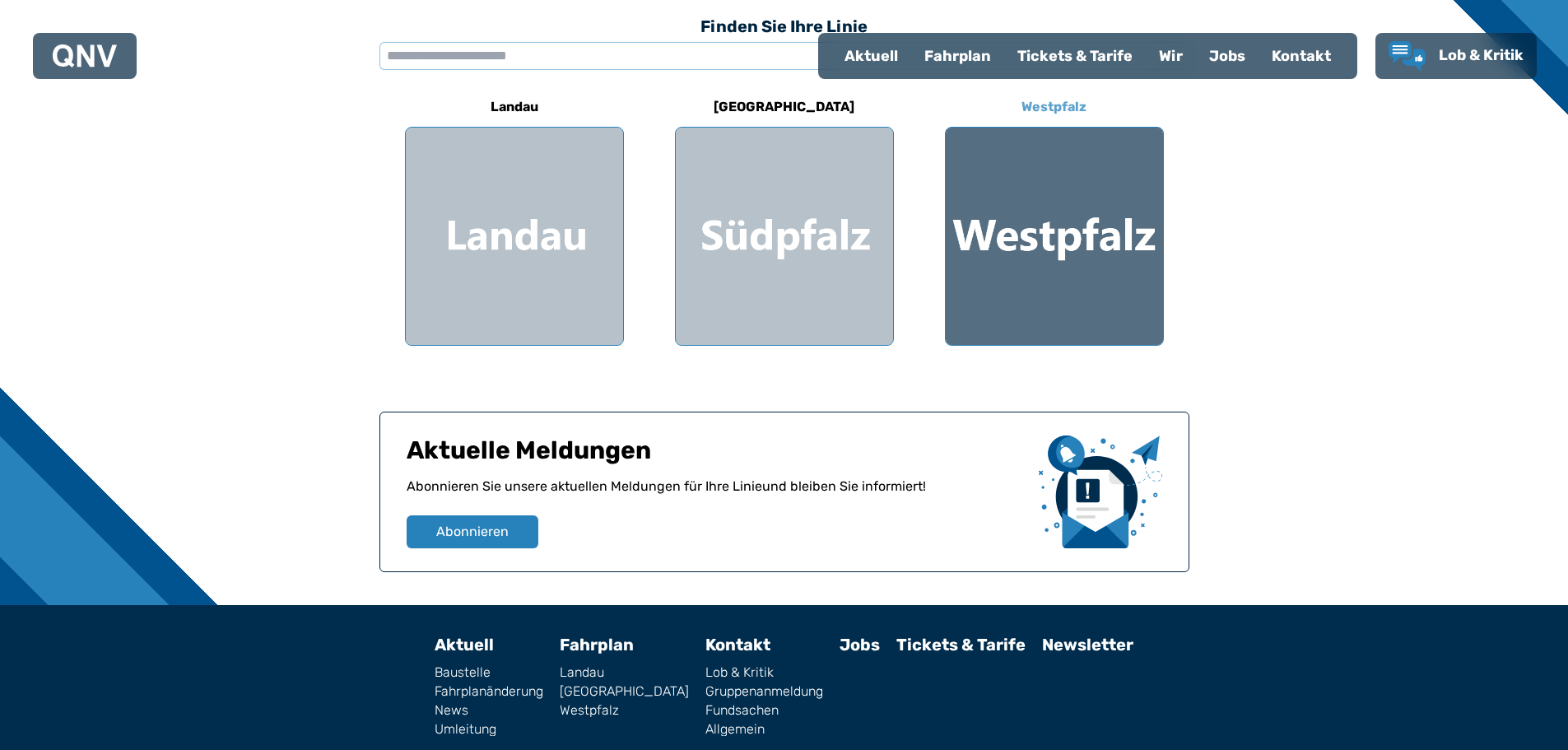
click at [1079, 264] on div at bounding box center [1055, 236] width 217 height 217
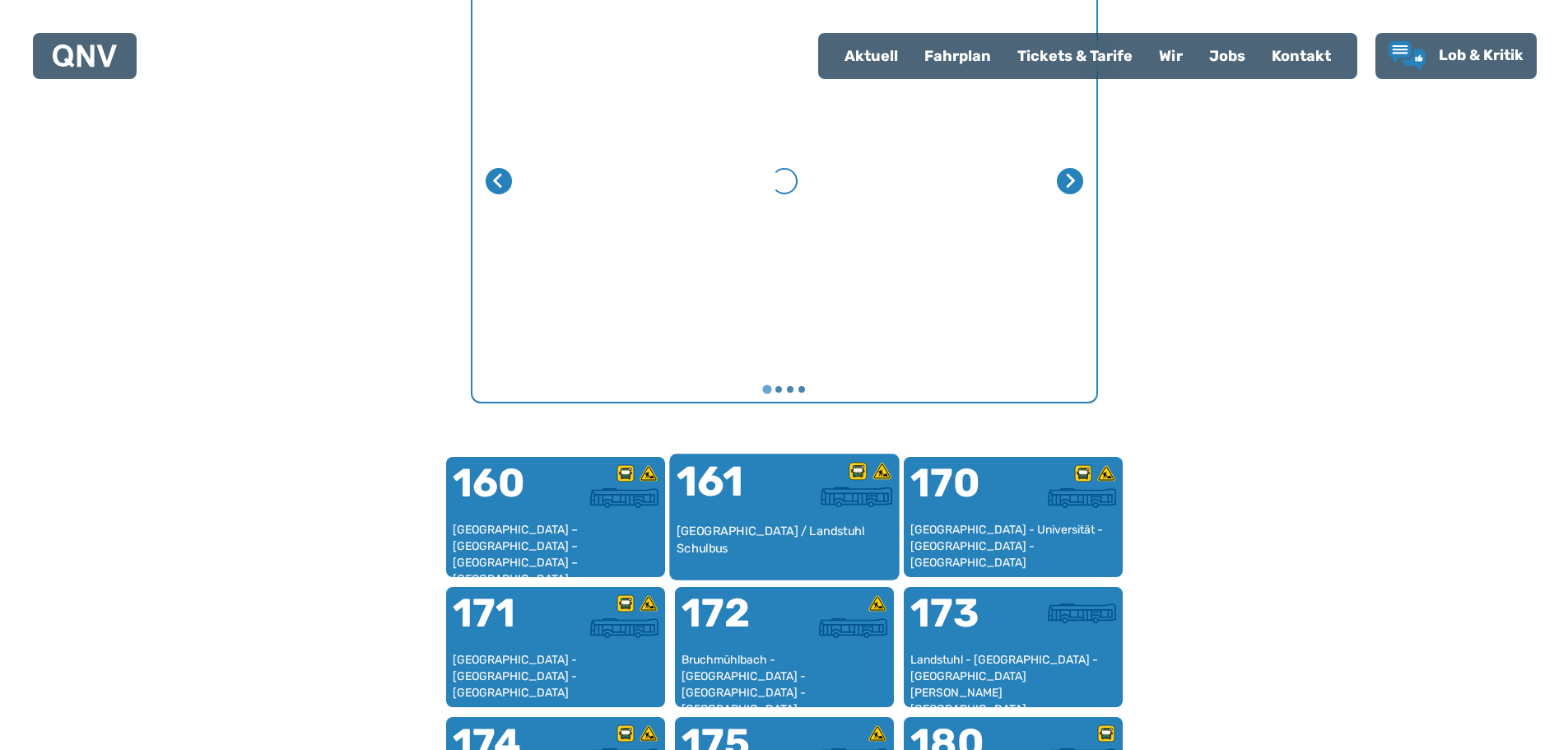
click at [793, 520] on div at bounding box center [838, 492] width 108 height 62
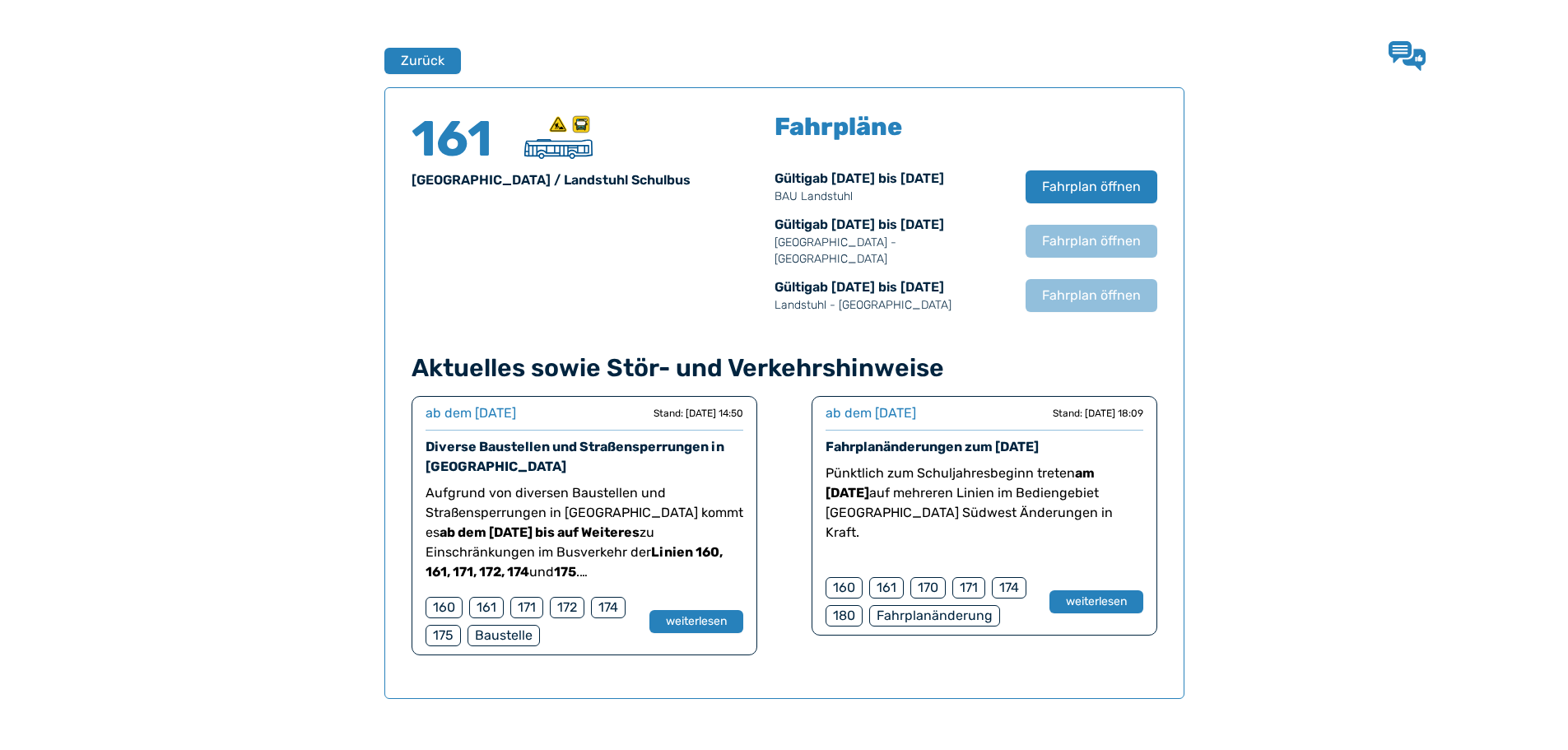
scroll to position [1085, 0]
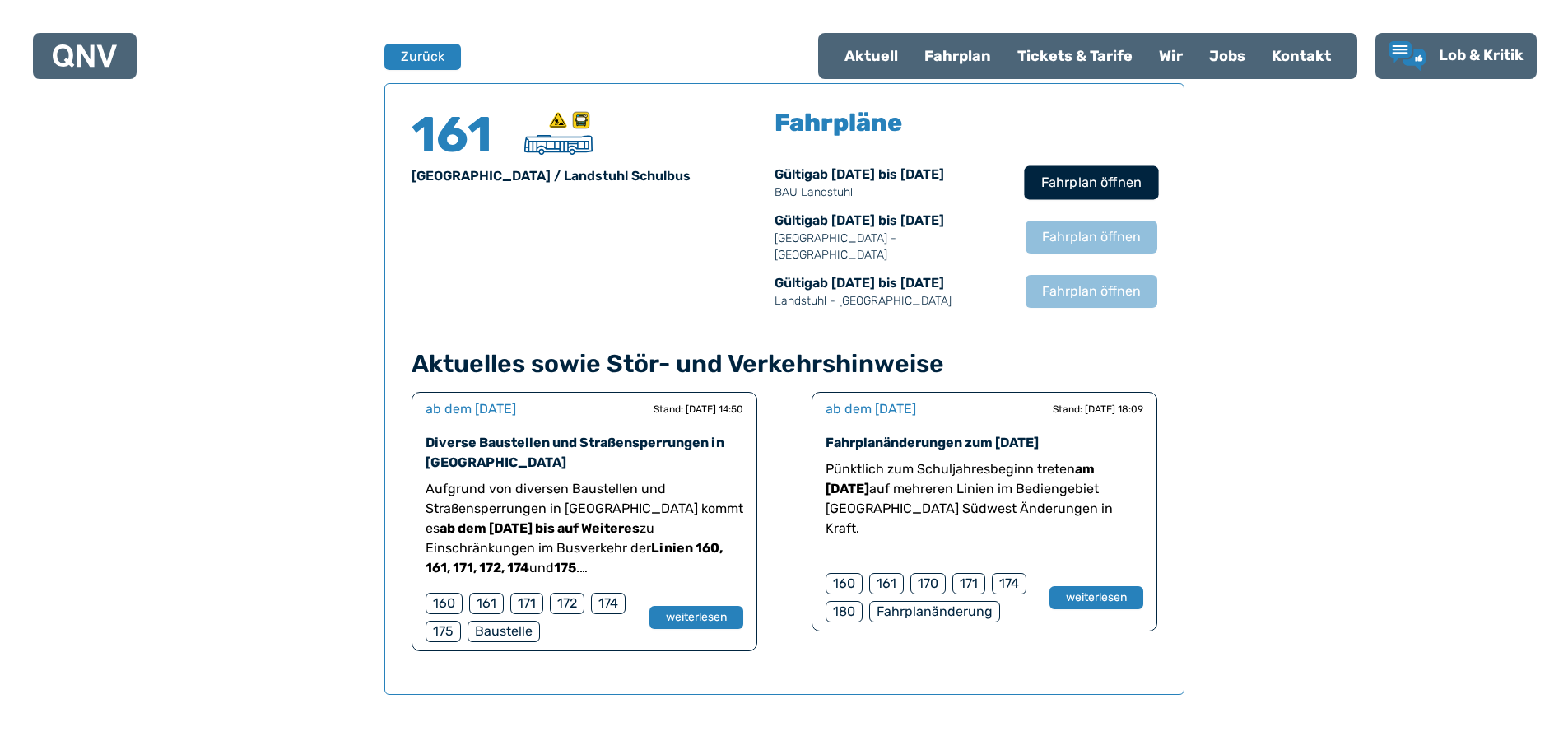
click at [1073, 171] on button "Fahrplan öffnen" at bounding box center [1091, 182] width 134 height 34
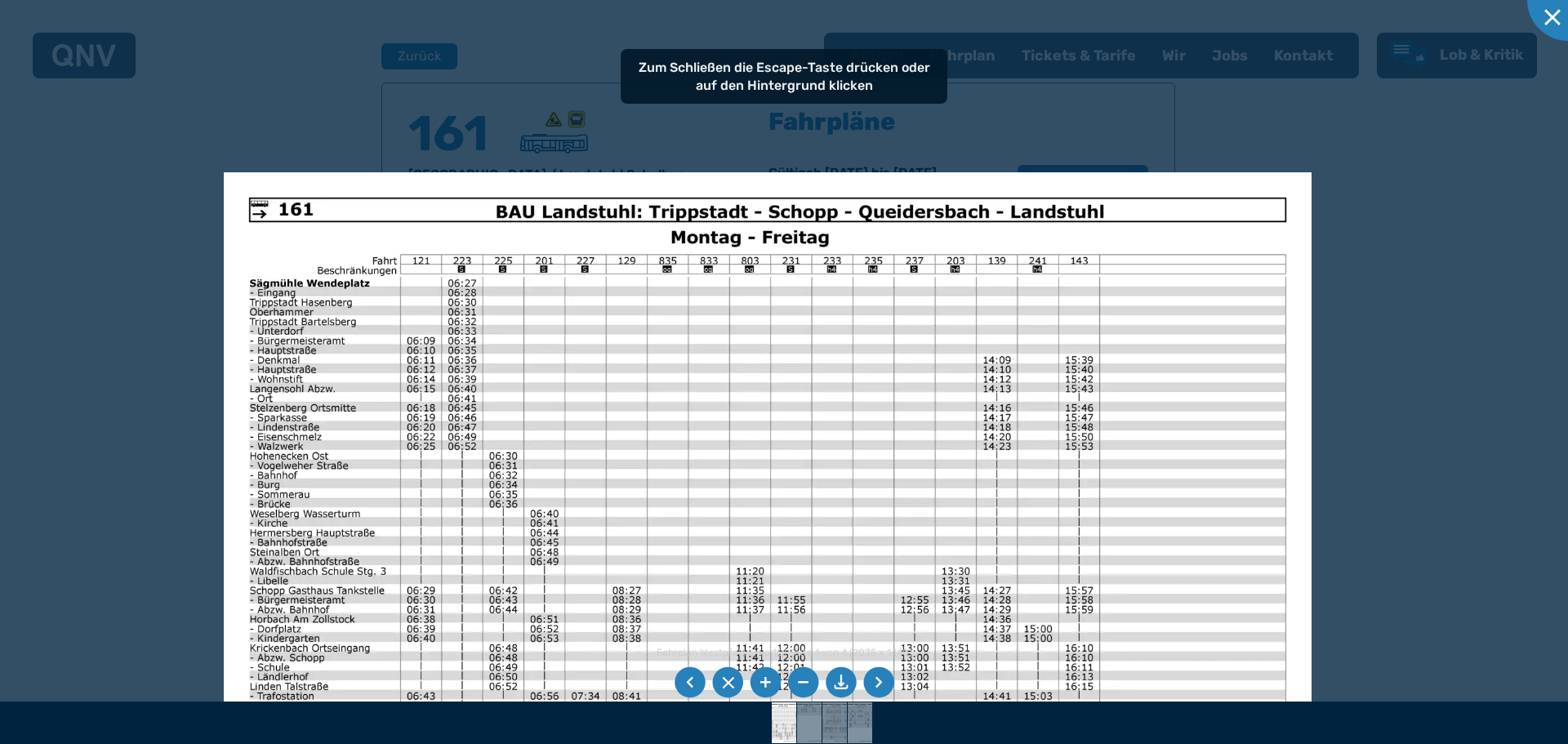
click at [495, 306] on img at bounding box center [767, 557] width 1088 height 770
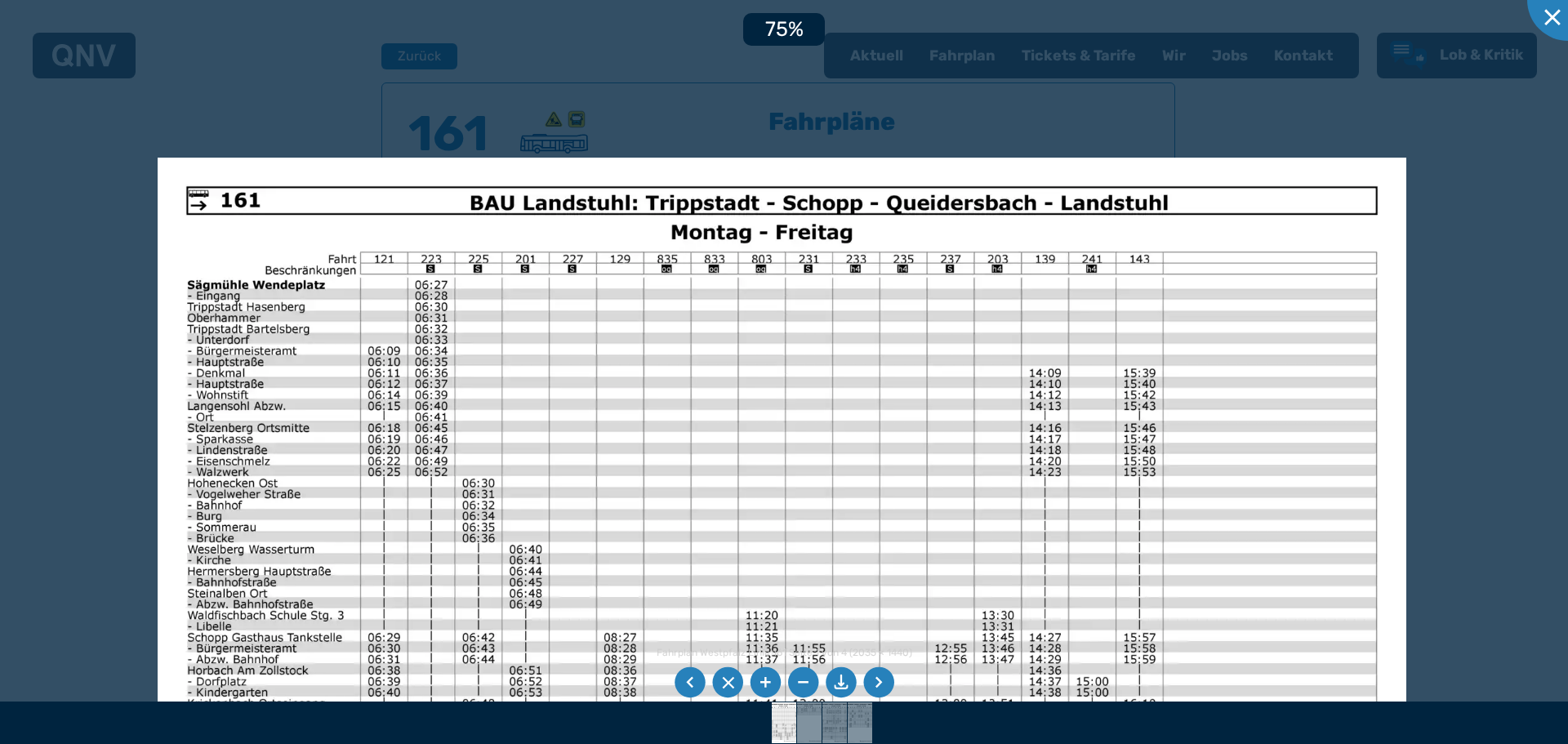
click at [683, 261] on img at bounding box center [781, 599] width 1248 height 884
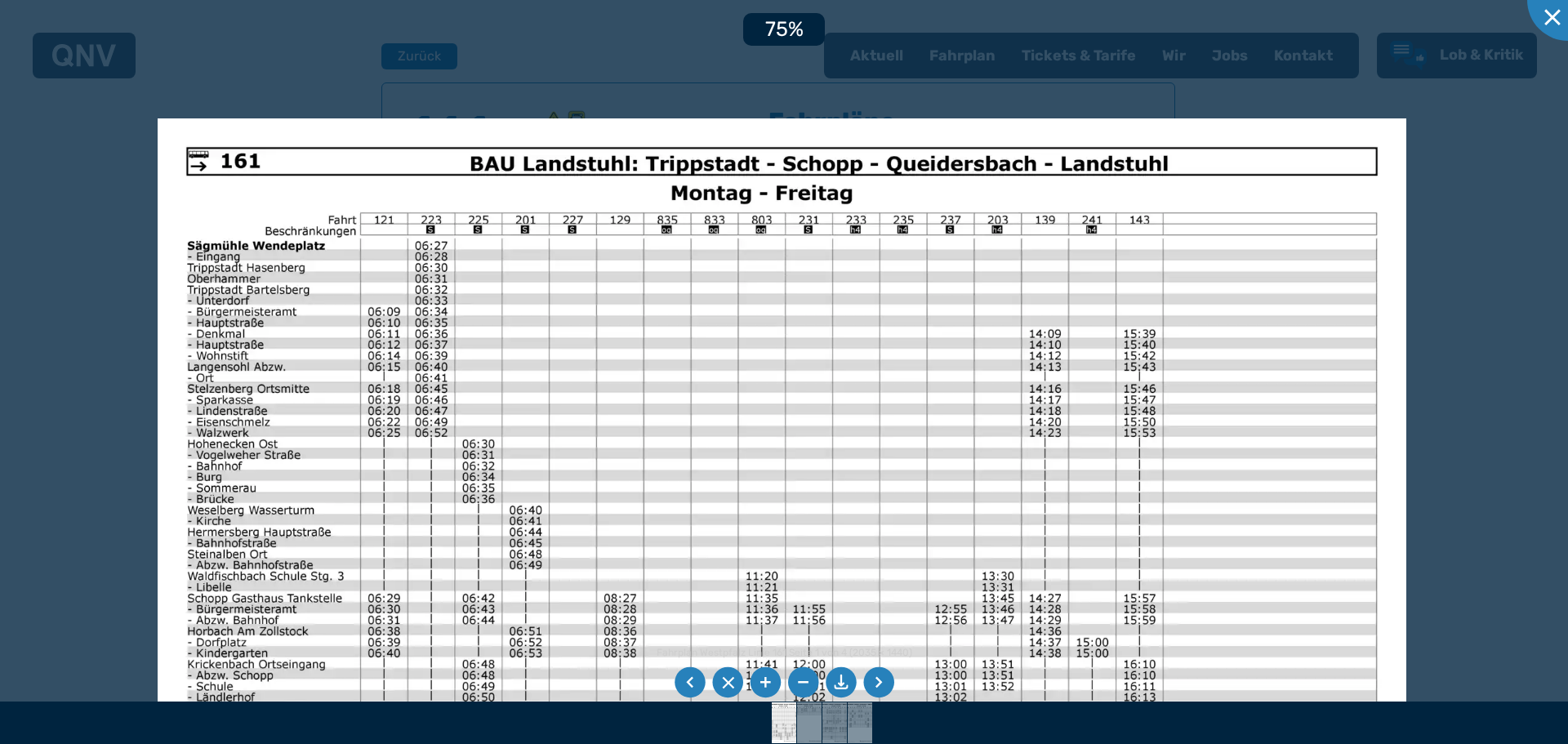
click at [690, 119] on img at bounding box center [781, 561] width 1248 height 884
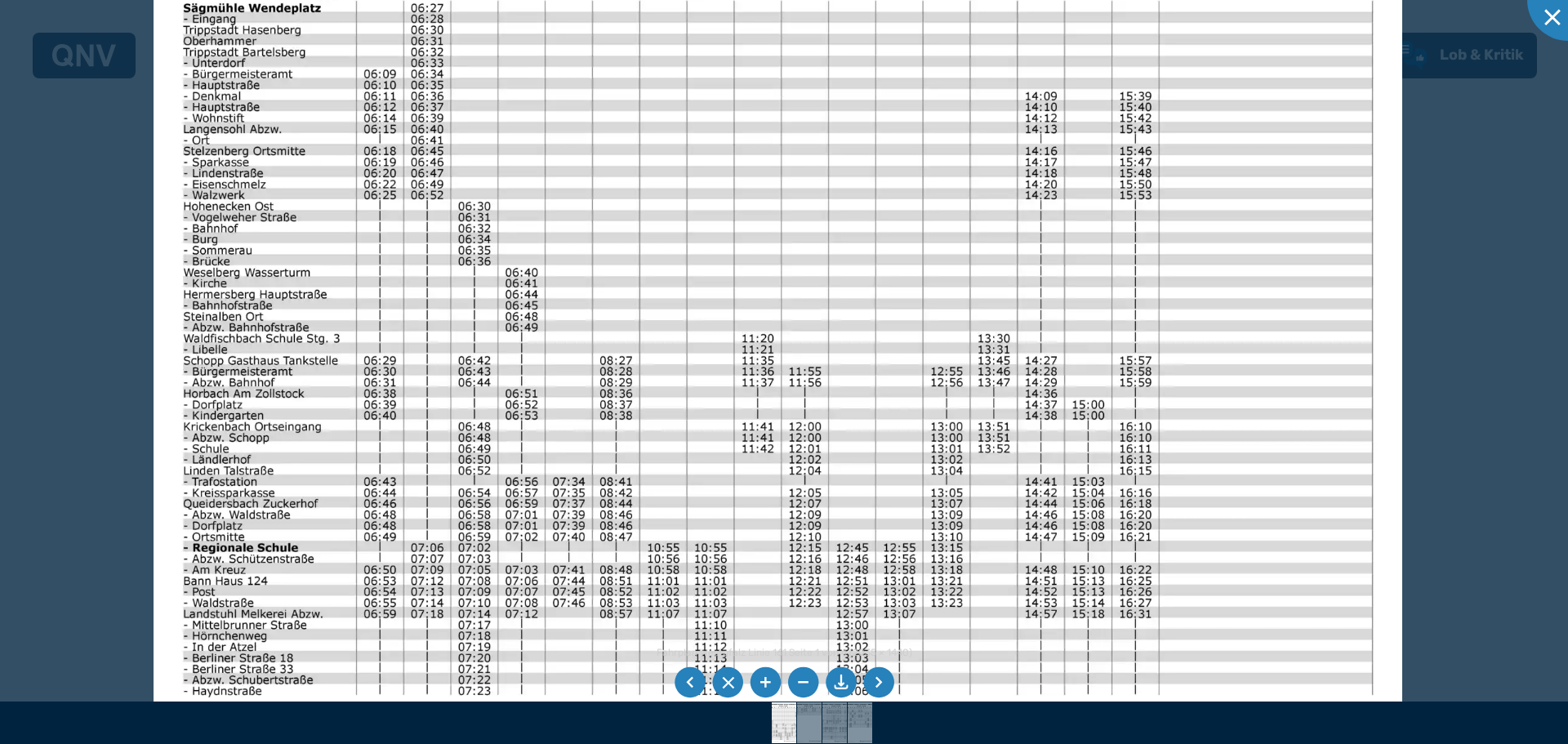
click at [876, 687] on li at bounding box center [878, 683] width 31 height 31
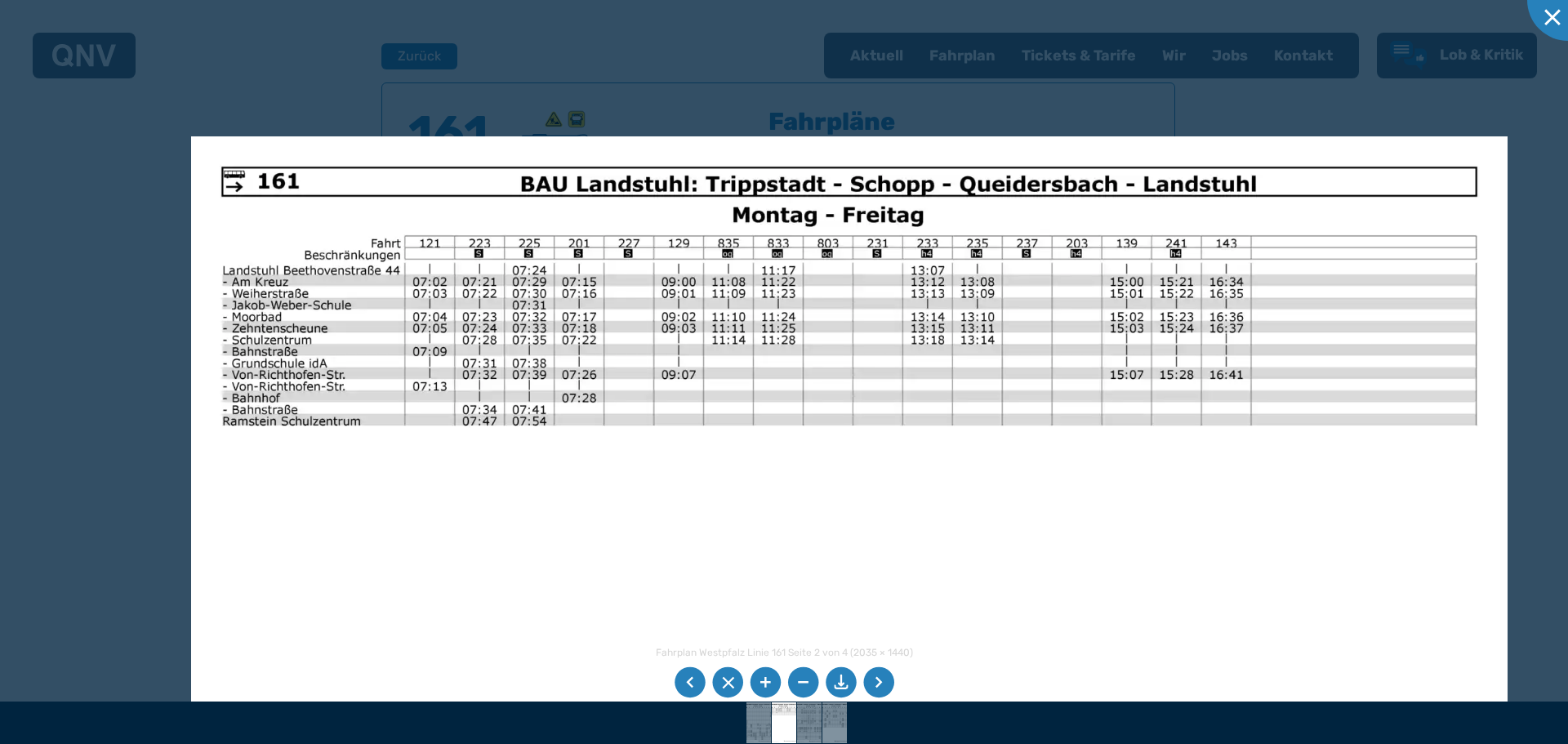
click at [653, 341] on img at bounding box center [850, 603] width 1317 height 933
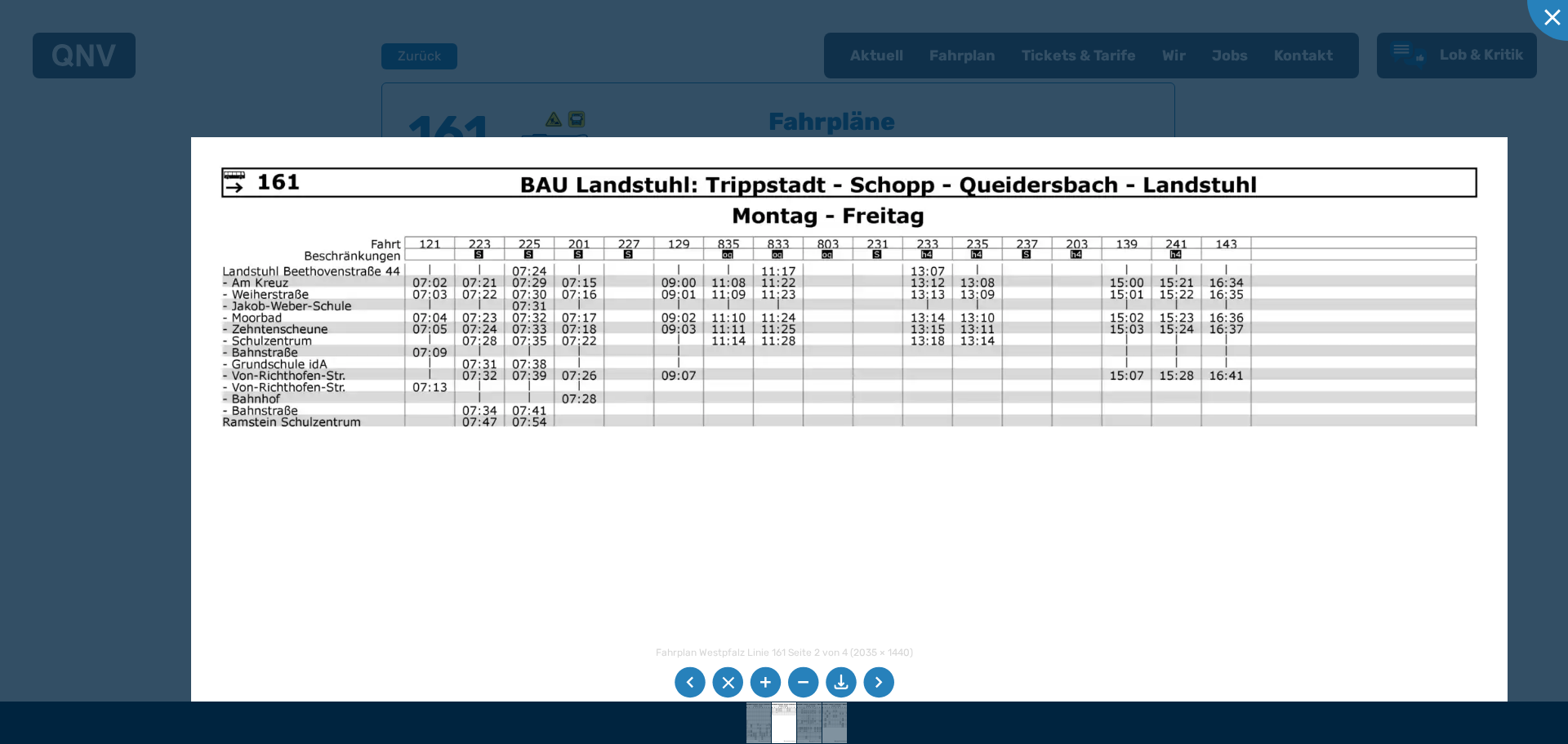
click at [698, 676] on li at bounding box center [690, 683] width 31 height 31
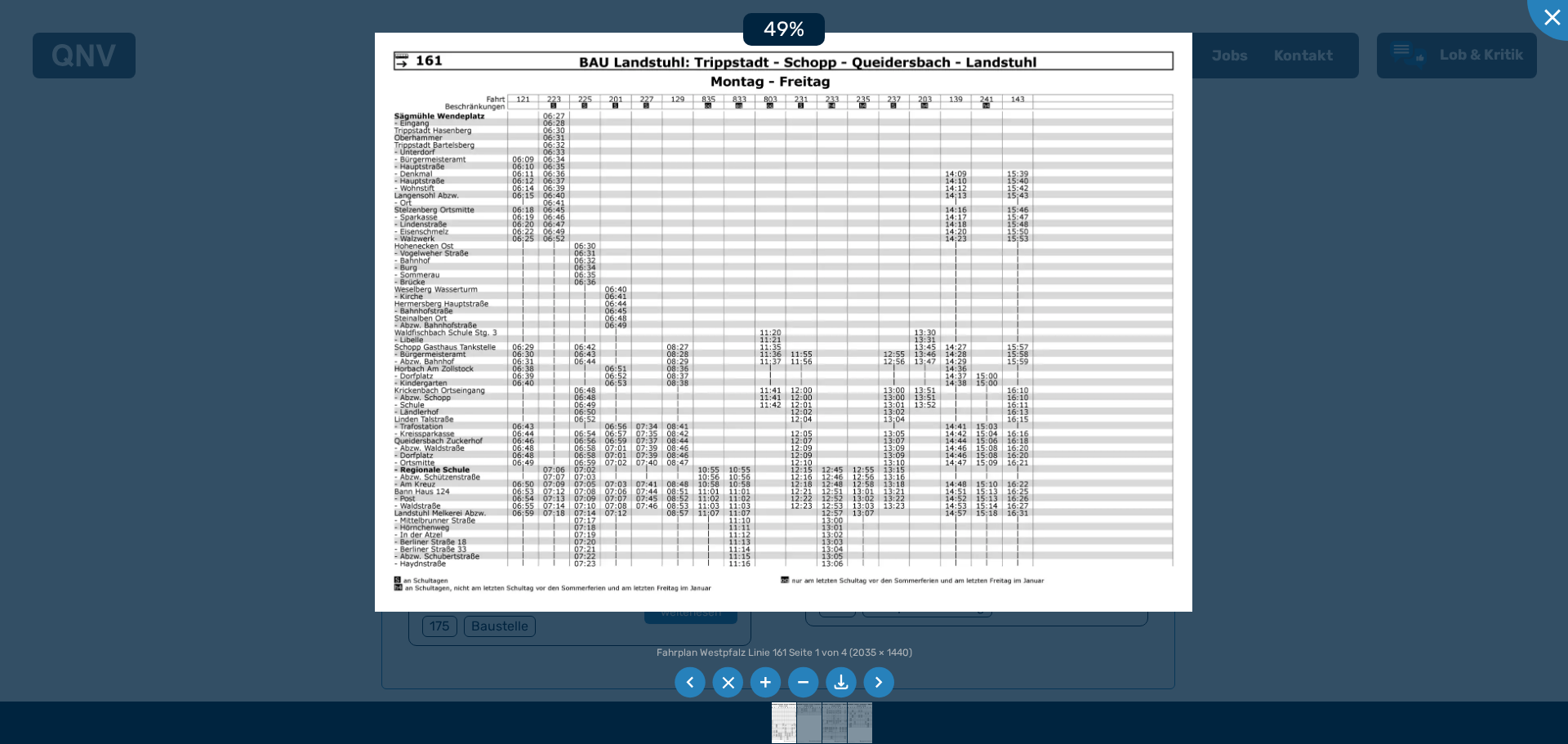
click at [878, 697] on li at bounding box center [878, 683] width 31 height 31
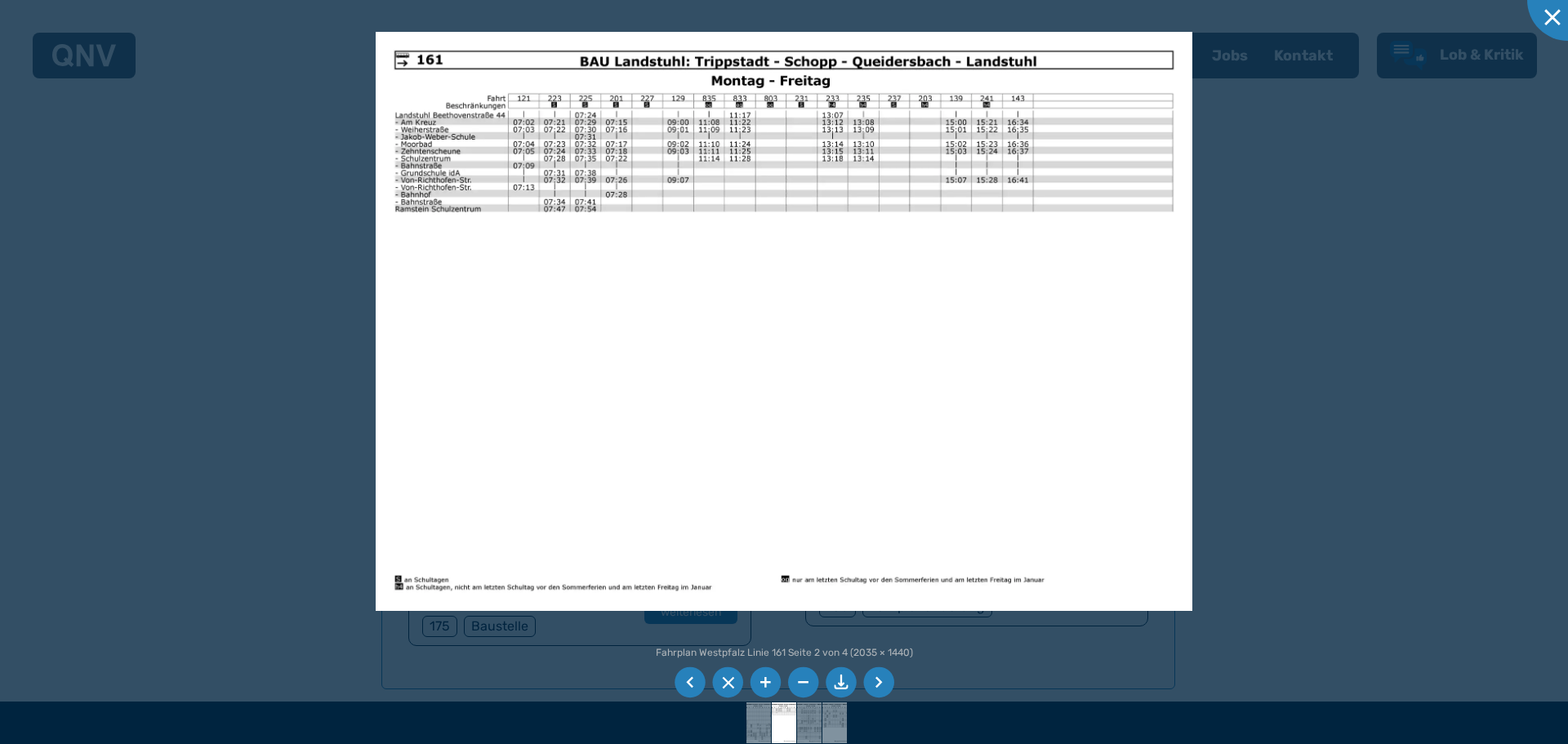
click at [878, 684] on li at bounding box center [878, 683] width 31 height 31
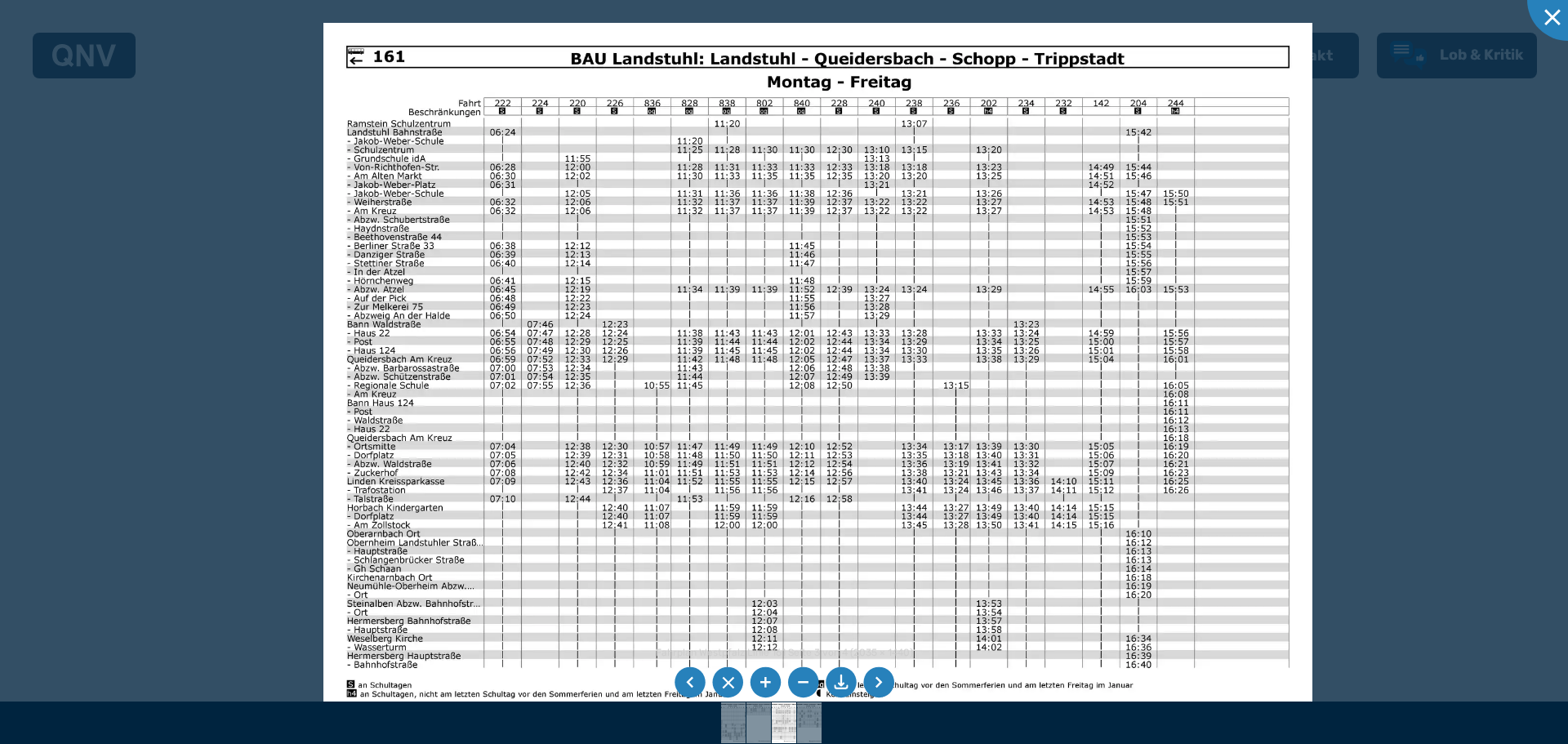
click at [909, 406] on img at bounding box center [817, 372] width 989 height 700
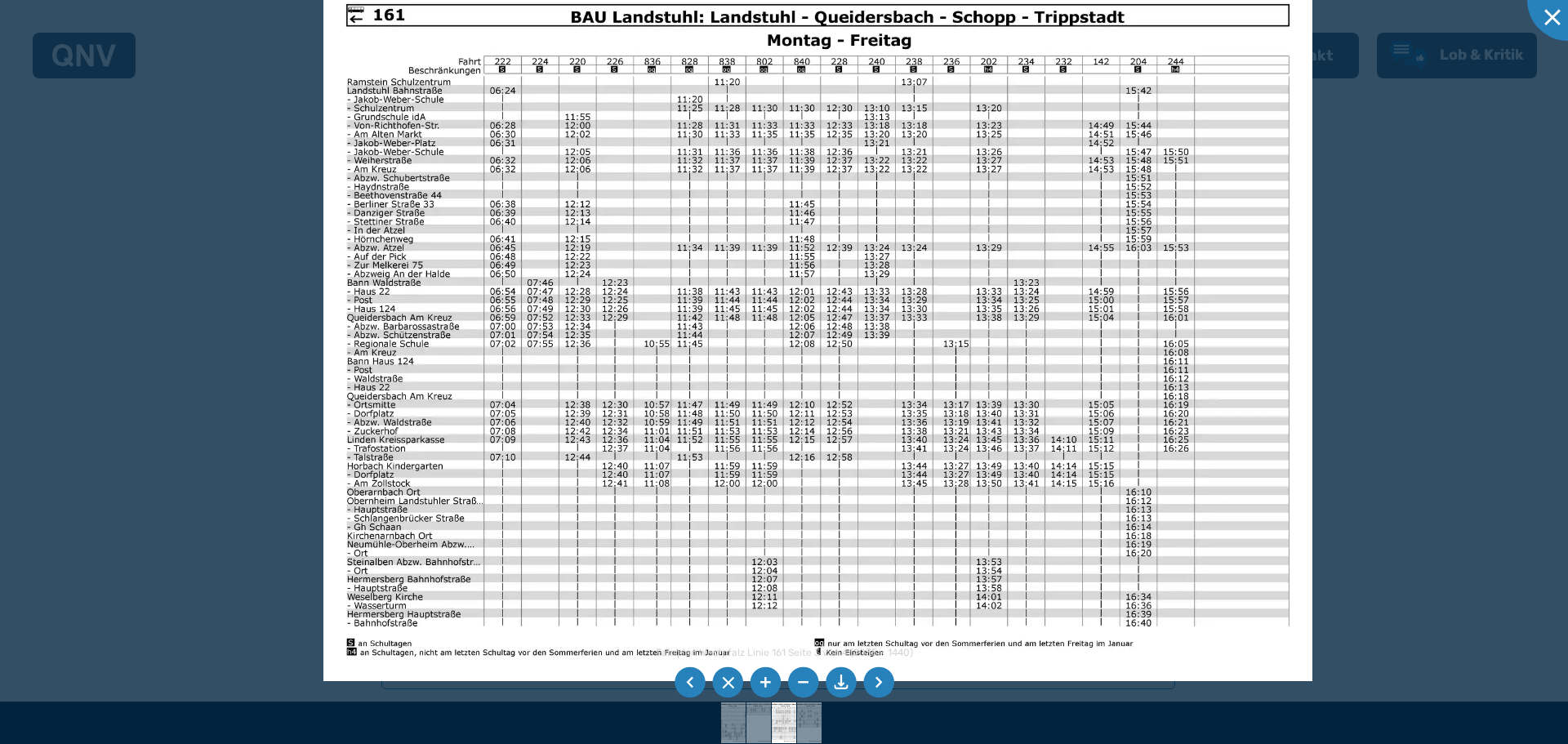
click at [885, 679] on li at bounding box center [878, 683] width 31 height 31
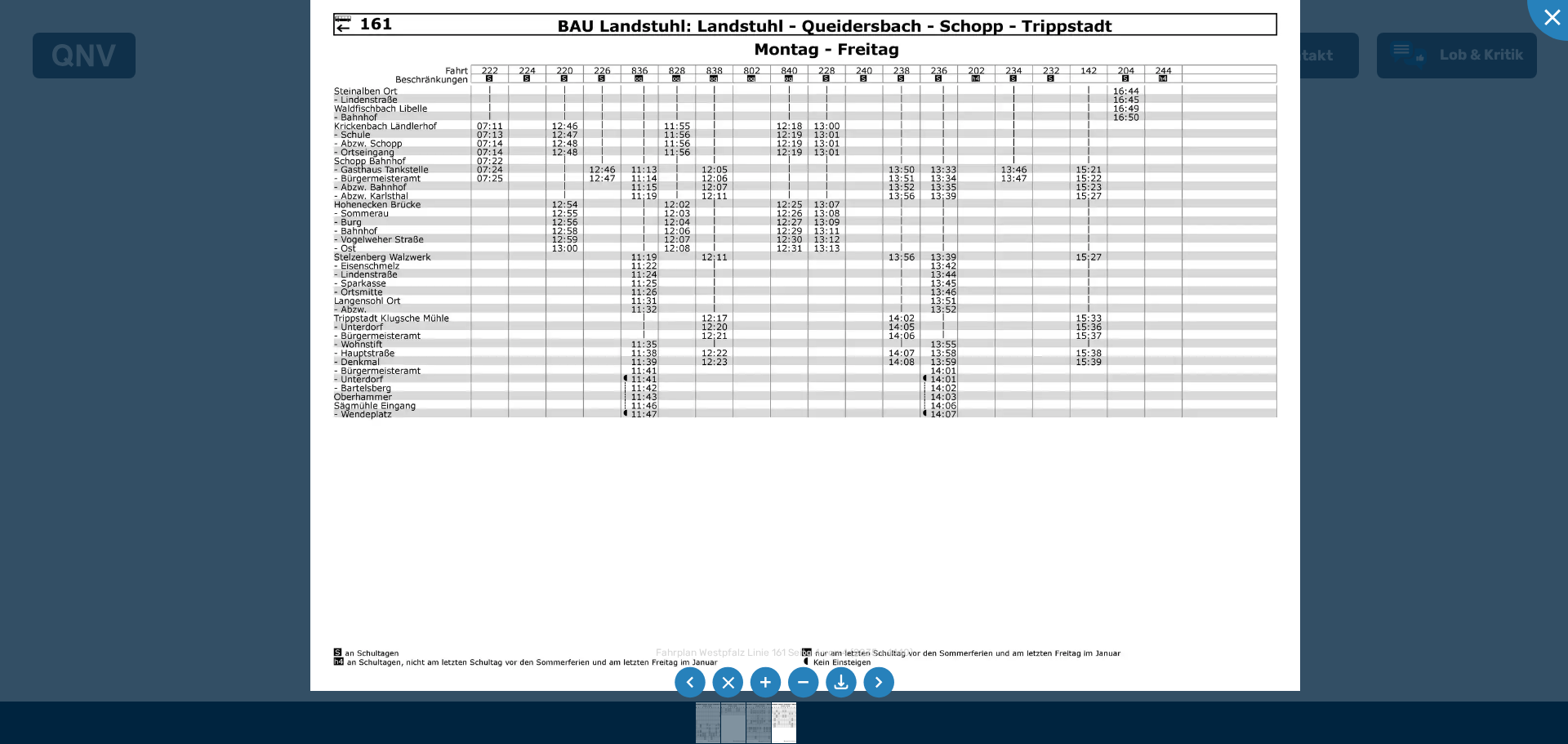
click at [696, 690] on li at bounding box center [690, 683] width 31 height 31
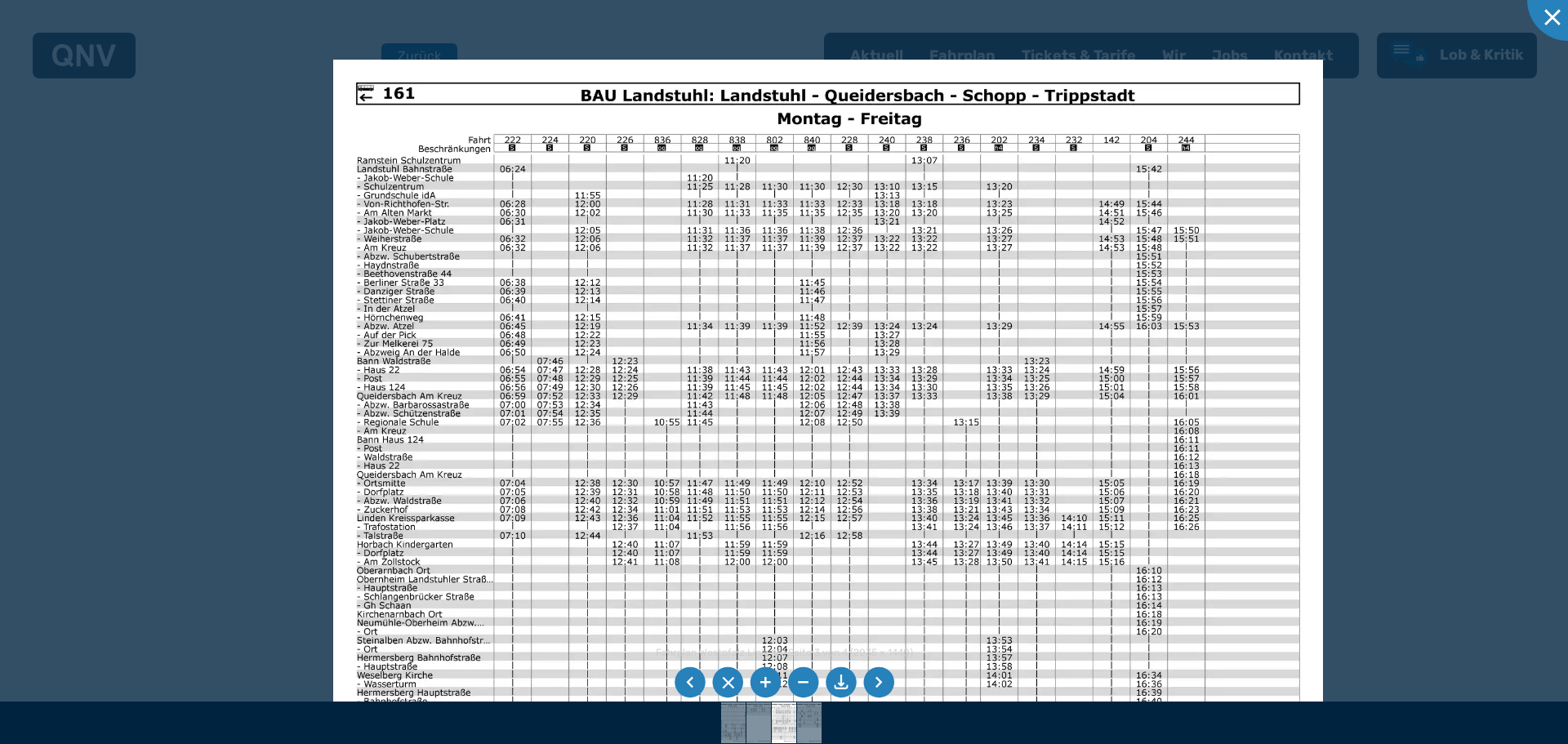
click at [788, 535] on img at bounding box center [827, 409] width 989 height 700
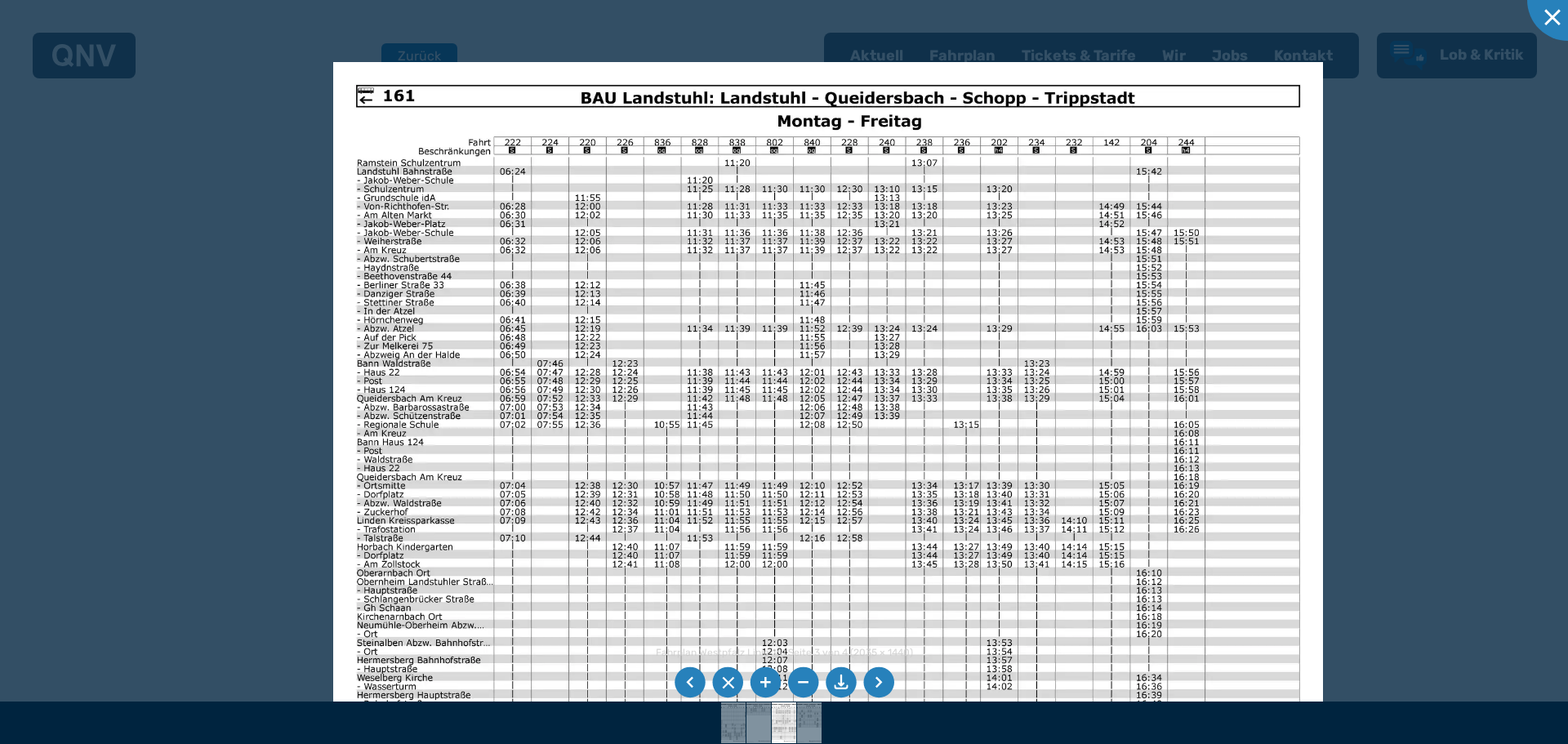
click at [1555, 324] on div at bounding box center [784, 372] width 1568 height 744
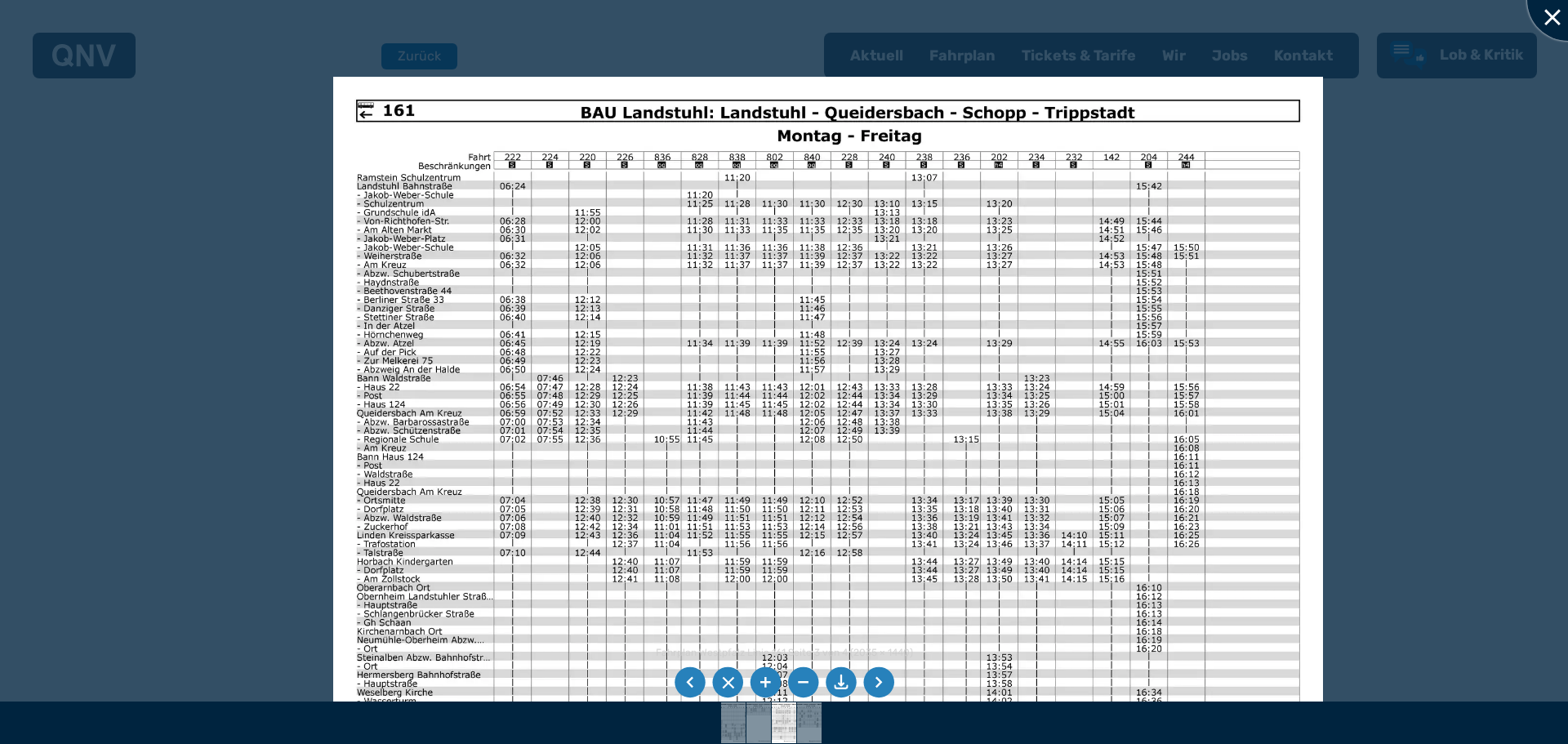
click at [1555, 15] on div at bounding box center [1567, 0] width 82 height 82
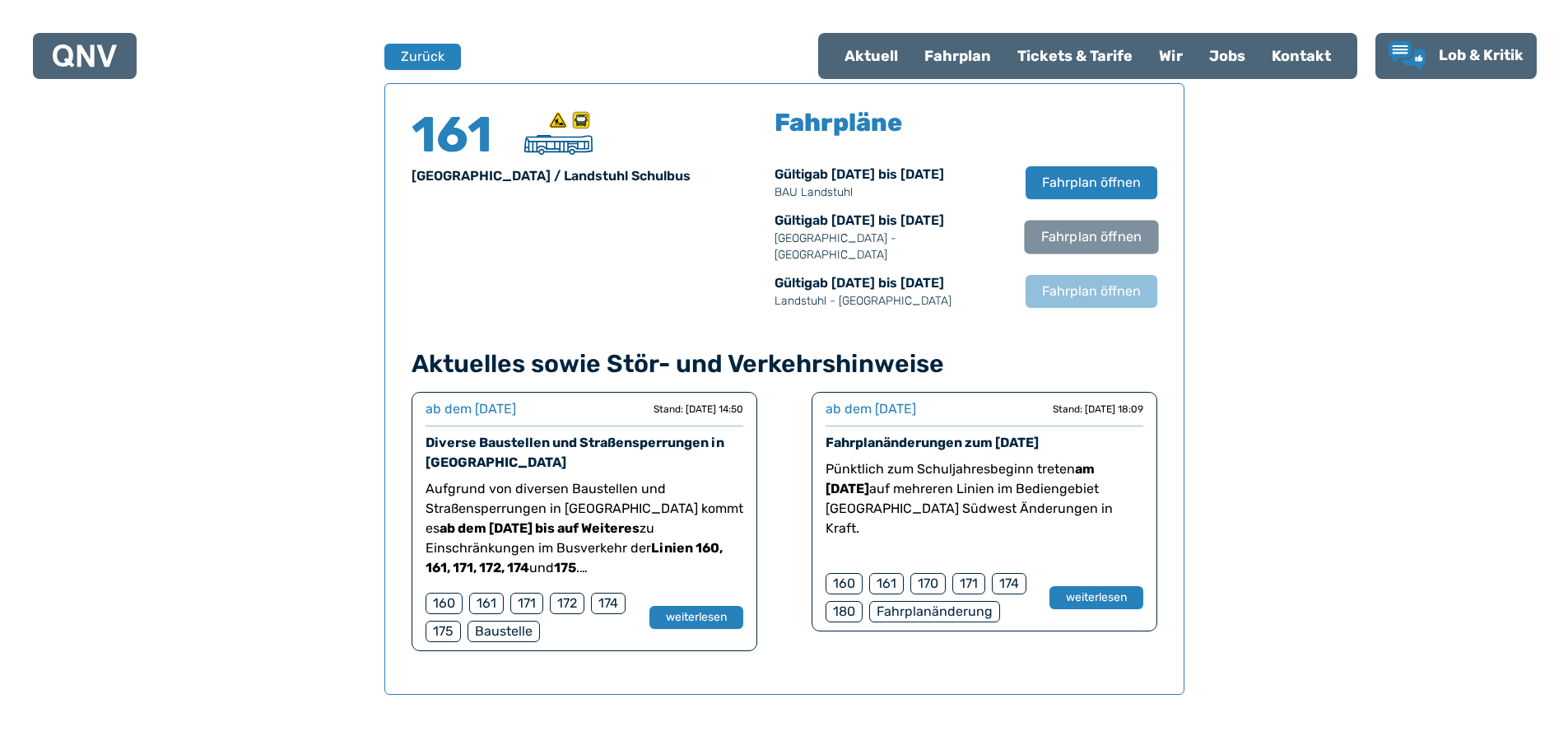
click at [1095, 227] on span "Fahrplan öffnen" at bounding box center [1090, 237] width 100 height 20
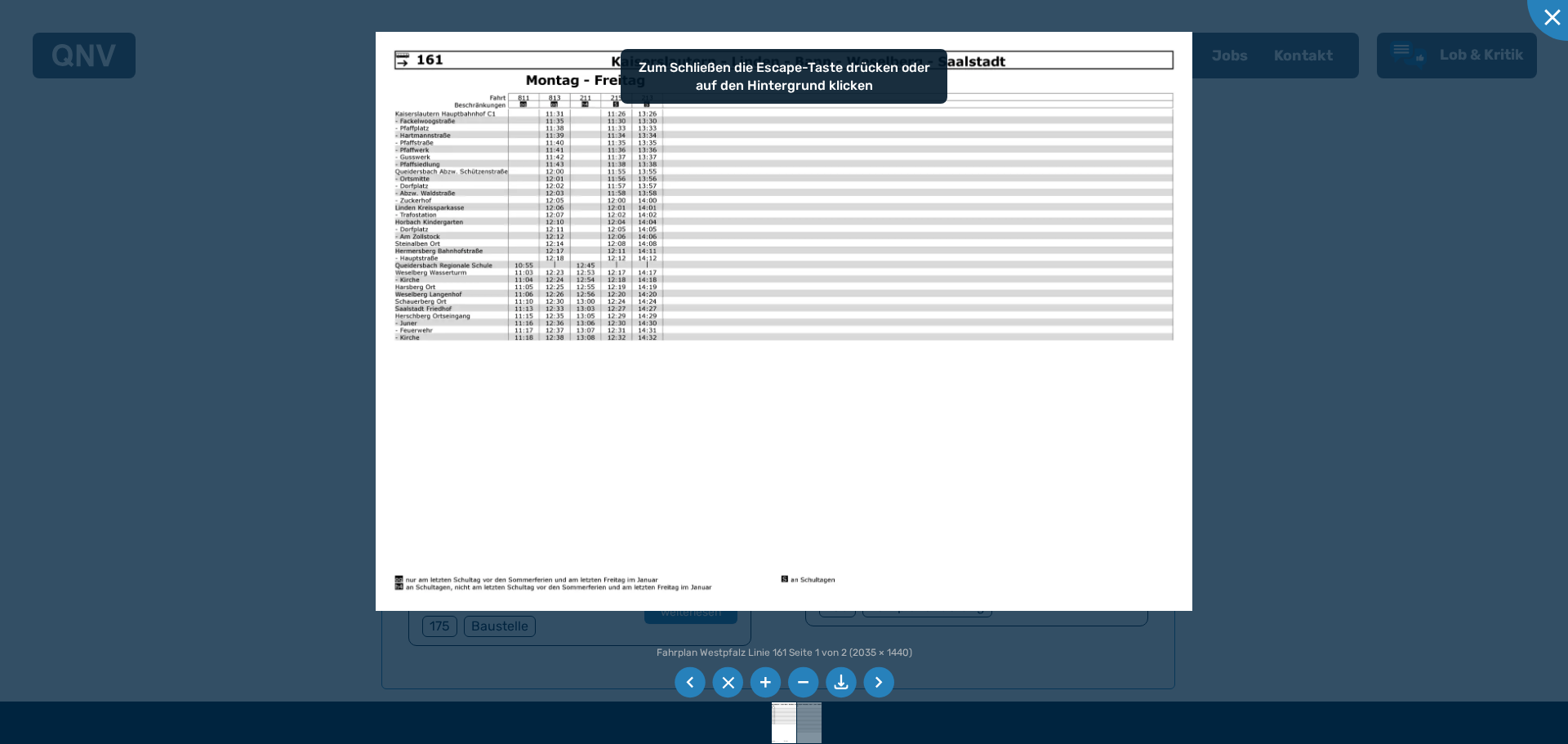
click at [1555, 345] on div at bounding box center [784, 372] width 1568 height 744
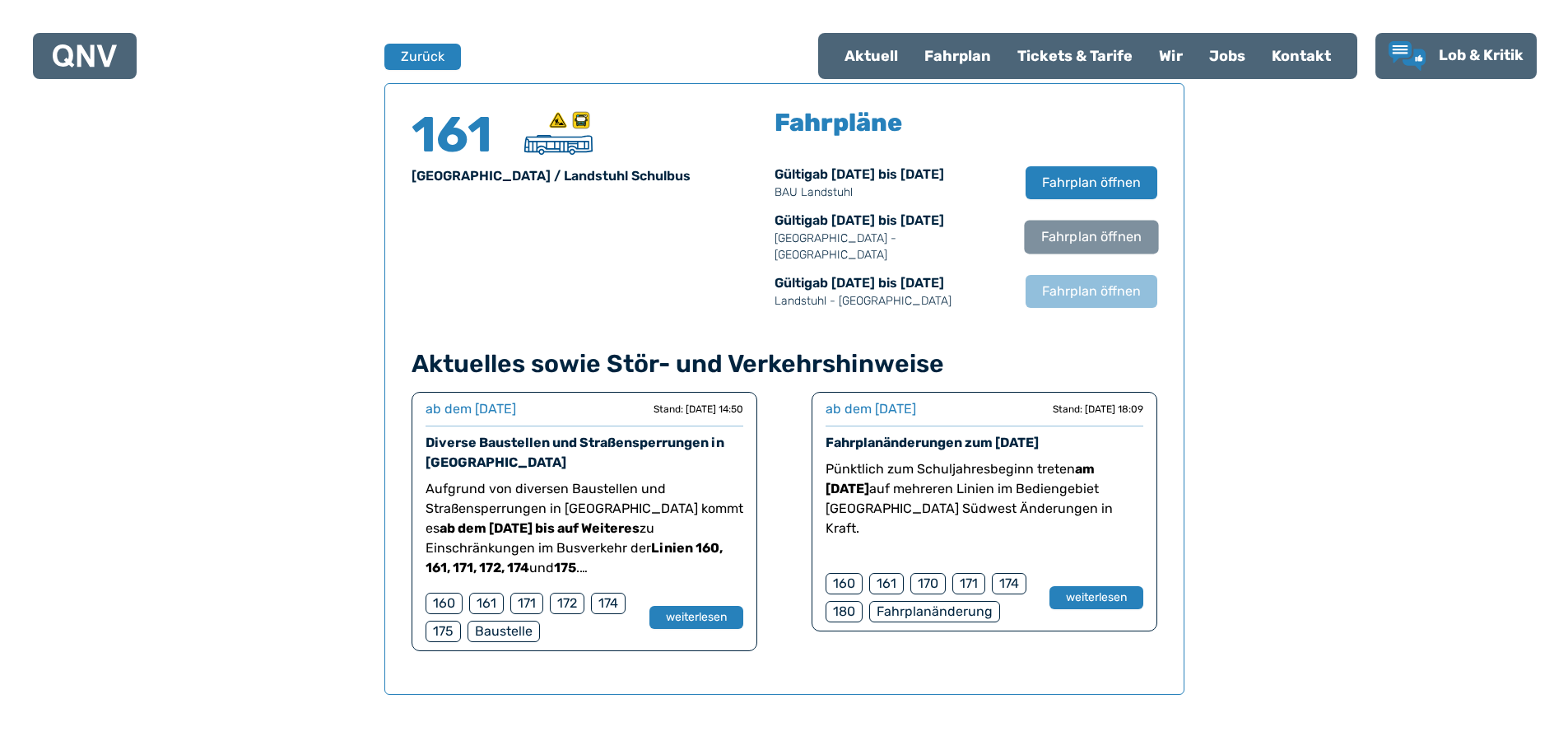
click at [1099, 227] on span "Fahrplan öffnen" at bounding box center [1090, 237] width 100 height 20
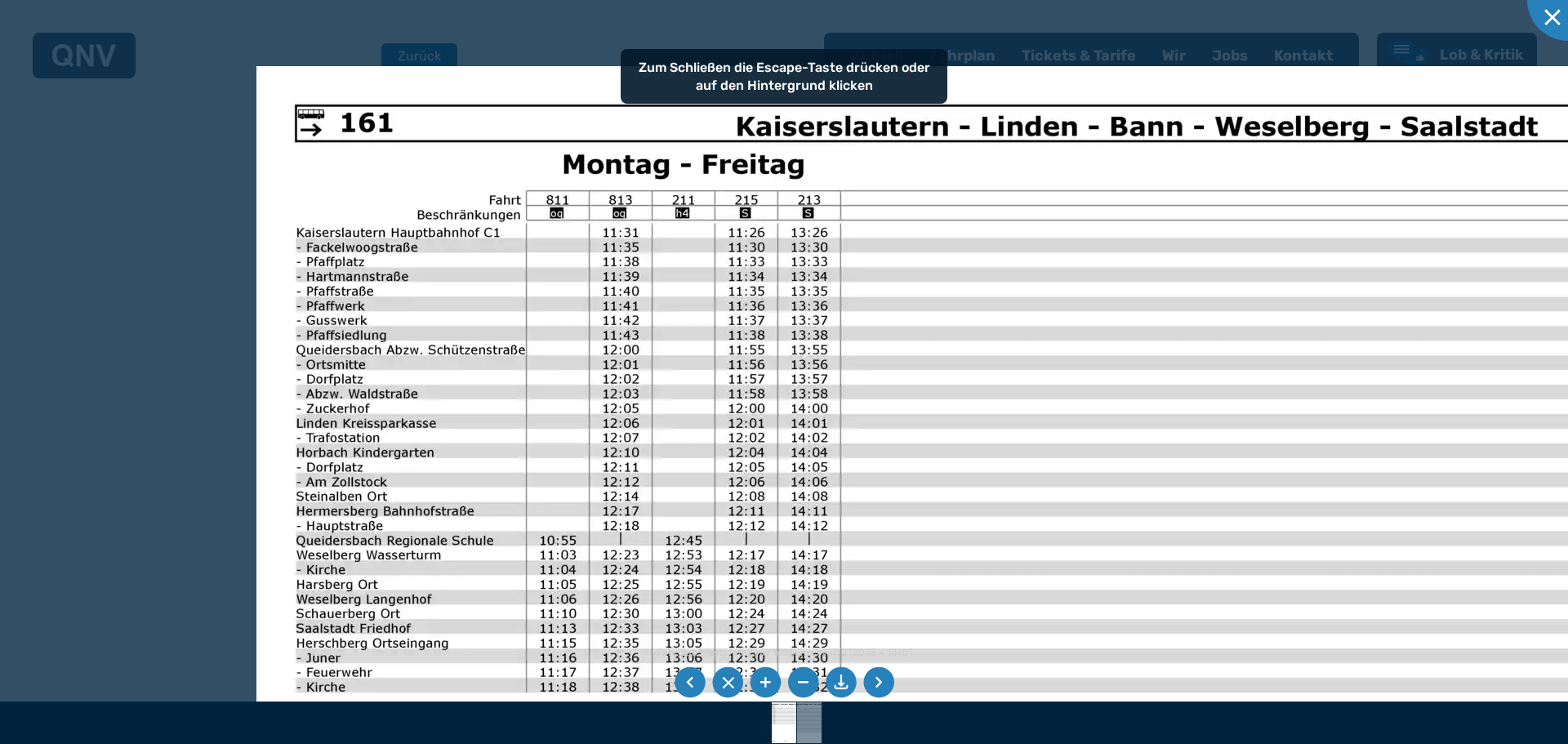
click at [576, 573] on img at bounding box center [1088, 654] width 1661 height 1176
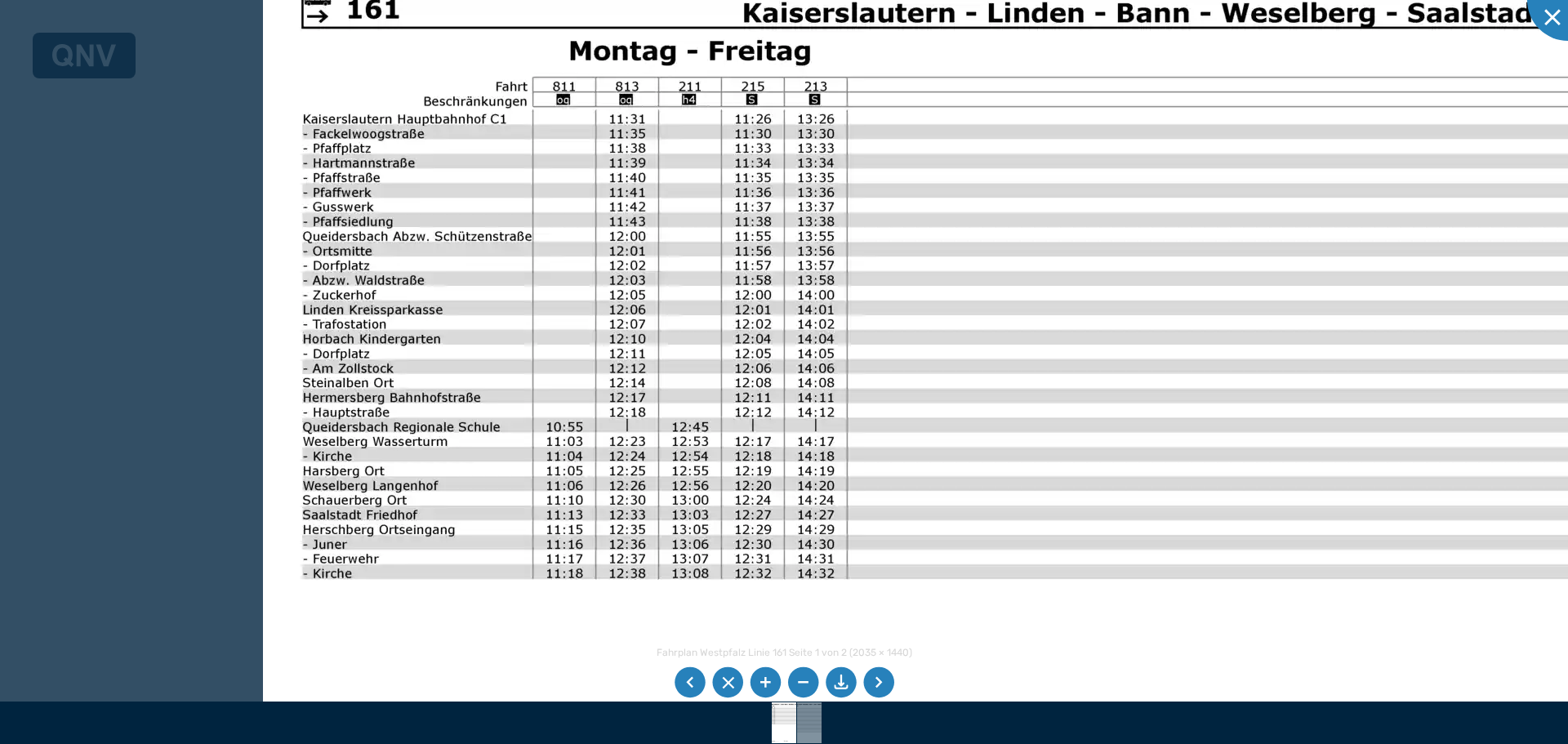
click at [637, 326] on img at bounding box center [1094, 540] width 1661 height 1176
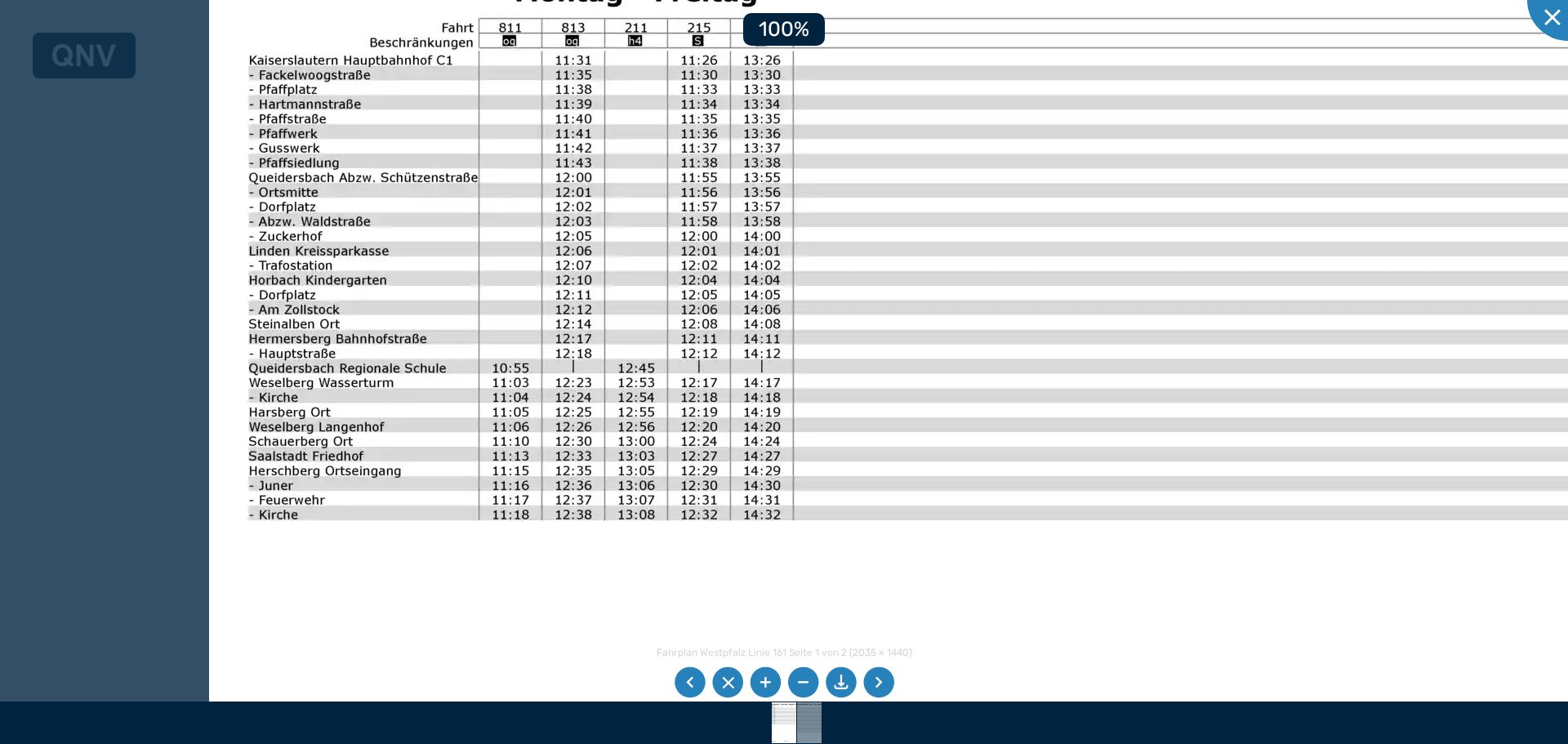
click at [130, 350] on div at bounding box center [784, 372] width 1568 height 744
click at [1555, 3] on div at bounding box center [1567, 0] width 82 height 82
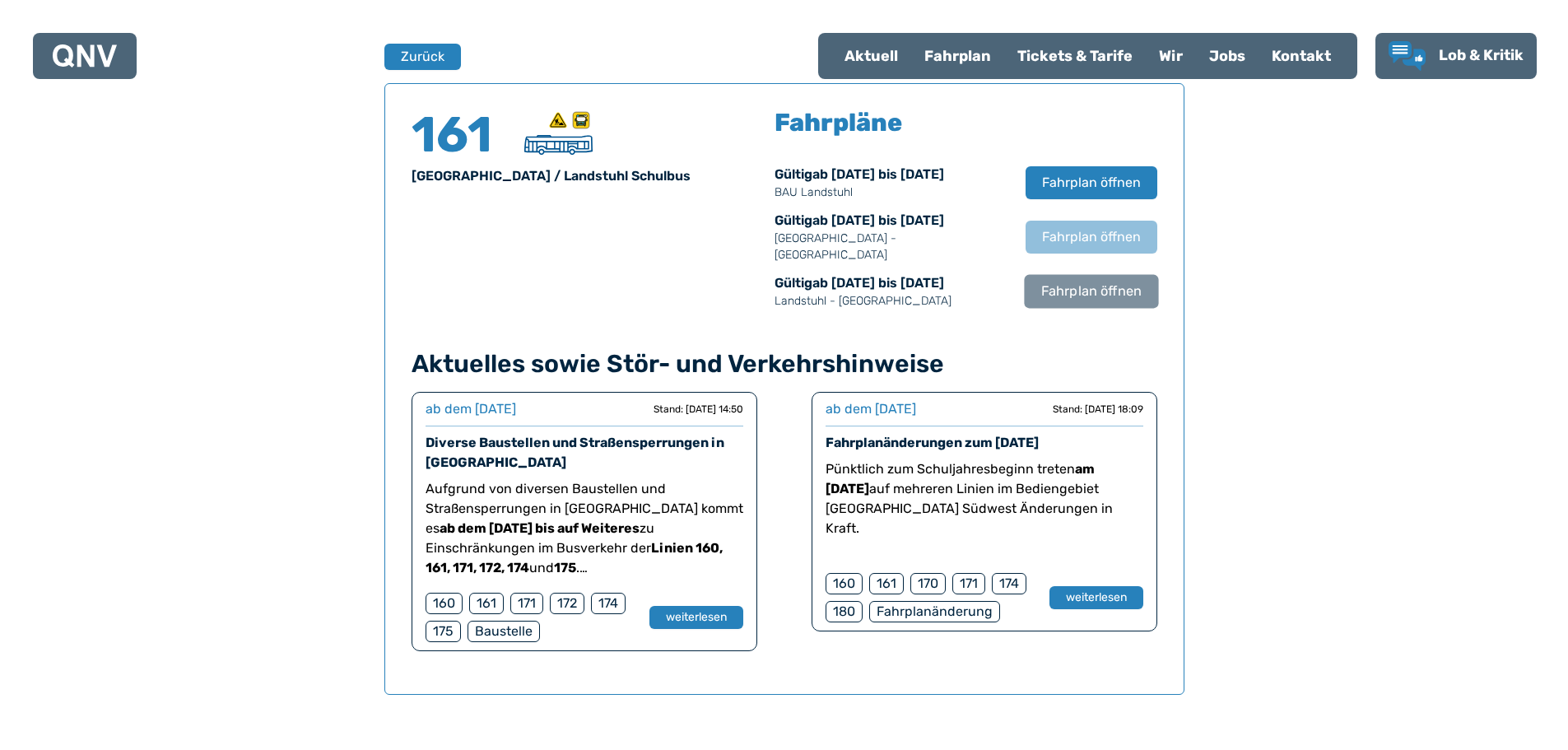
click at [1094, 282] on span "Fahrplan öffnen" at bounding box center [1090, 292] width 100 height 20
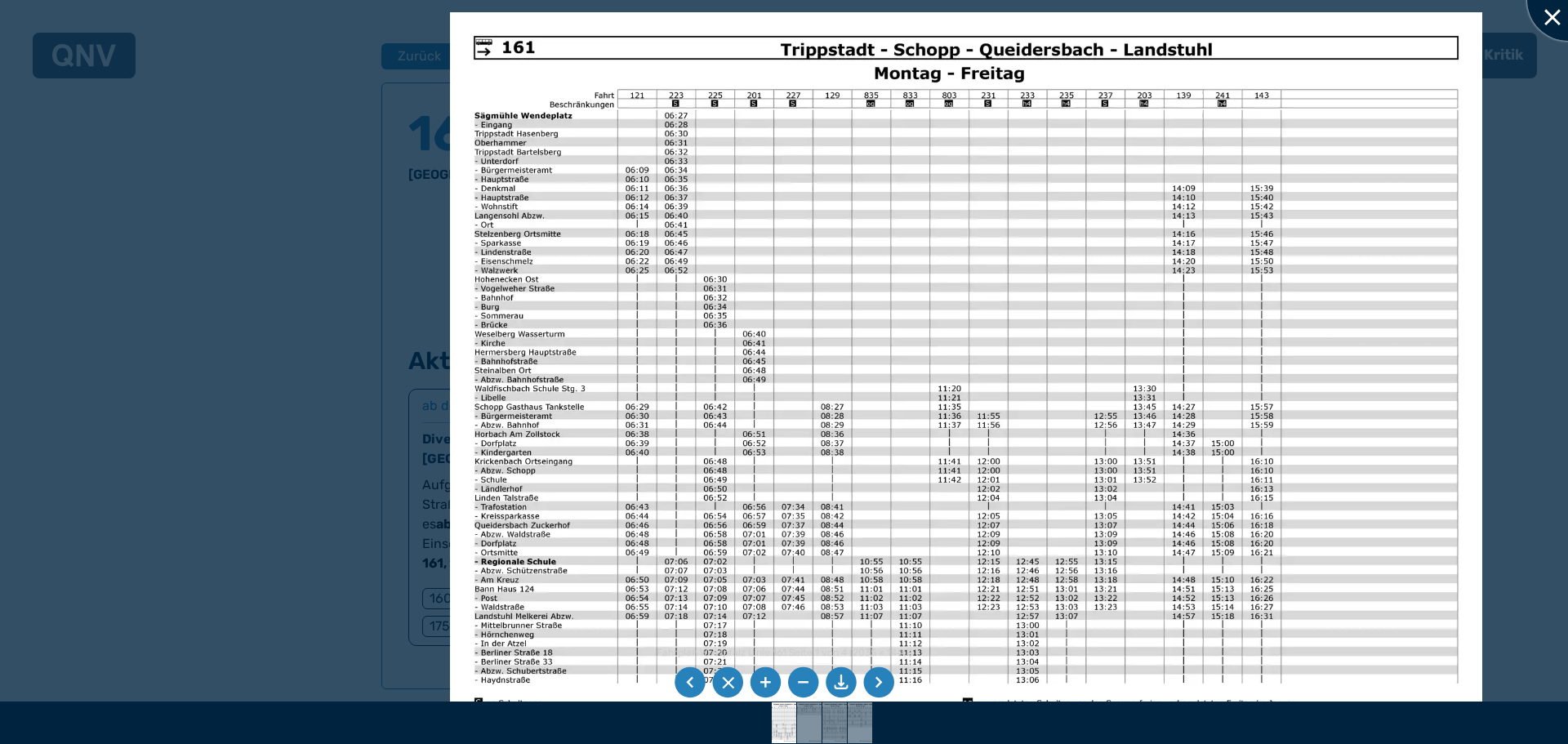
click at [1555, 21] on div at bounding box center [1567, 0] width 82 height 82
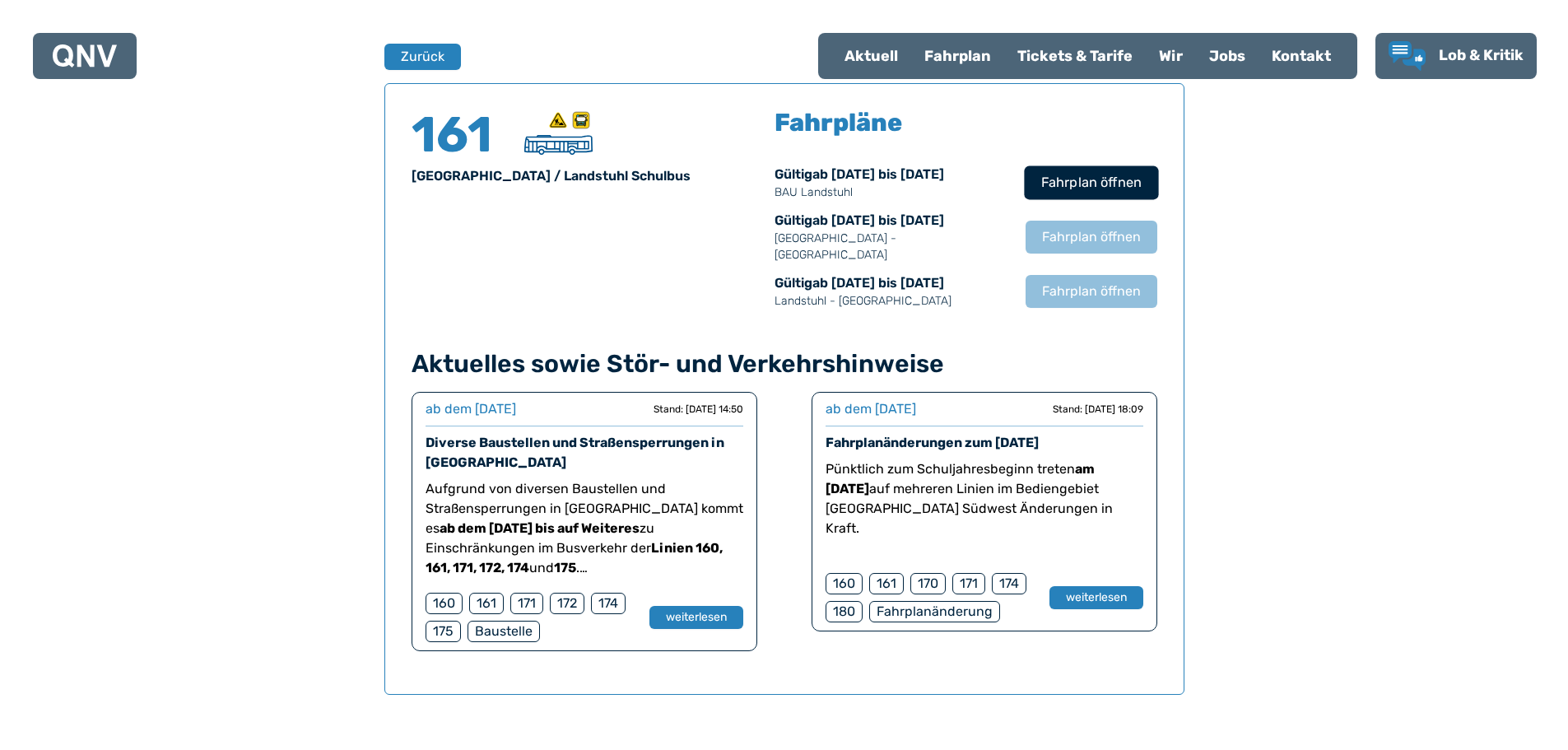
click at [1117, 169] on button "Fahrplan öffnen" at bounding box center [1091, 182] width 134 height 34
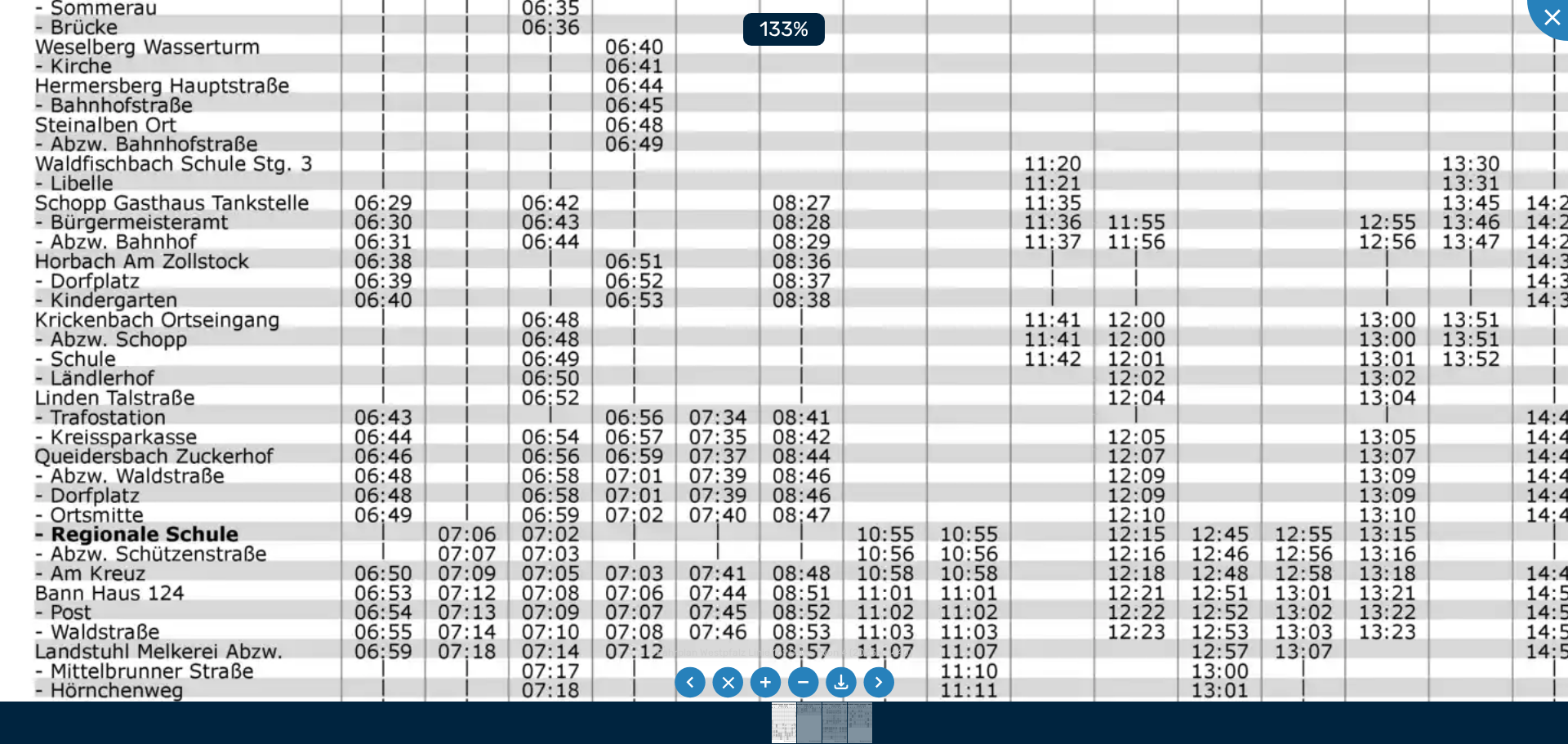
click at [937, 520] on img at bounding box center [1088, 136] width 2212 height 1566
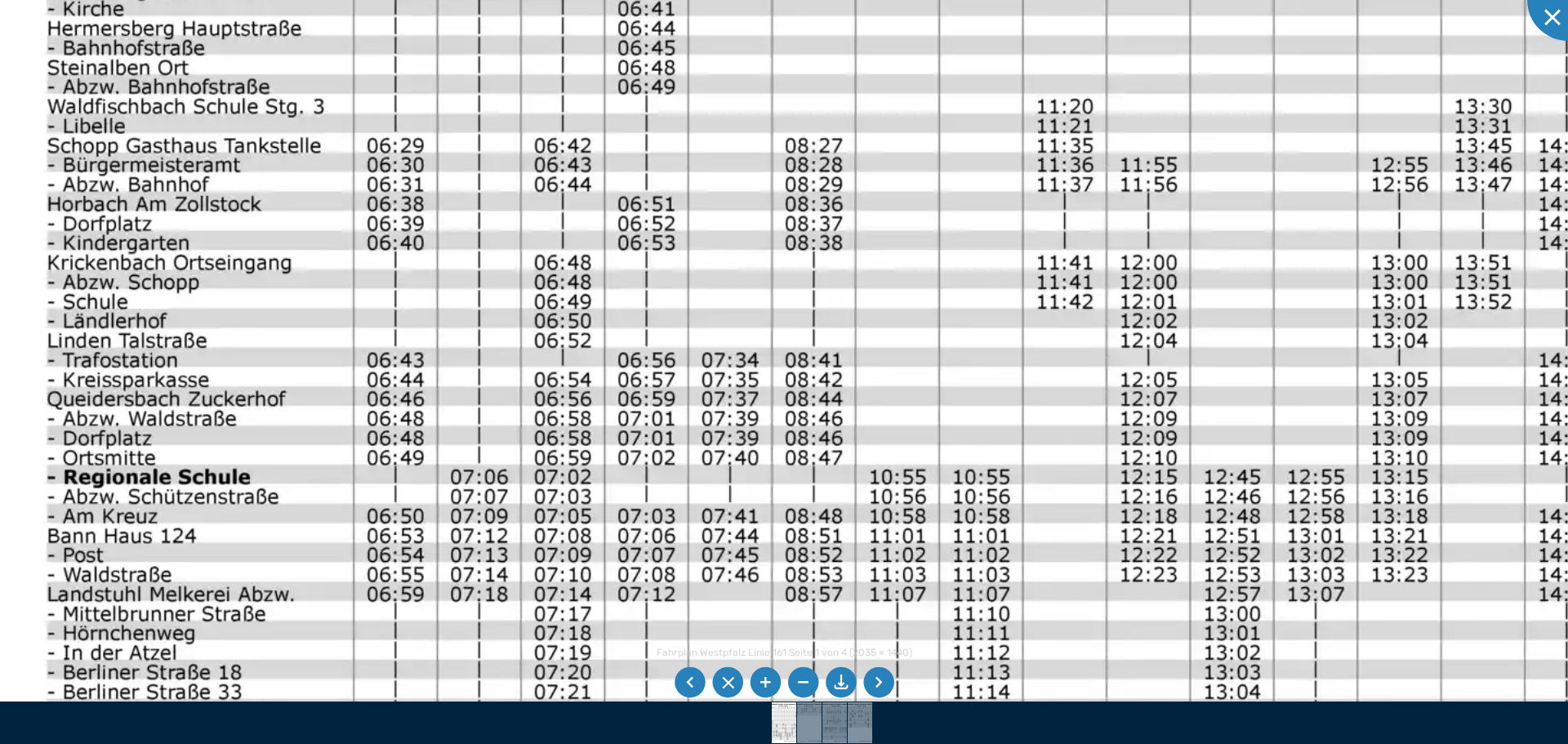
click at [616, 501] on img at bounding box center [1100, 78] width 2212 height 1566
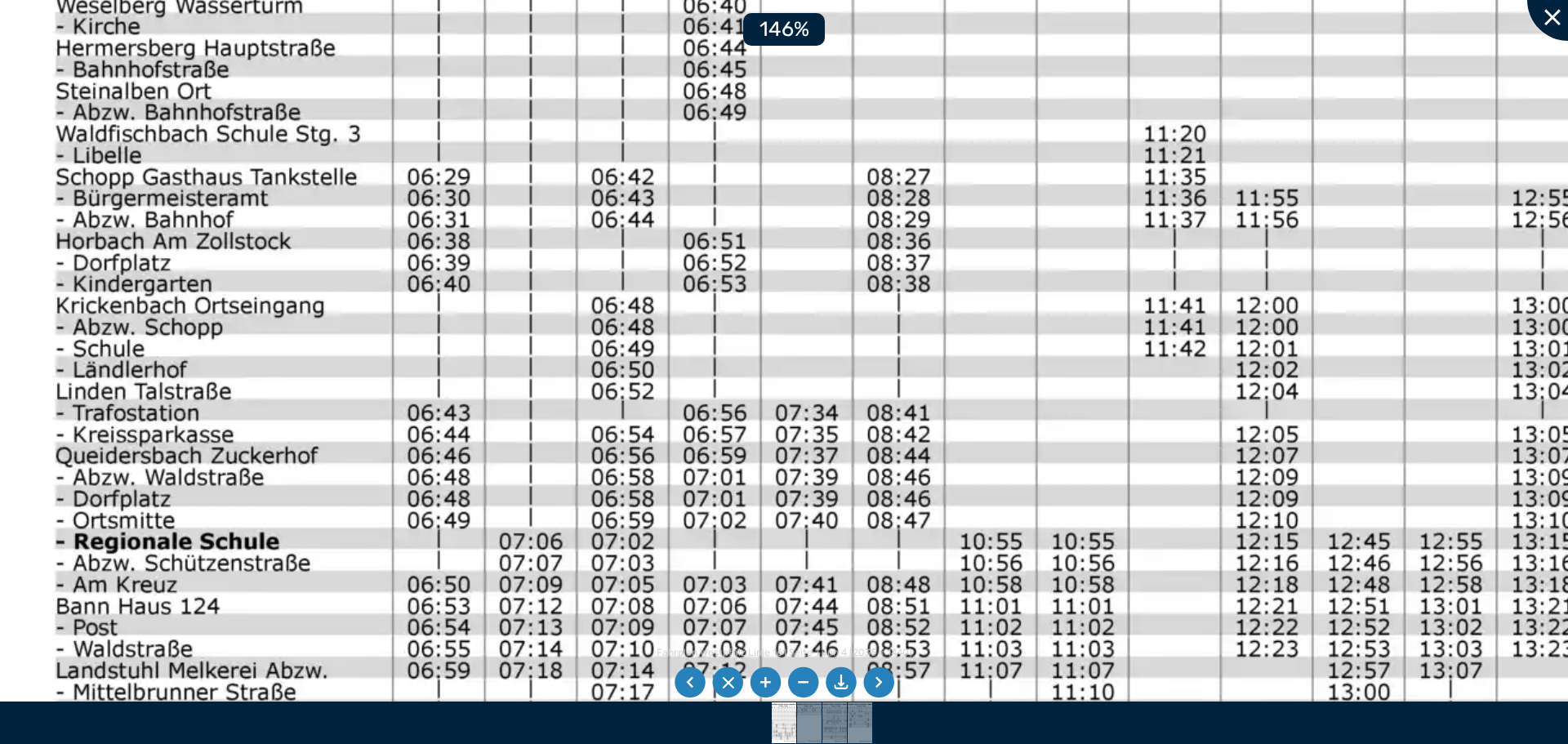
click at [1555, 15] on div at bounding box center [1567, 0] width 82 height 82
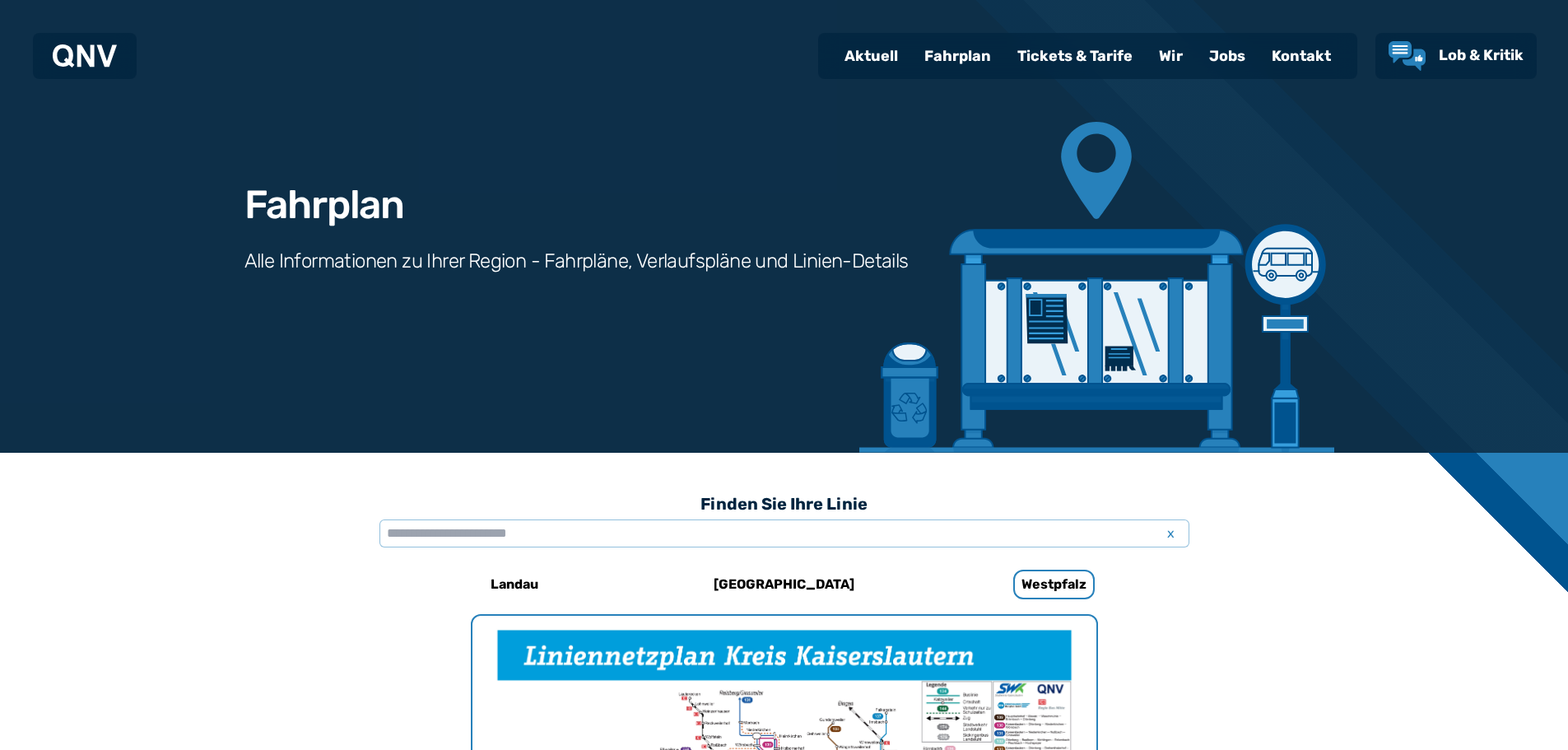
scroll to position [0, 0]
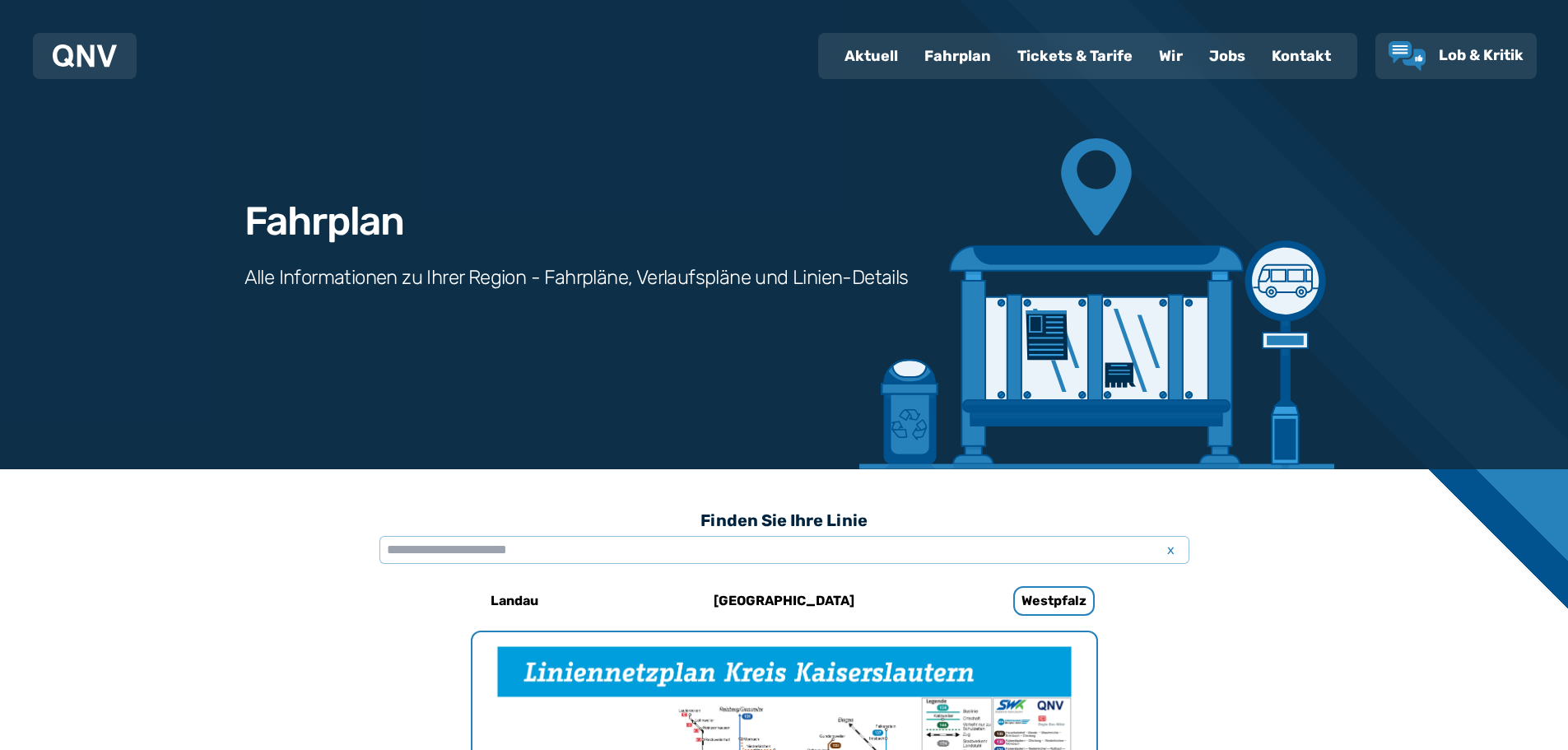
click at [1084, 55] on div "Tickets & Tarife" at bounding box center [1075, 55] width 141 height 43
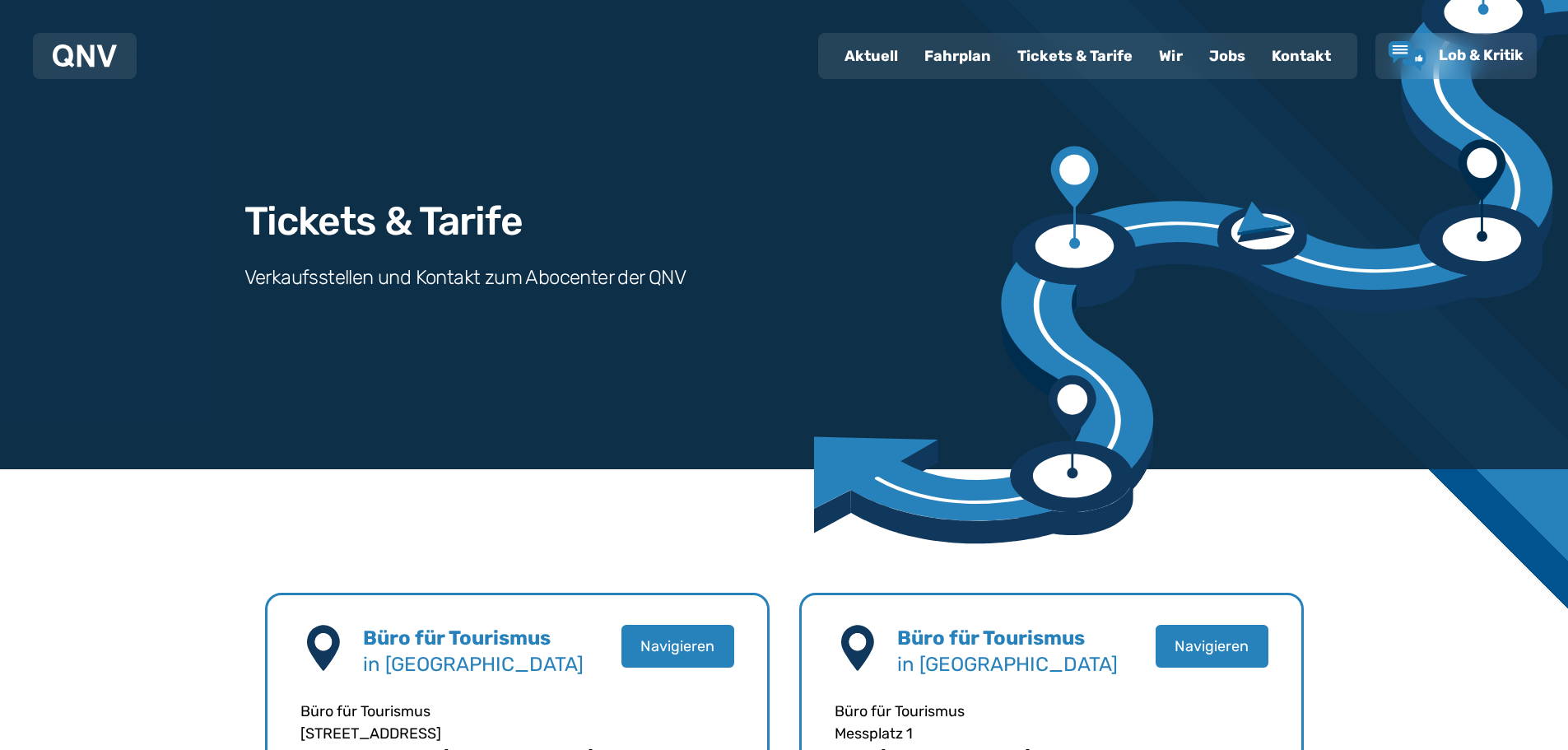
click at [883, 34] on ul "Aktuell Fahrplan Tickets & Tarife Wir Jobs Kontakt" at bounding box center [1088, 55] width 540 height 46
click at [881, 50] on div "Aktuell" at bounding box center [871, 55] width 80 height 43
select select "*"
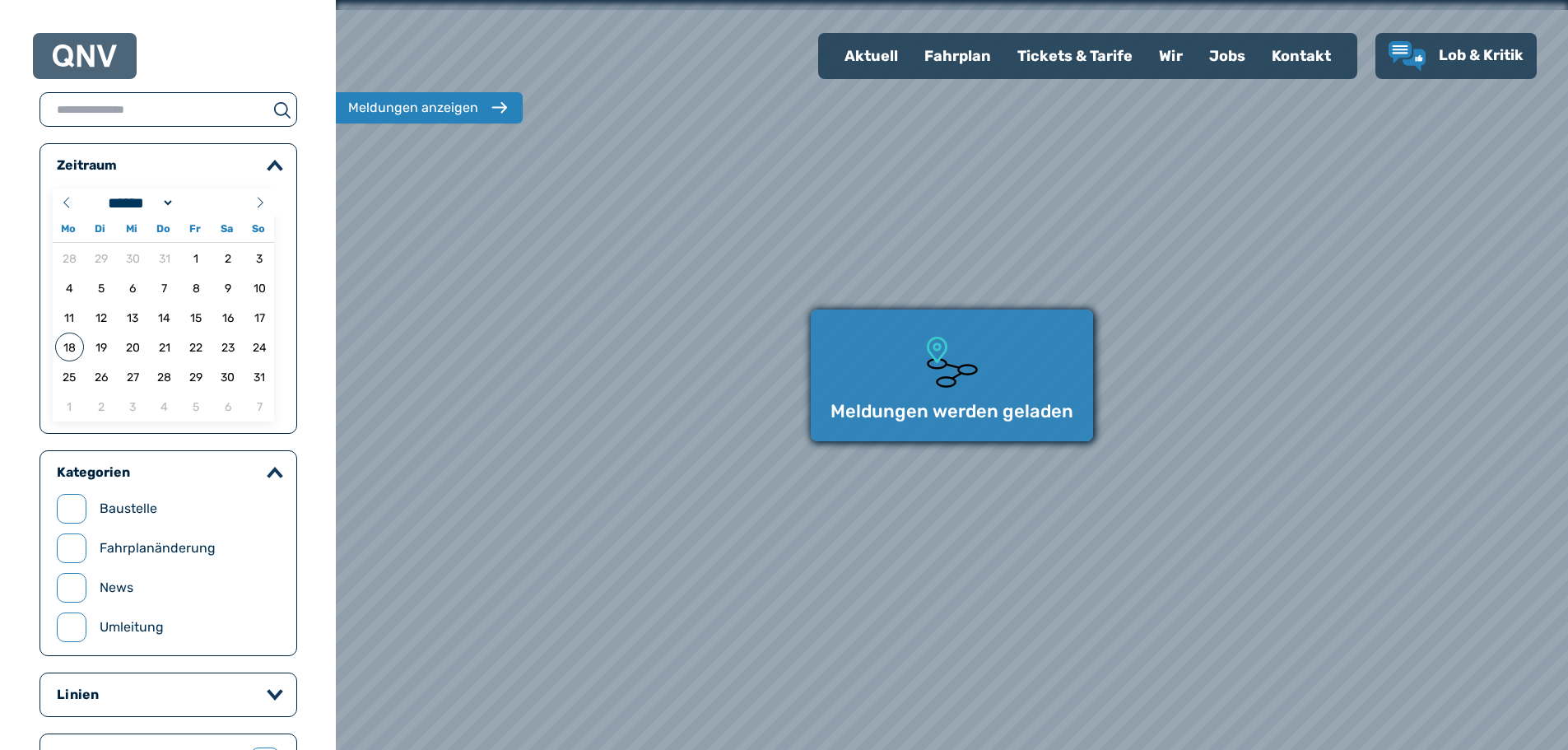
click at [881, 50] on div "Aktuell" at bounding box center [871, 55] width 80 height 43
